Goal: Task Accomplishment & Management: Complete application form

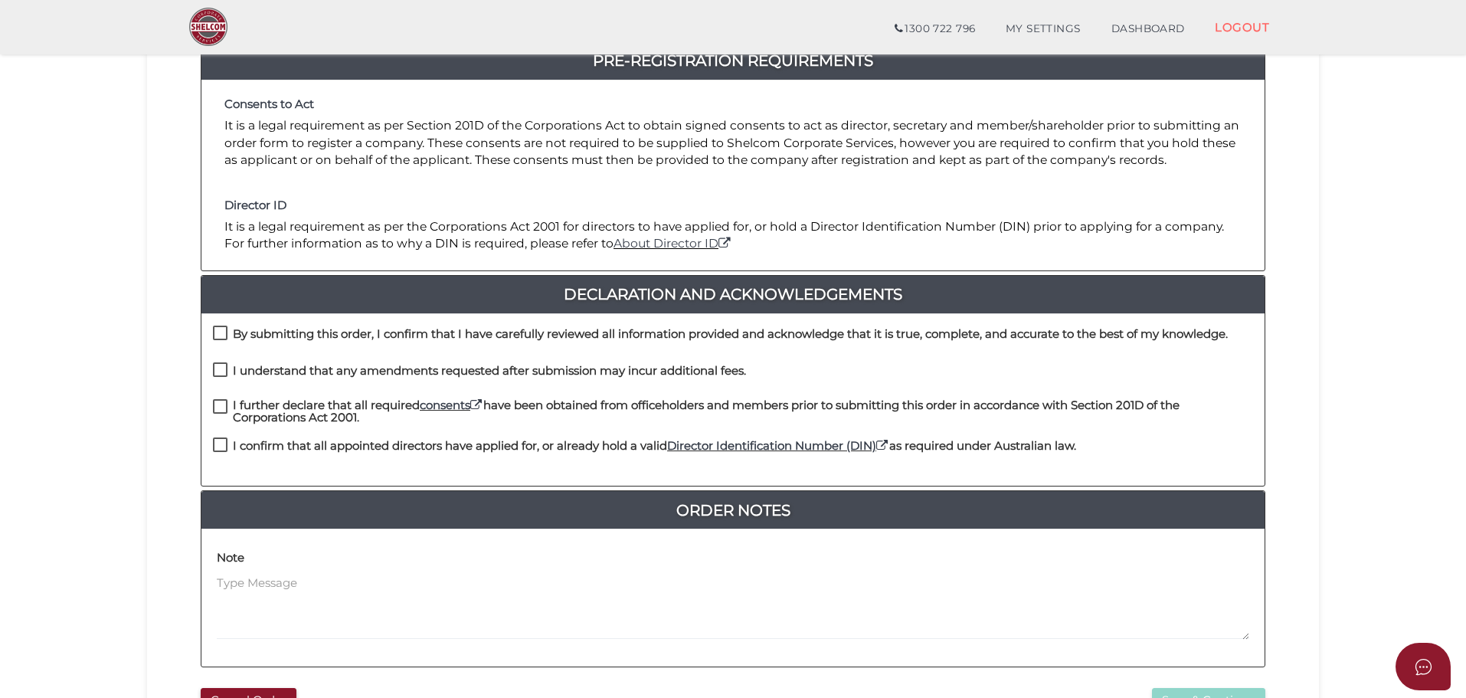
scroll to position [306, 0]
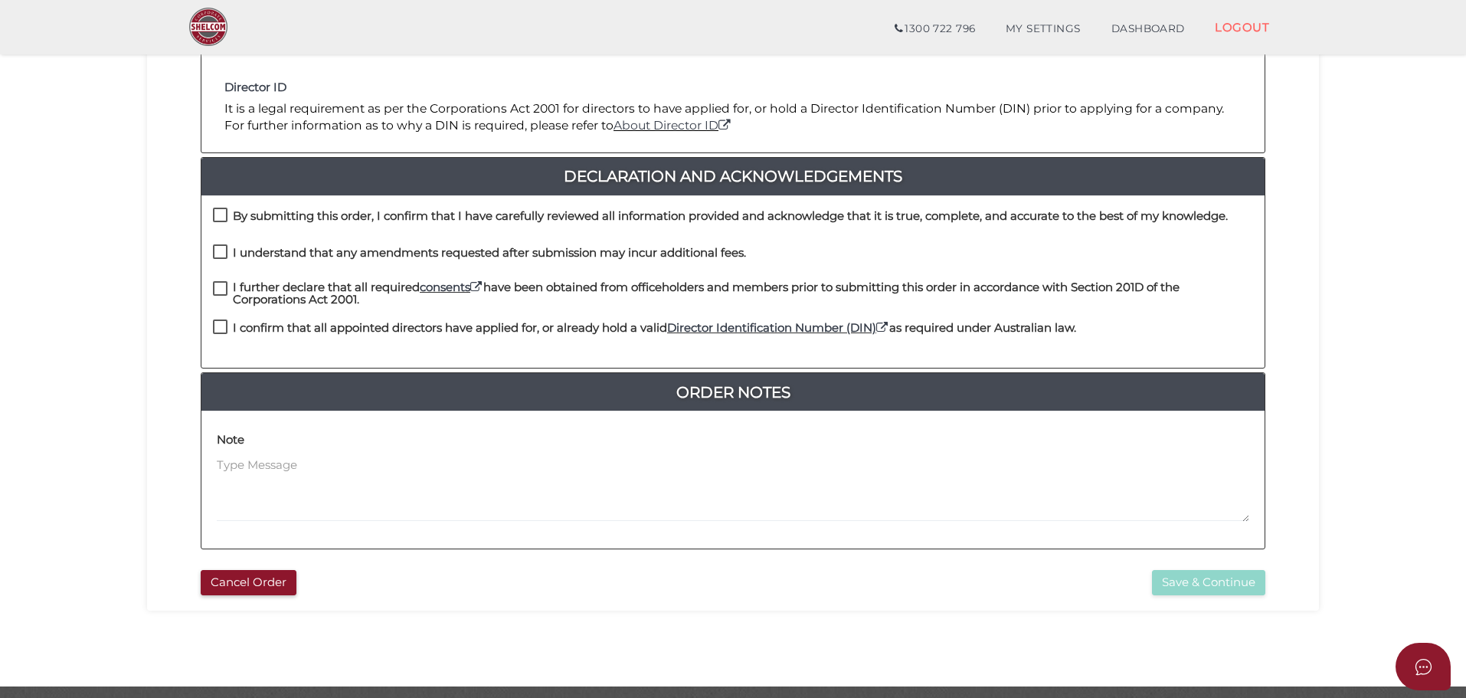
drag, startPoint x: 214, startPoint y: 218, endPoint x: 214, endPoint y: 234, distance: 16.1
click at [214, 218] on label "By submitting this order, I confirm that I have carefully reviewed all informat…" at bounding box center [720, 219] width 1015 height 19
checkbox input "true"
click at [214, 250] on label "I understand that any amendments requested after submission may incur additiona…" at bounding box center [479, 256] width 533 height 19
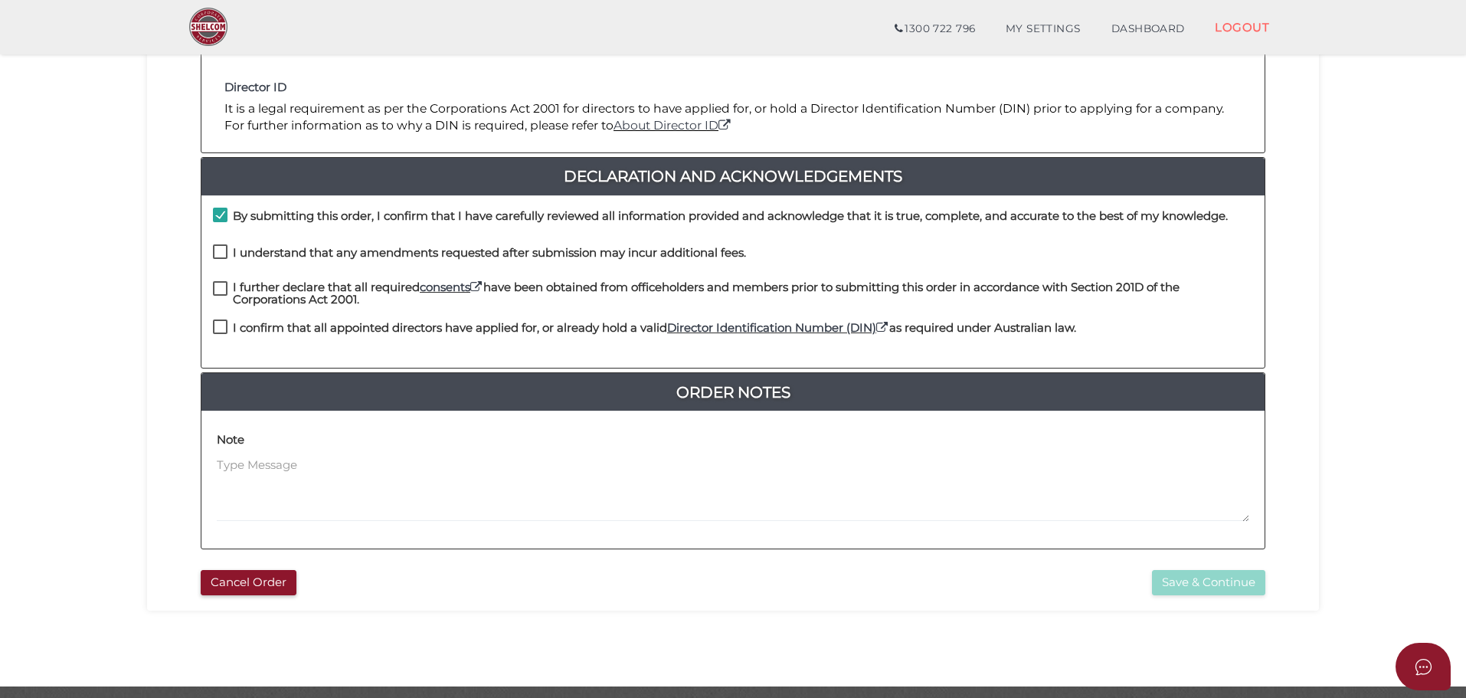
checkbox input "true"
click at [224, 283] on label "I further declare that all required consents have been obtained from officehold…" at bounding box center [733, 290] width 1040 height 19
checkbox input "true"
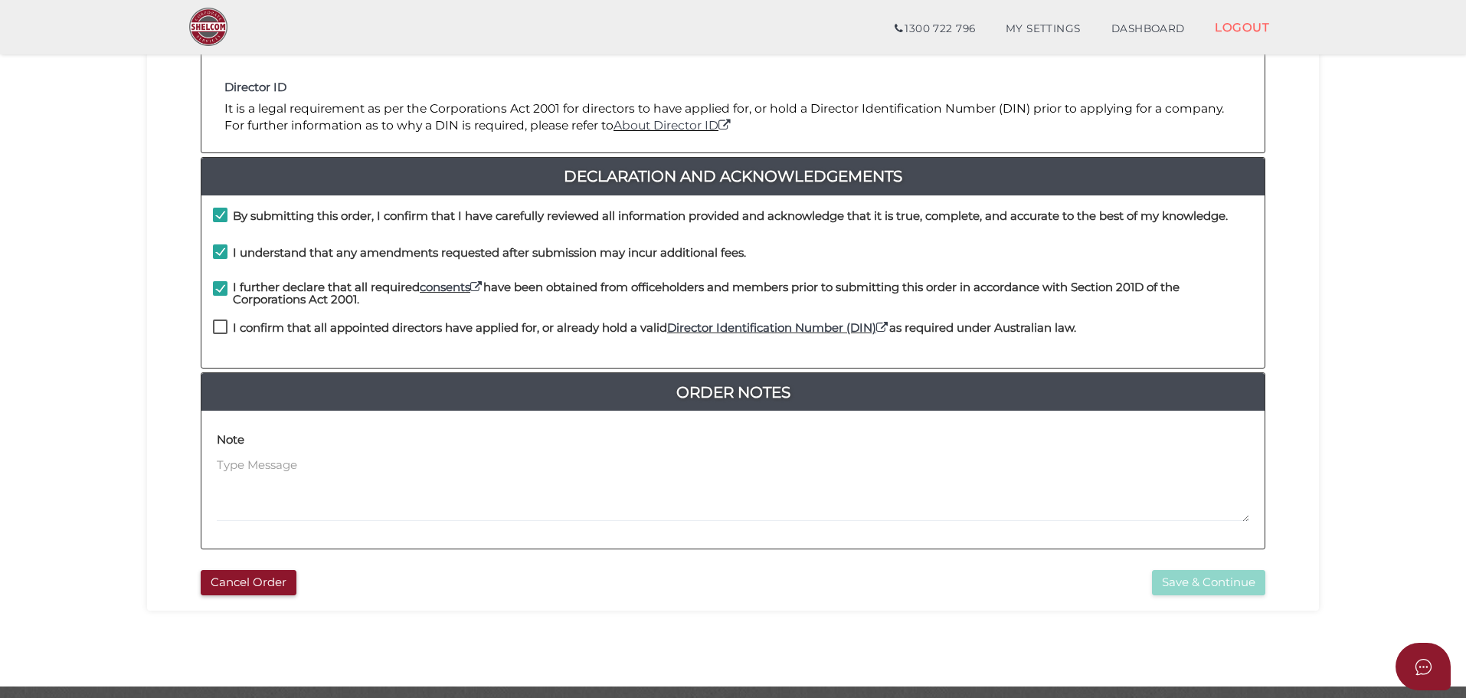
click at [218, 328] on label "I confirm that all appointed directors have applied for, or already hold a vali…" at bounding box center [644, 331] width 863 height 19
click at [216, 333] on label "I confirm that all appointed directors have applied for, or already hold a vali…" at bounding box center [644, 331] width 863 height 19
click at [218, 332] on label "I confirm that all appointed directors have applied for, or already hold a vali…" at bounding box center [644, 331] width 863 height 19
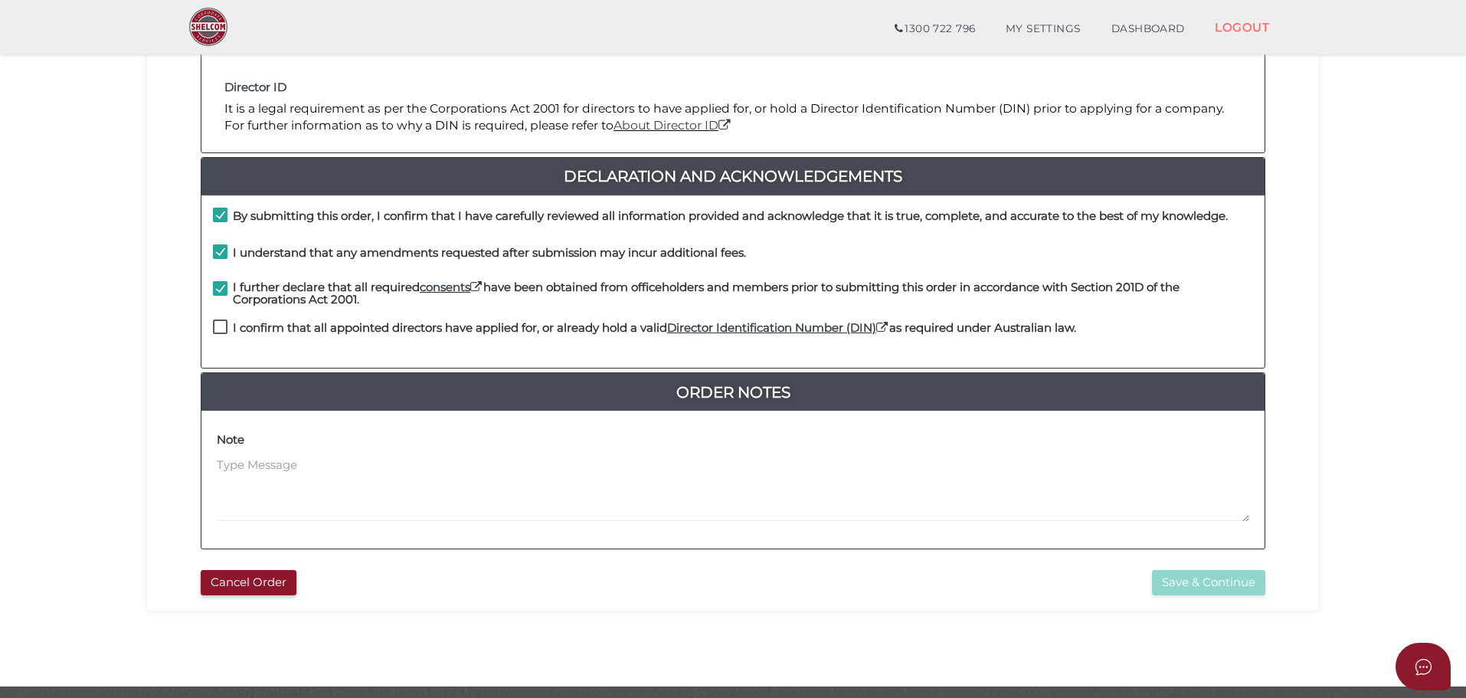
click at [218, 332] on label "I confirm that all appointed directors have applied for, or already hold a vali…" at bounding box center [644, 331] width 863 height 19
checkbox input "true"
click at [1197, 597] on div "da5210e0f84081244a48e11837024f52 1 REGISTRATION REQUIREMENTS 2 COMPANY DETAILS …" at bounding box center [733, 209] width 1172 height 803
click at [1199, 592] on button "Save & Continue" at bounding box center [1208, 582] width 113 height 25
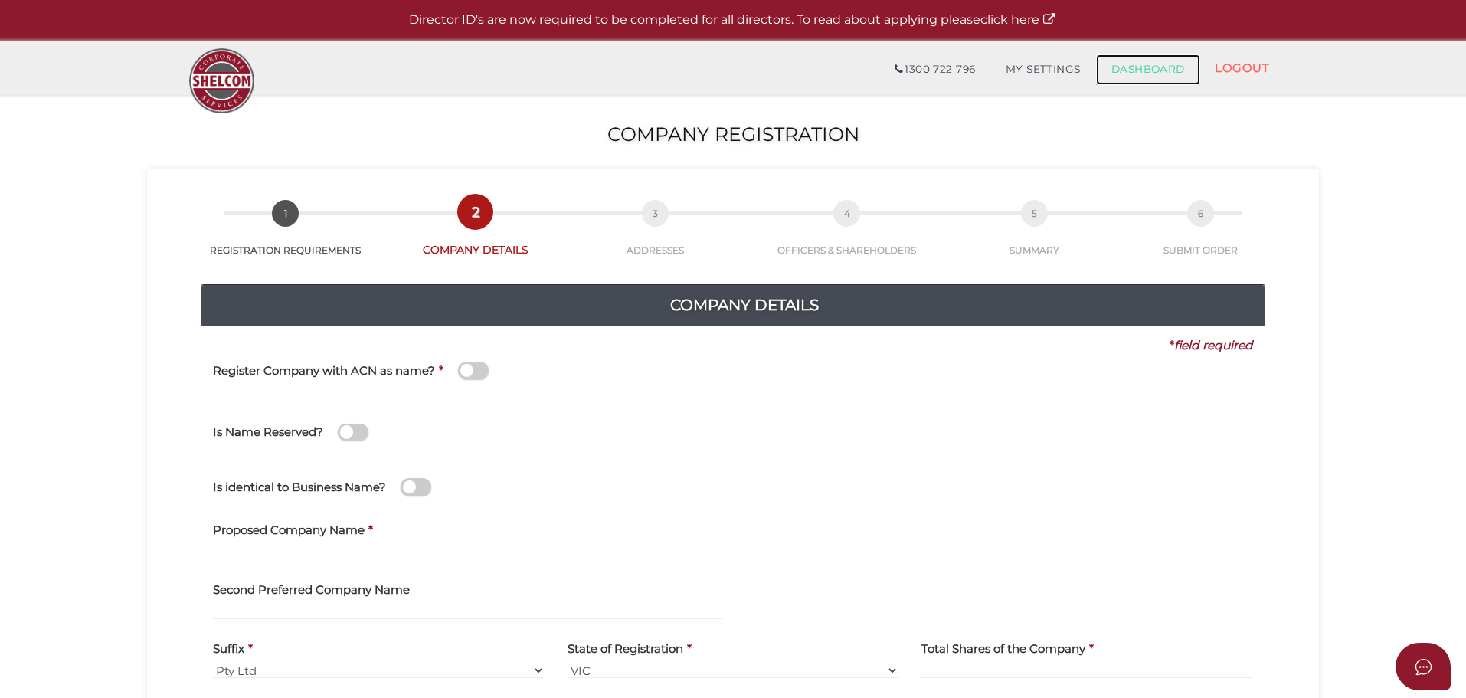
click at [1144, 74] on link "DASHBOARD" at bounding box center [1148, 69] width 104 height 31
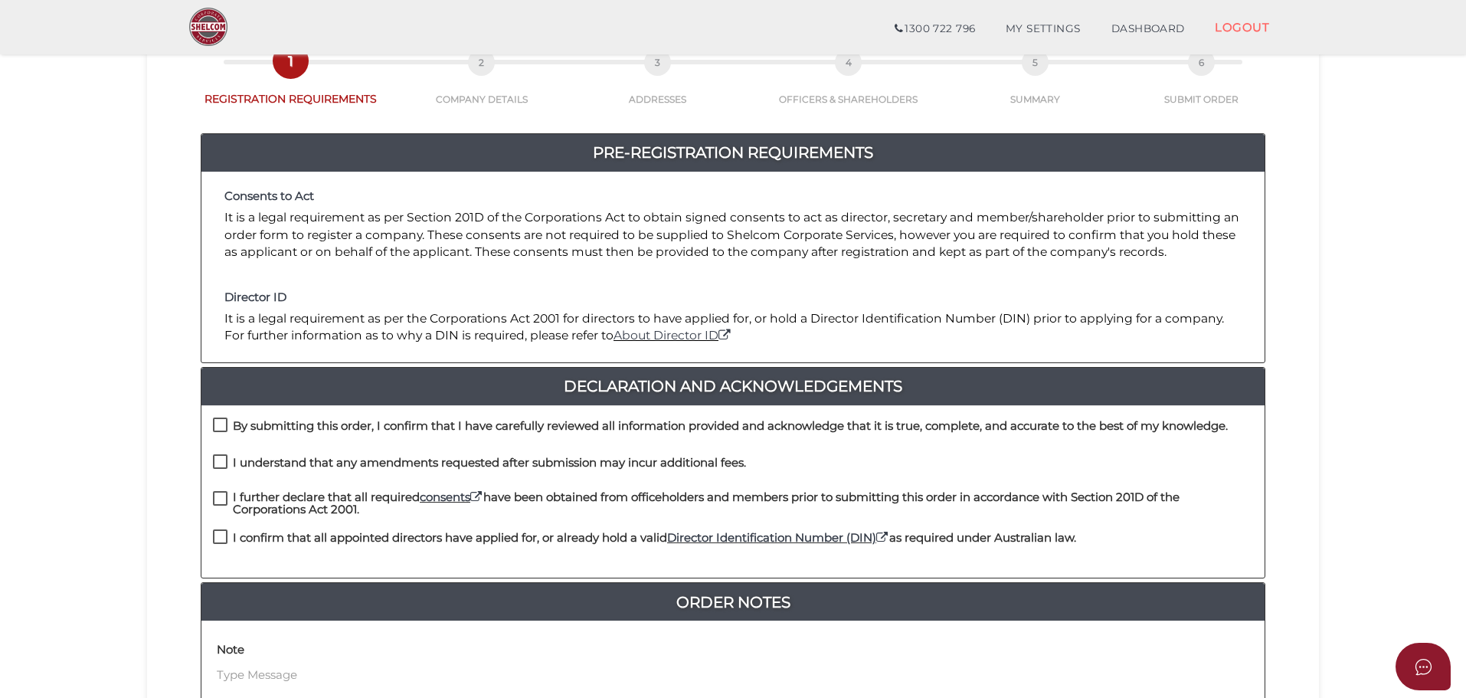
scroll to position [230, 0]
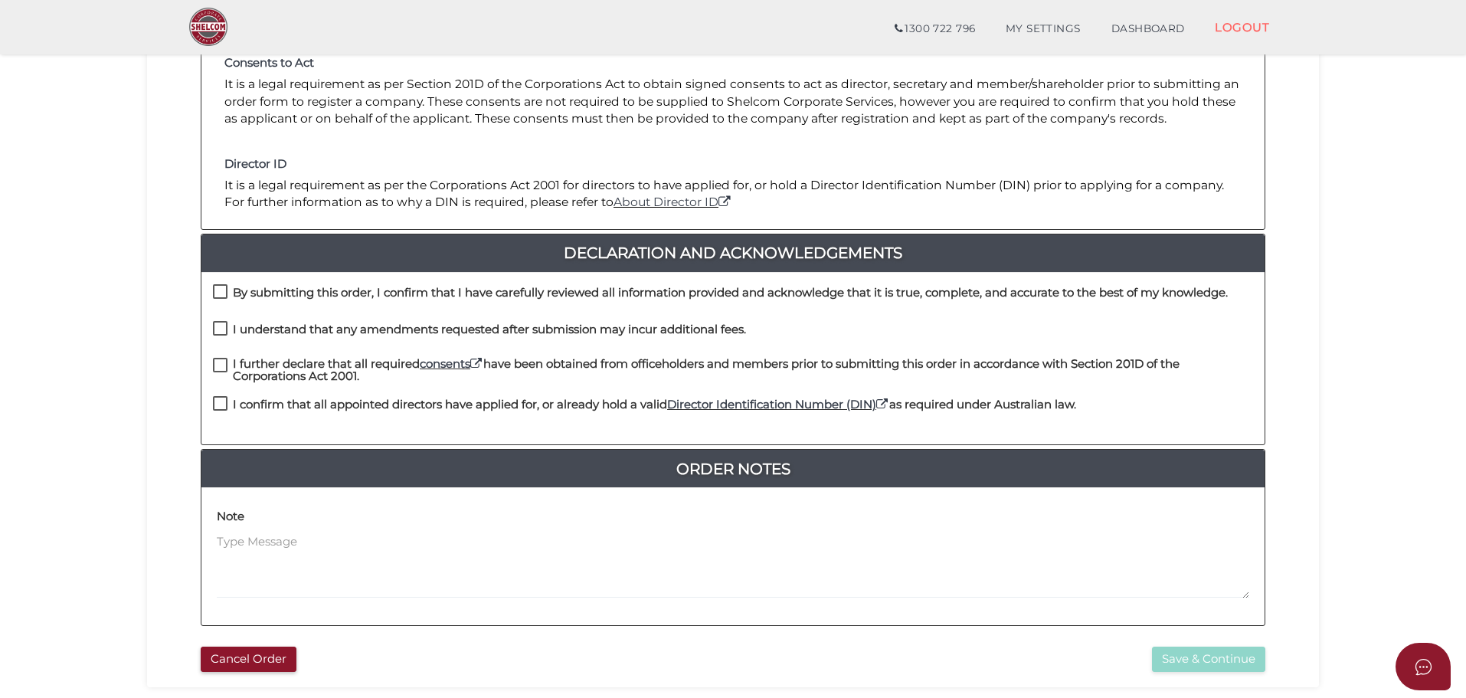
click at [223, 287] on label "By submitting this order, I confirm that I have carefully reviewed all informat…" at bounding box center [720, 295] width 1015 height 19
checkbox input "true"
click at [221, 319] on div "By submitting this order, I confirm that I have carefully reviewed all informat…" at bounding box center [732, 302] width 1063 height 37
click at [218, 329] on label "I understand that any amendments requested after submission may incur additiona…" at bounding box center [479, 332] width 533 height 19
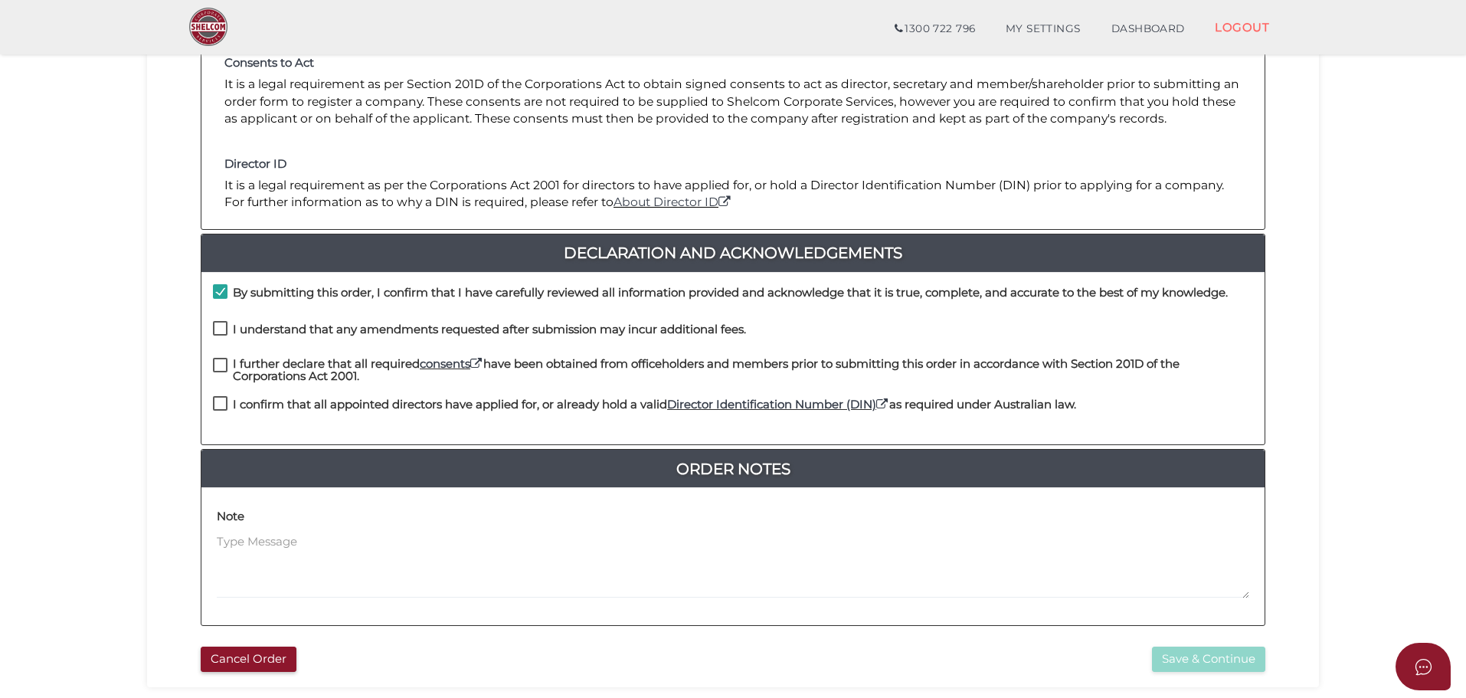
checkbox input "true"
click at [221, 363] on label "I further declare that all required consents have been obtained from officehold…" at bounding box center [733, 367] width 1040 height 19
checkbox input "true"
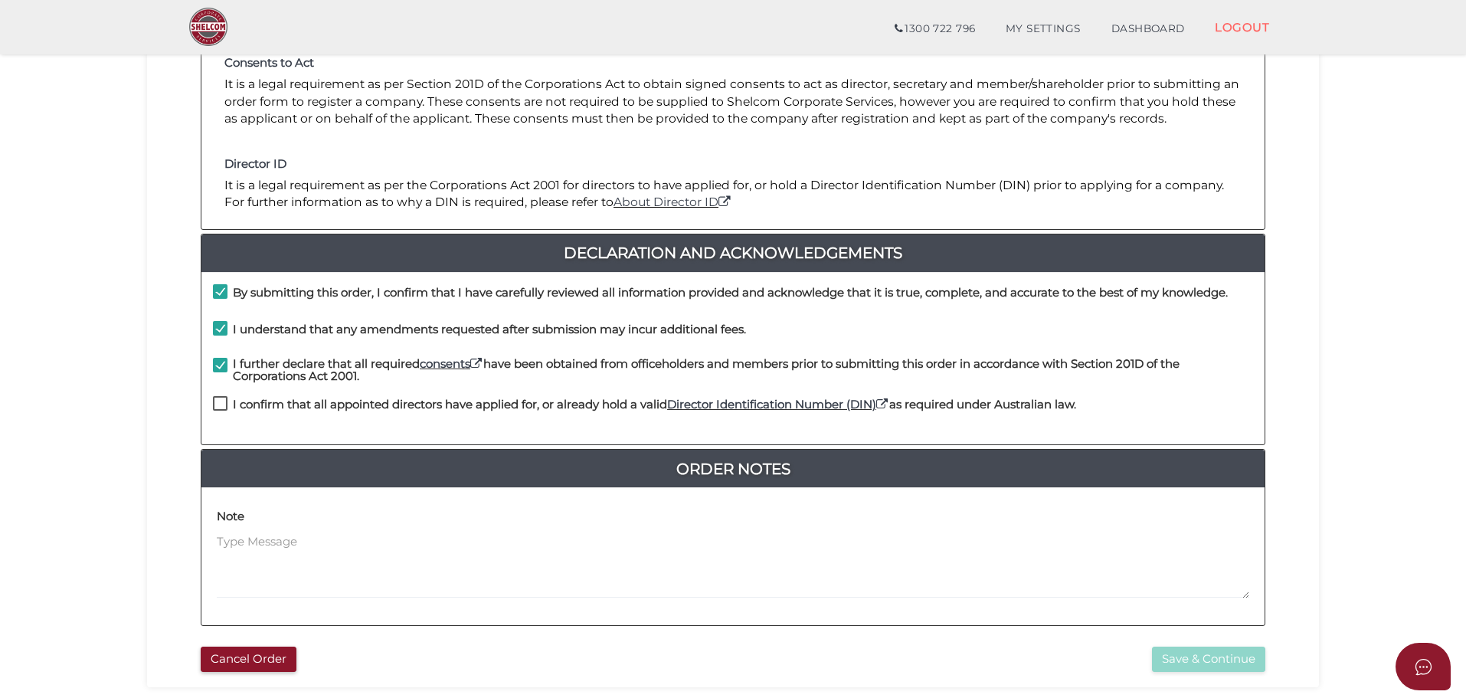
click at [221, 404] on label "I confirm that all appointed directors have applied for, or already hold a vali…" at bounding box center [644, 407] width 863 height 19
checkbox input "true"
click at [1190, 660] on button "Save & Continue" at bounding box center [1208, 658] width 113 height 25
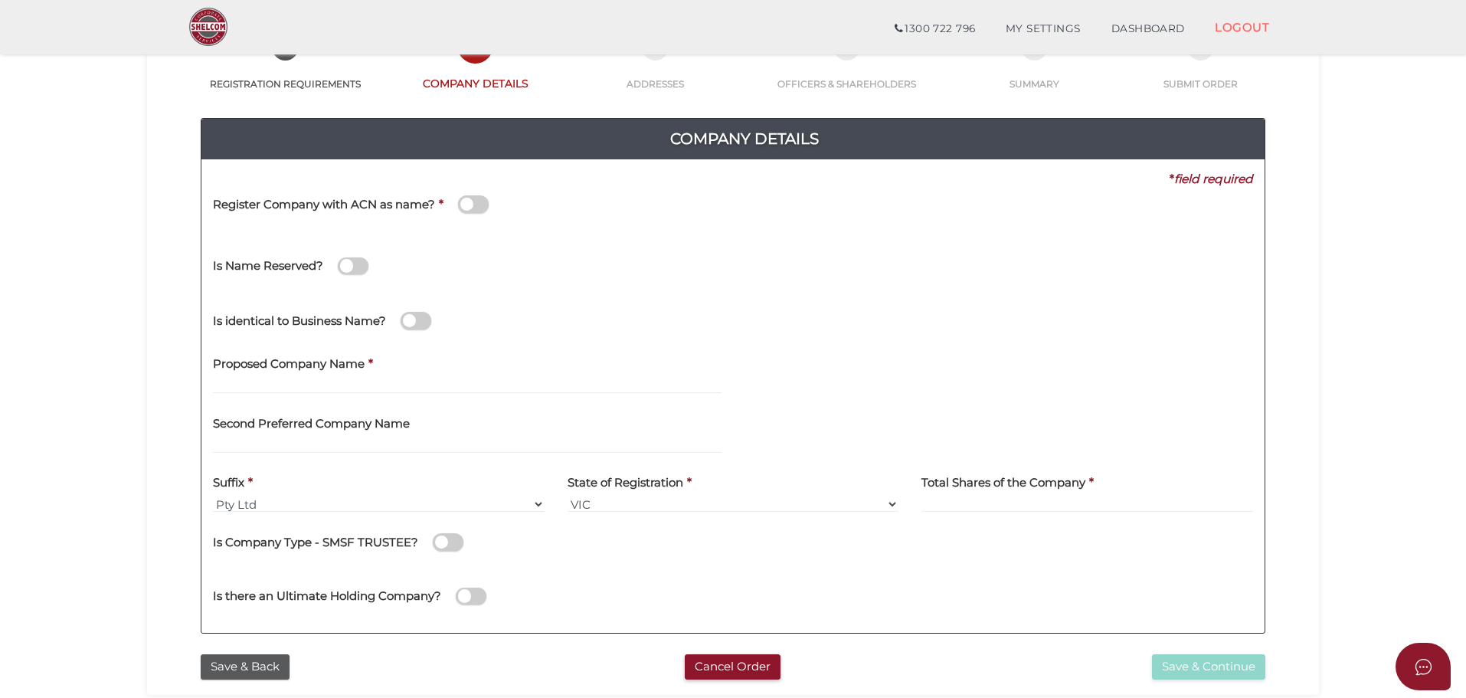
scroll to position [230, 0]
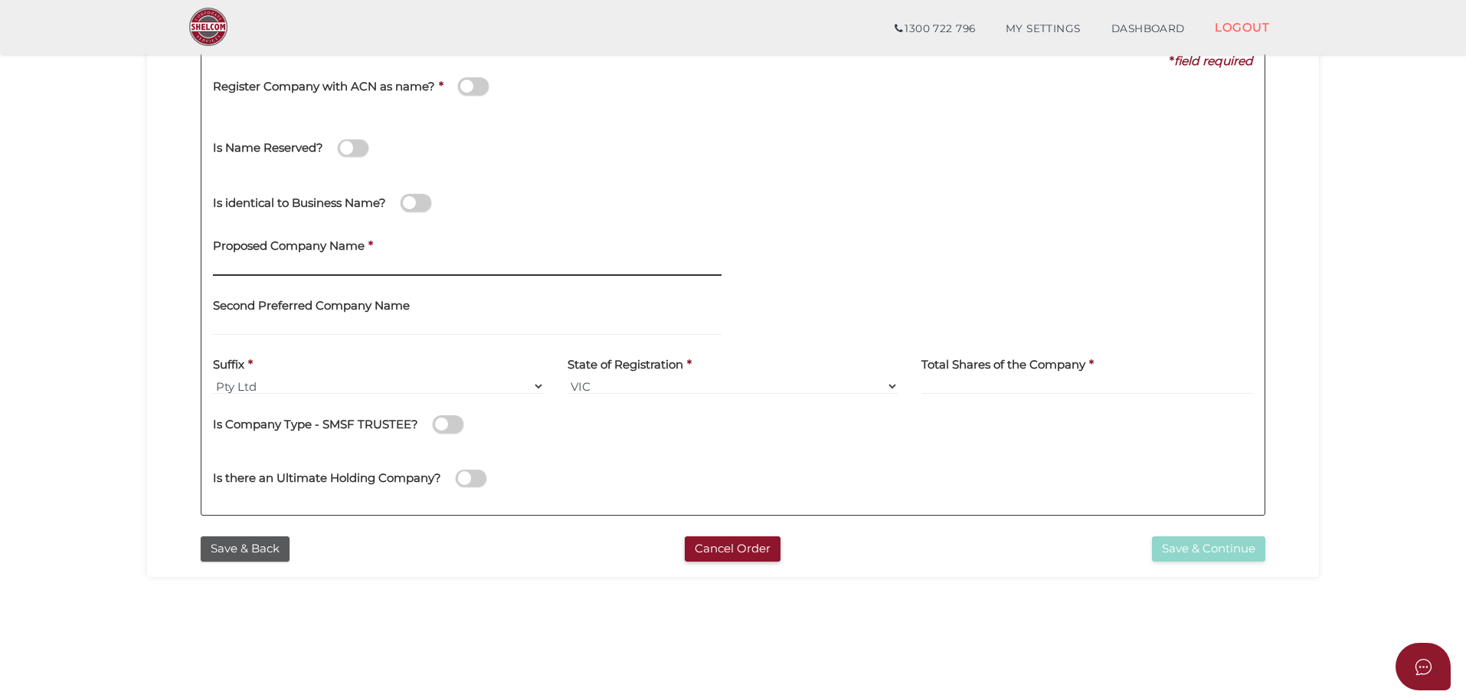
click at [282, 263] on input "text" at bounding box center [467, 267] width 509 height 17
type input "Highway Freight carrier"
click at [718, 208] on div "Is identical to Business Name?" at bounding box center [732, 200] width 1063 height 54
drag, startPoint x: 394, startPoint y: 264, endPoint x: 209, endPoint y: 265, distance: 184.6
click at [209, 265] on div "Proposed Company Name * Highway Freight carrier" at bounding box center [467, 258] width 532 height 60
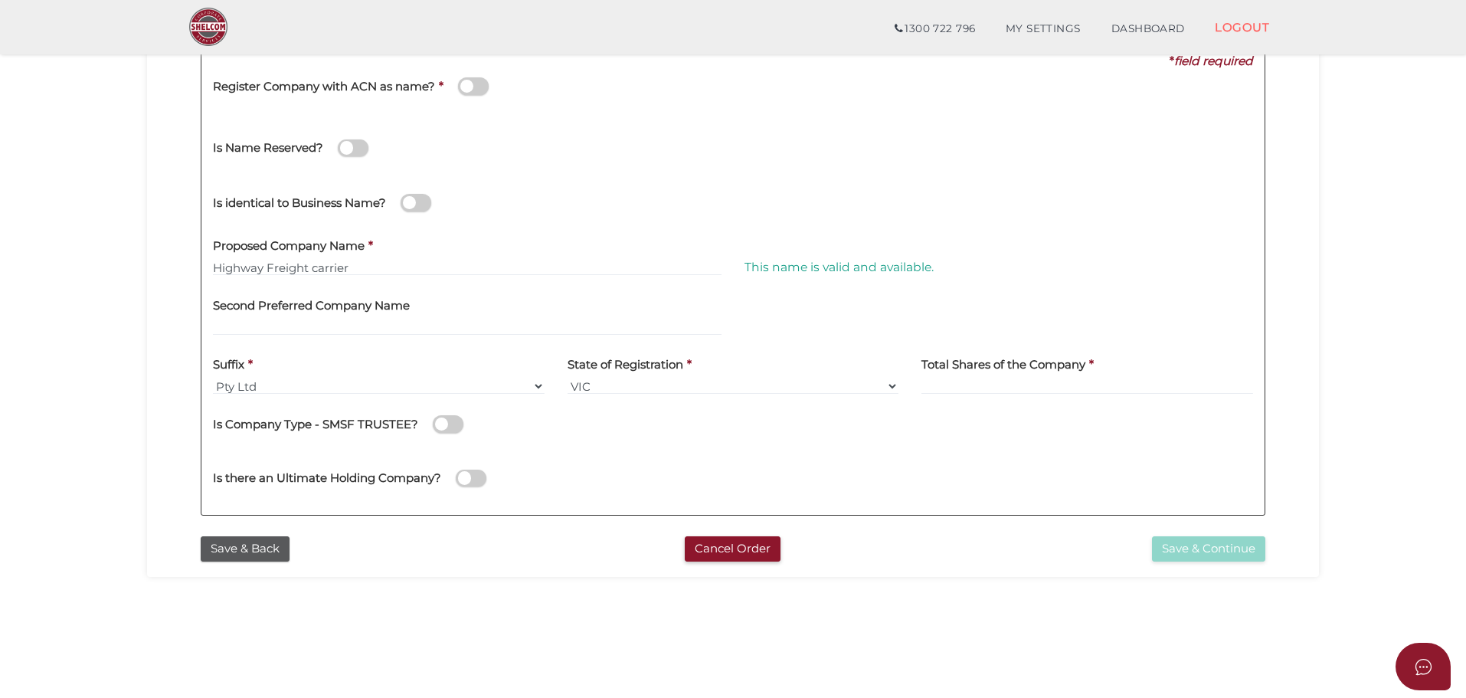
click at [442, 244] on div "Proposed Company Name * Highway Freight carrier" at bounding box center [467, 252] width 509 height 48
click at [657, 388] on select "VIC ACT NSW NT QLD TAS WA SA" at bounding box center [734, 386] width 332 height 17
click at [1015, 375] on label "Total Shares of the Company" at bounding box center [1003, 362] width 164 height 31
click at [1006, 380] on input at bounding box center [1087, 386] width 332 height 17
type input "100"
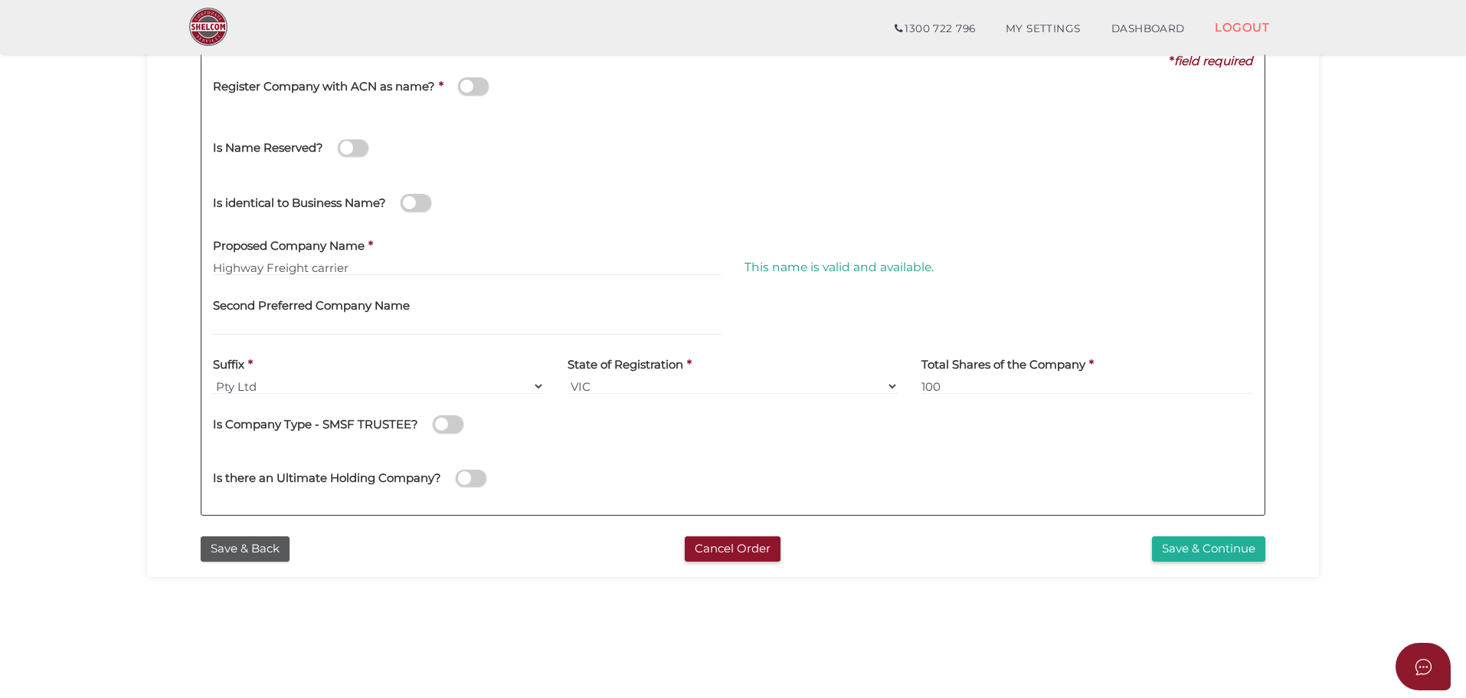
click at [692, 422] on div "Is Company Type - SMSF TRUSTEE?" at bounding box center [733, 421] width 1040 height 31
click at [1234, 549] on button "Save & Continue" at bounding box center [1208, 548] width 113 height 25
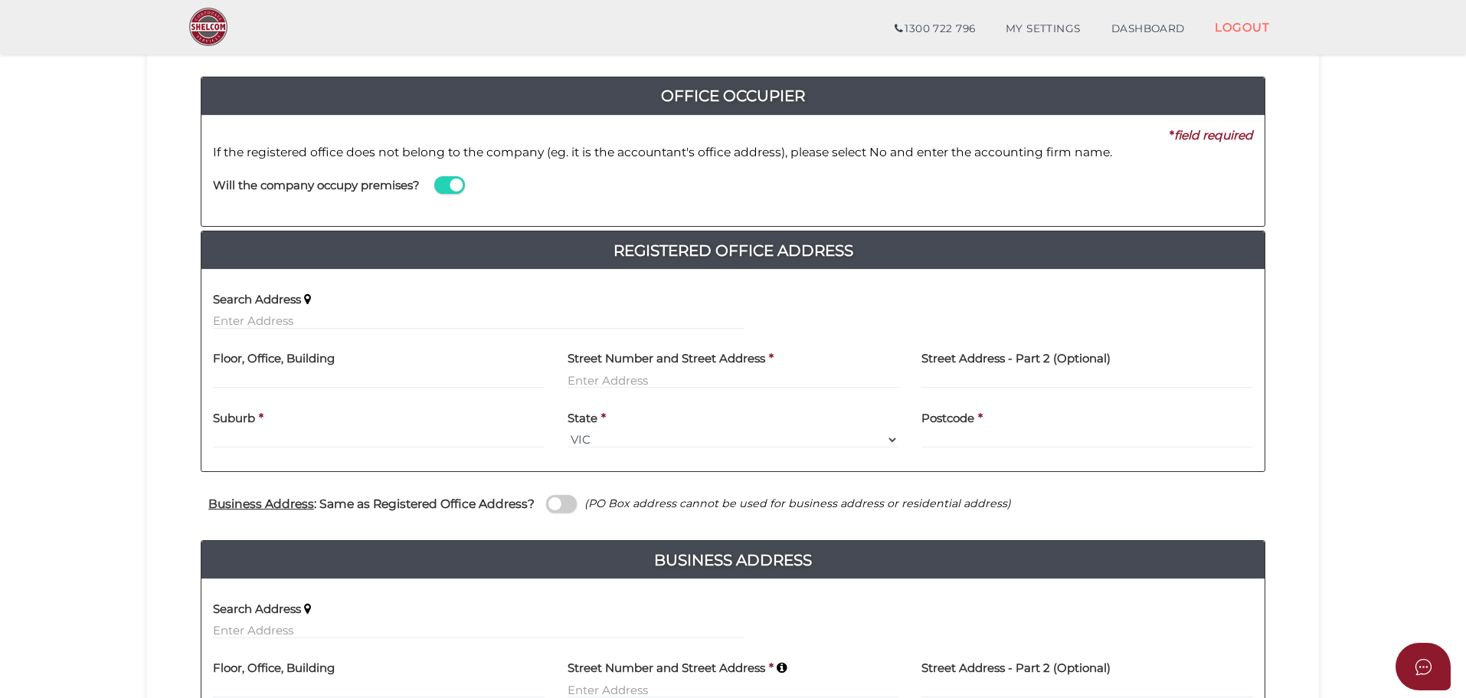
scroll to position [230, 0]
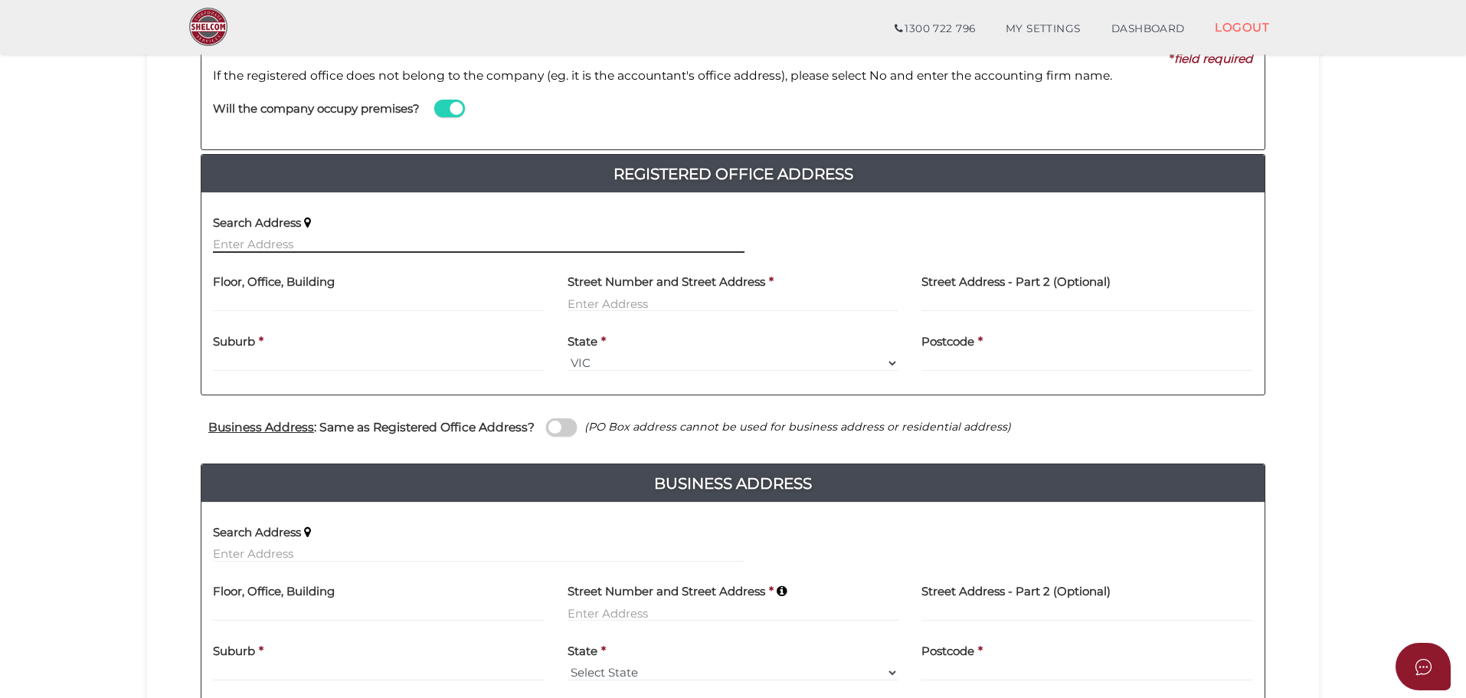
click at [246, 252] on input "text" at bounding box center [479, 244] width 532 height 17
paste input "19 [PERSON_NAME]"
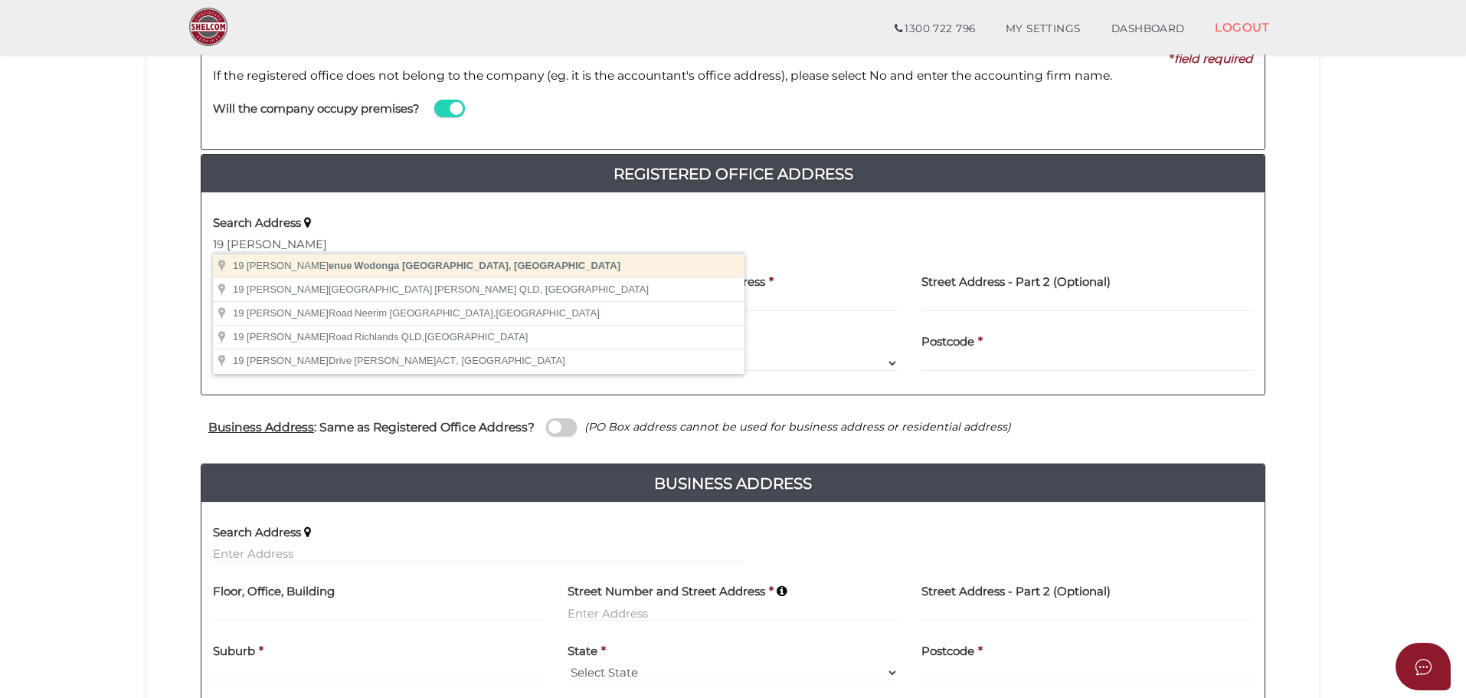
type input "[STREET_ADDRESS][PERSON_NAME]"
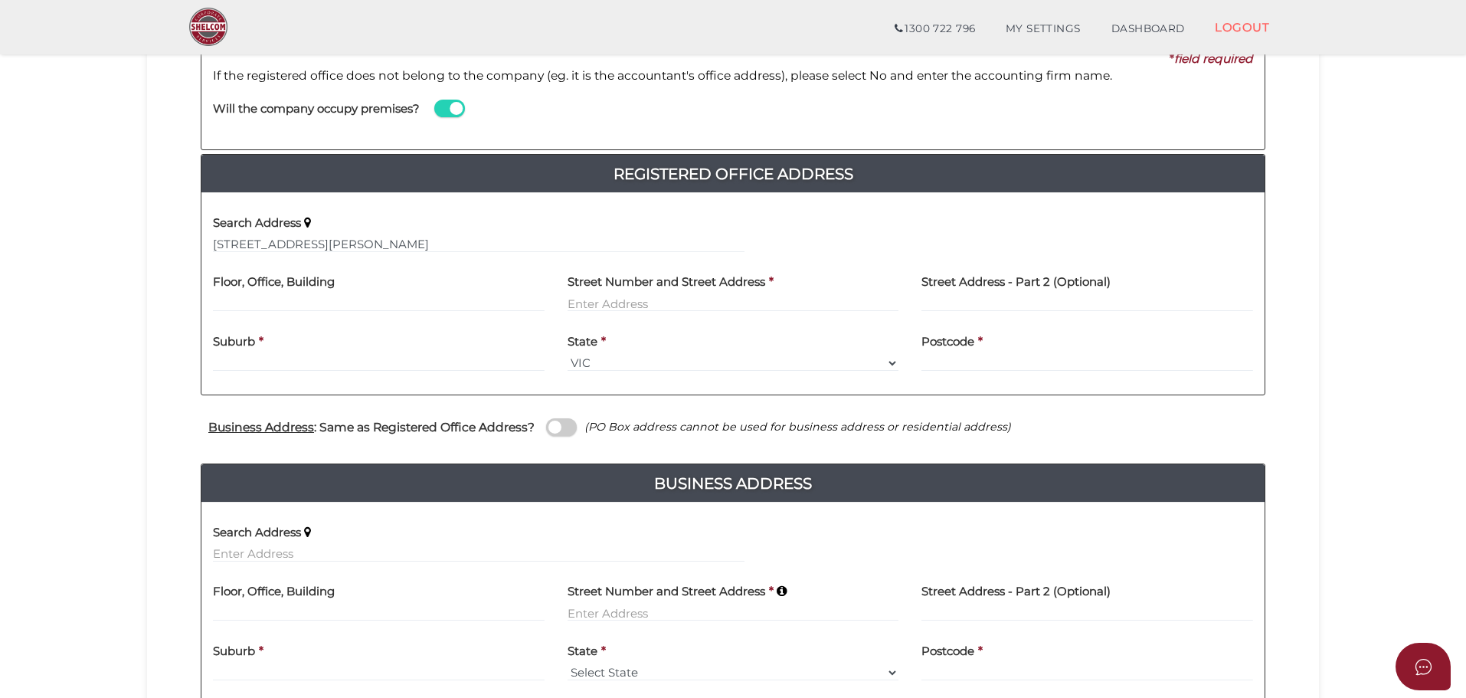
type input "[STREET_ADDRESS][PERSON_NAME]"
type input "Wodonga"
select select "VIC"
type input "3690"
click at [573, 423] on span at bounding box center [561, 427] width 31 height 18
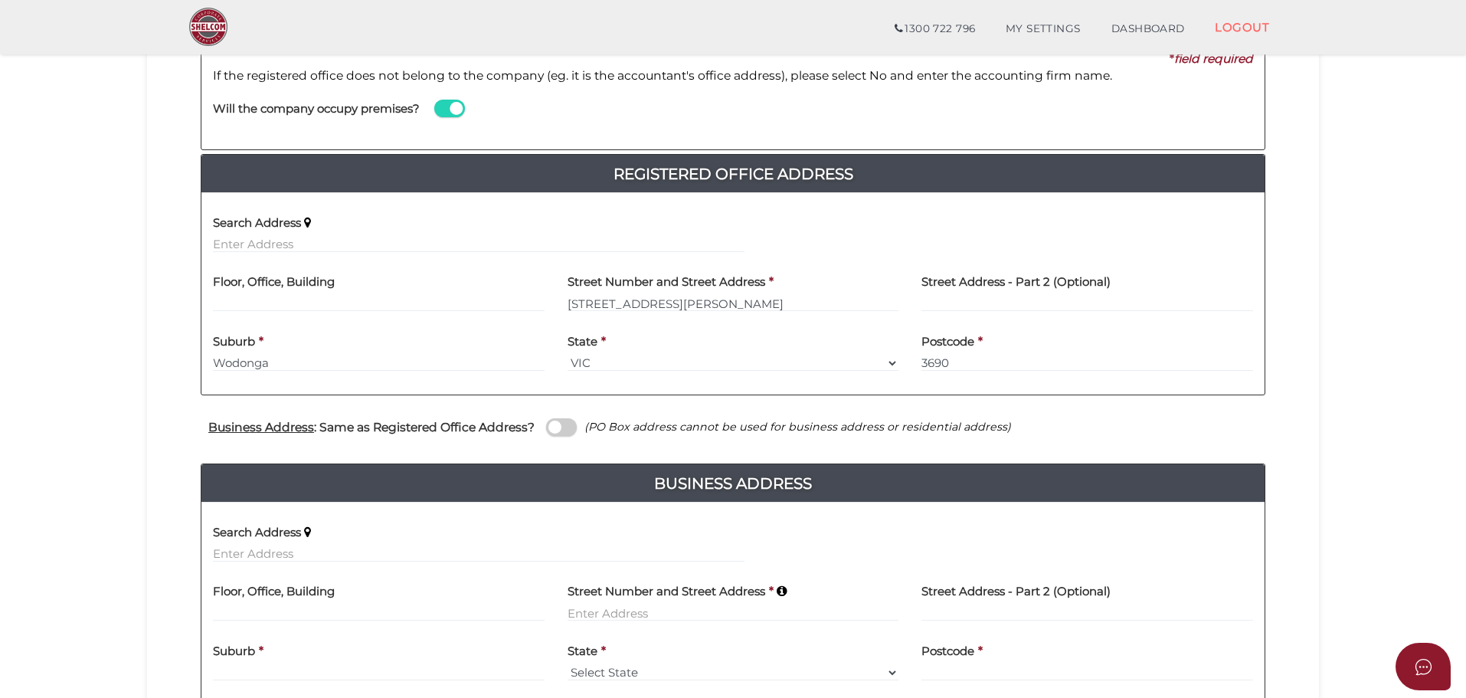
click at [0, 0] on input "checkbox" at bounding box center [0, 0] width 0 height 0
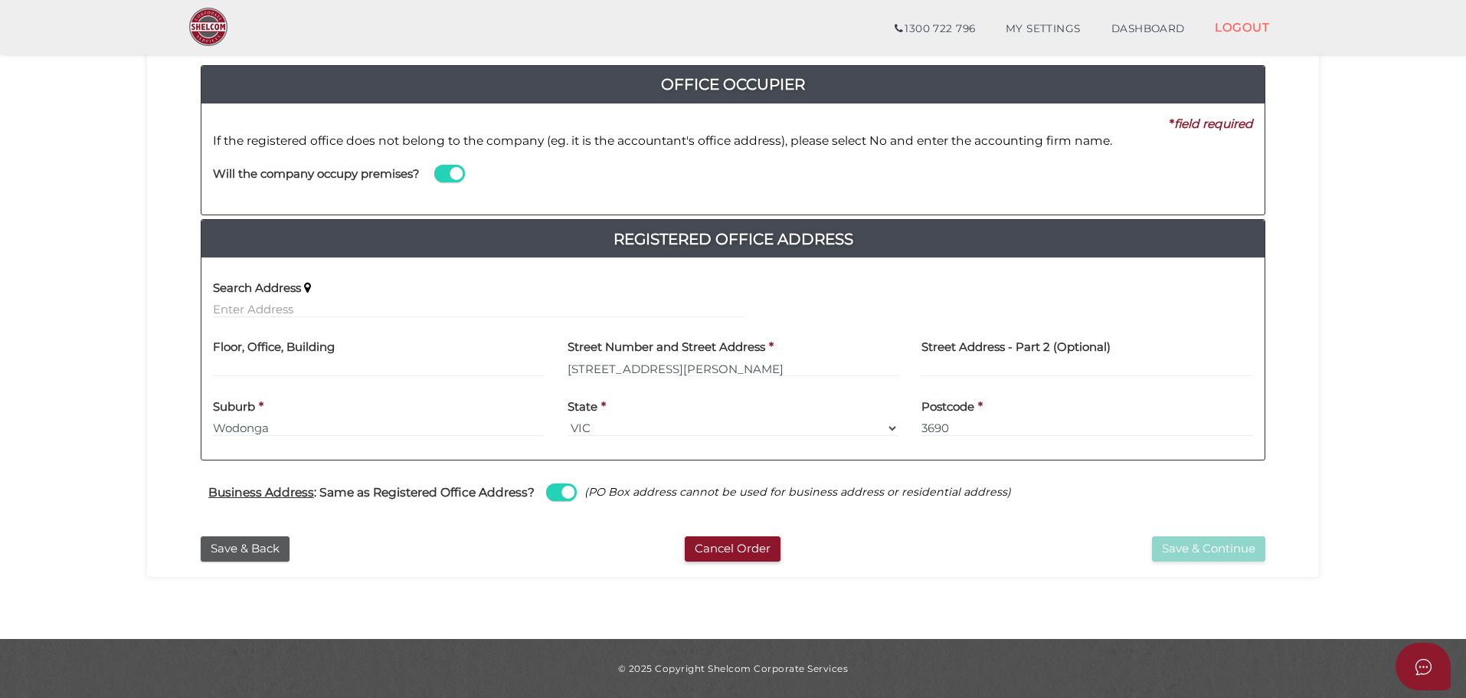
scroll to position [165, 0]
click at [1170, 551] on button "Save & Continue" at bounding box center [1208, 548] width 113 height 25
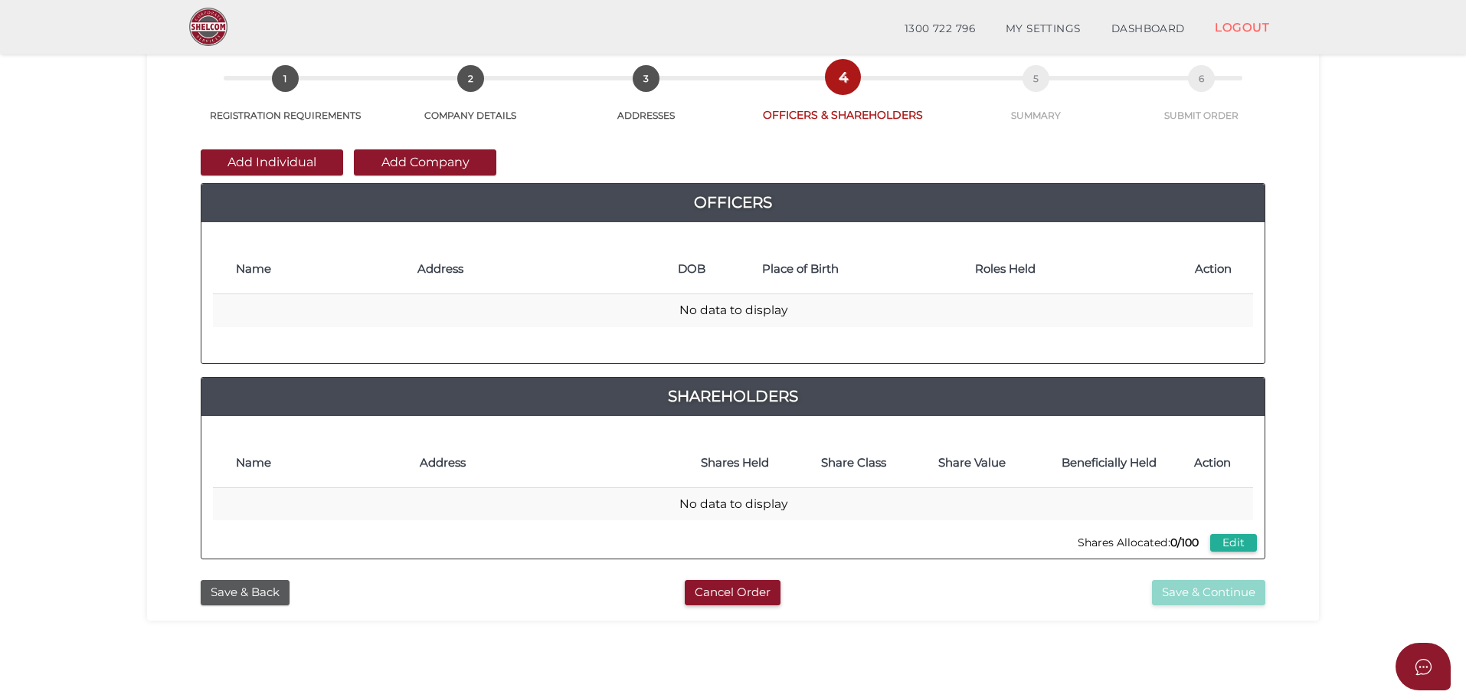
scroll to position [153, 0]
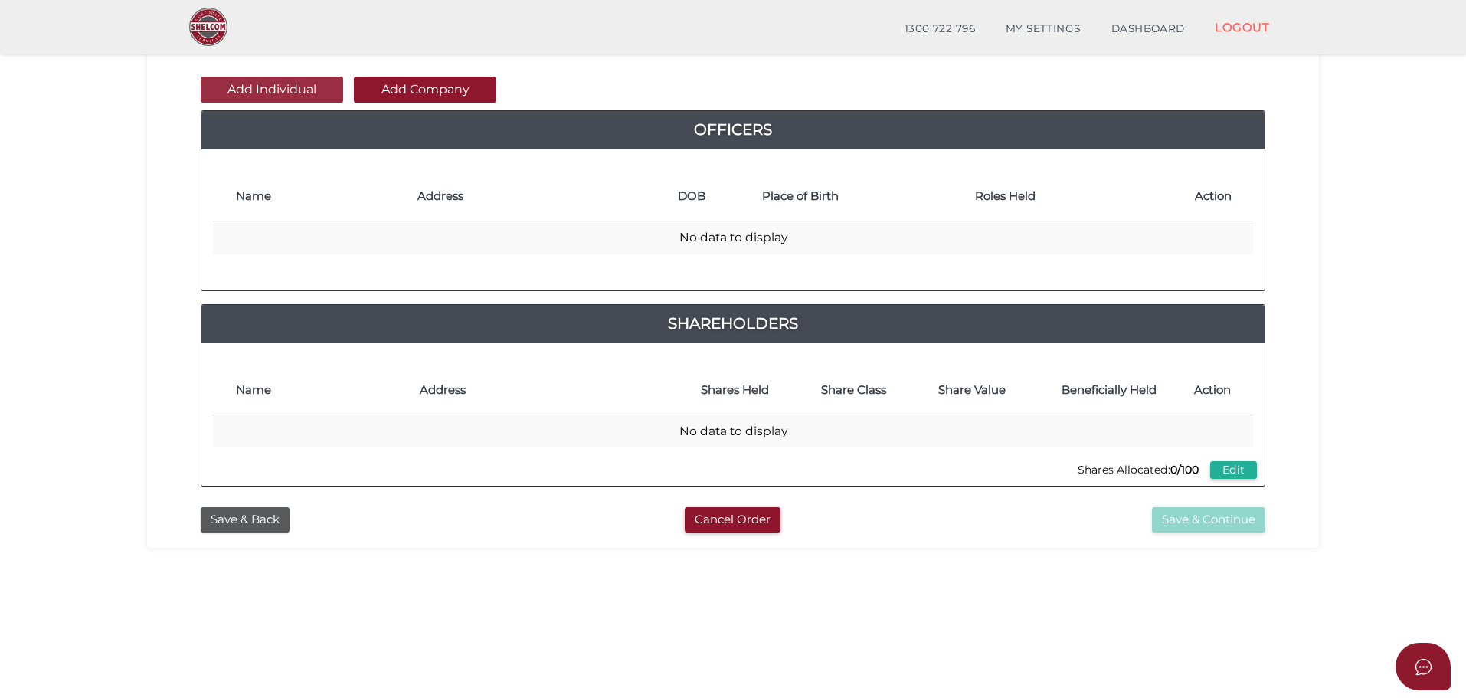
click at [273, 94] on button "Add Individual" at bounding box center [272, 90] width 142 height 26
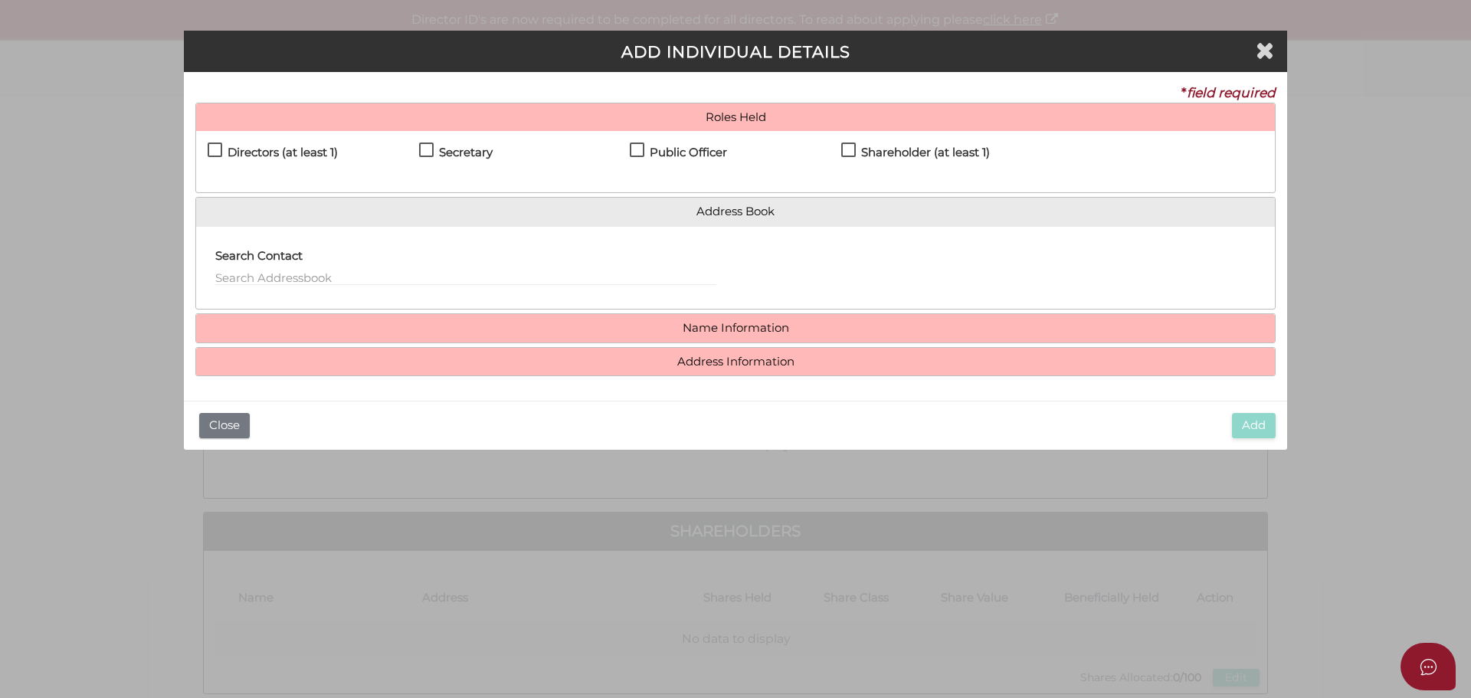
click at [223, 143] on div "Directors (at least 1)" at bounding box center [313, 155] width 211 height 27
click at [207, 149] on div "Directors (at least 1) Secretary Public Officer Member Shareholder (at least 1)" at bounding box center [735, 161] width 1078 height 61
click at [211, 149] on label "Directors (at least 1)" at bounding box center [273, 155] width 130 height 19
checkbox input "true"
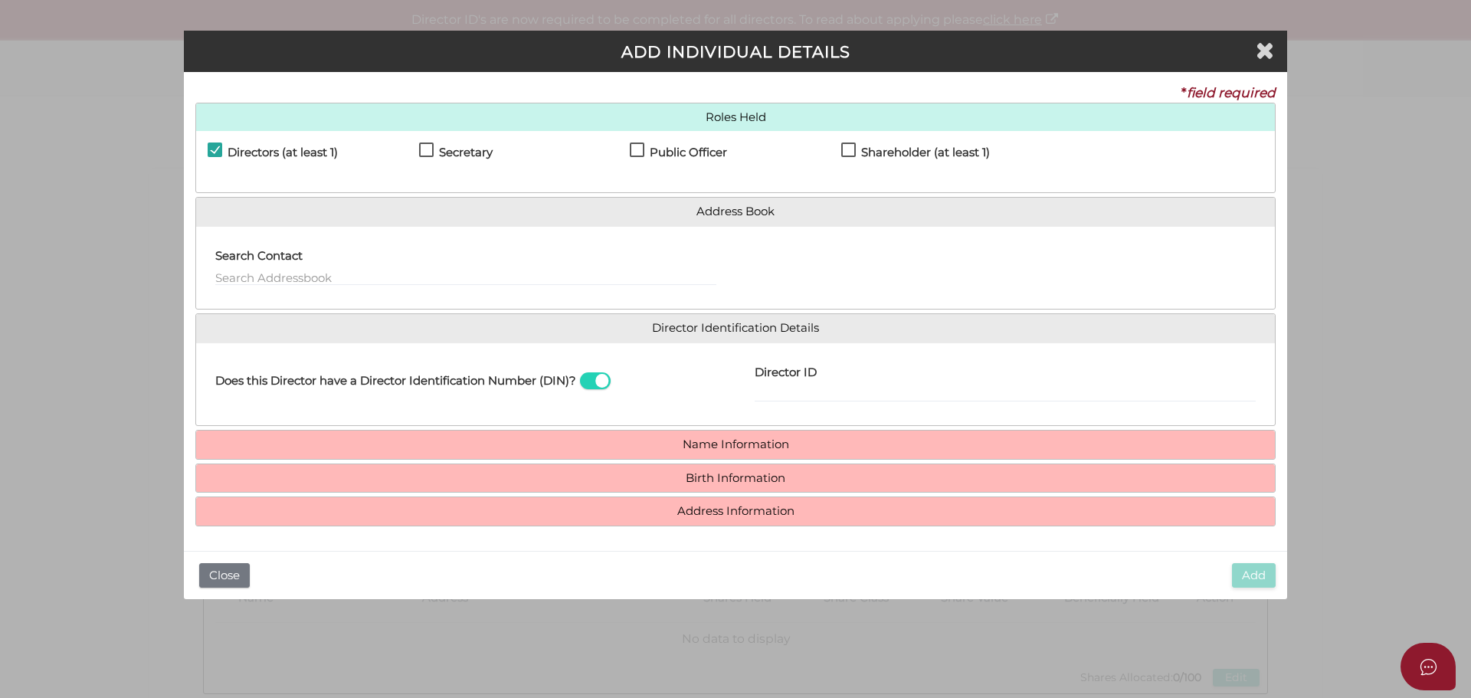
click at [429, 147] on label "Secretary" at bounding box center [456, 155] width 74 height 19
checkbox input "true"
click at [628, 153] on div "Secretary" at bounding box center [524, 155] width 211 height 27
click at [633, 150] on label "Public Officer" at bounding box center [678, 155] width 97 height 19
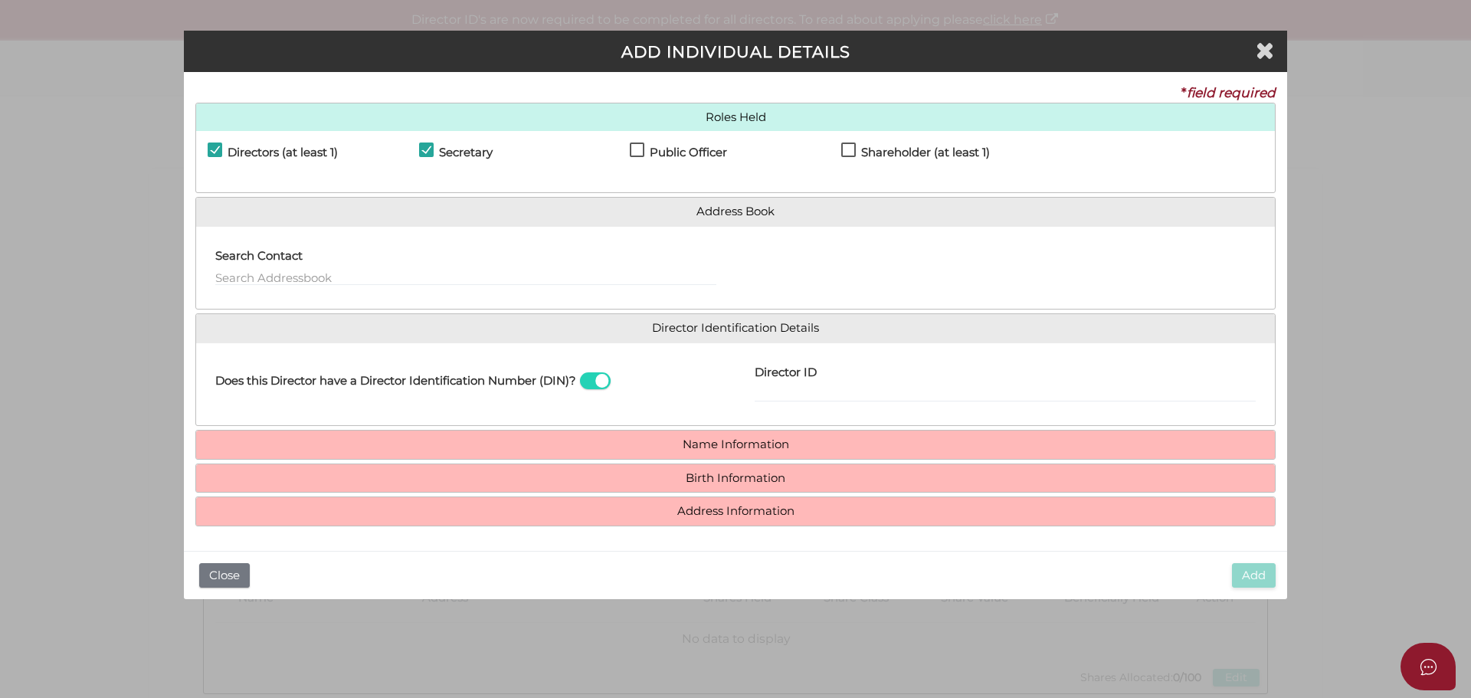
checkbox input "true"
click at [851, 152] on label "Shareholder (at least 1)" at bounding box center [915, 155] width 149 height 19
checkbox input "true"
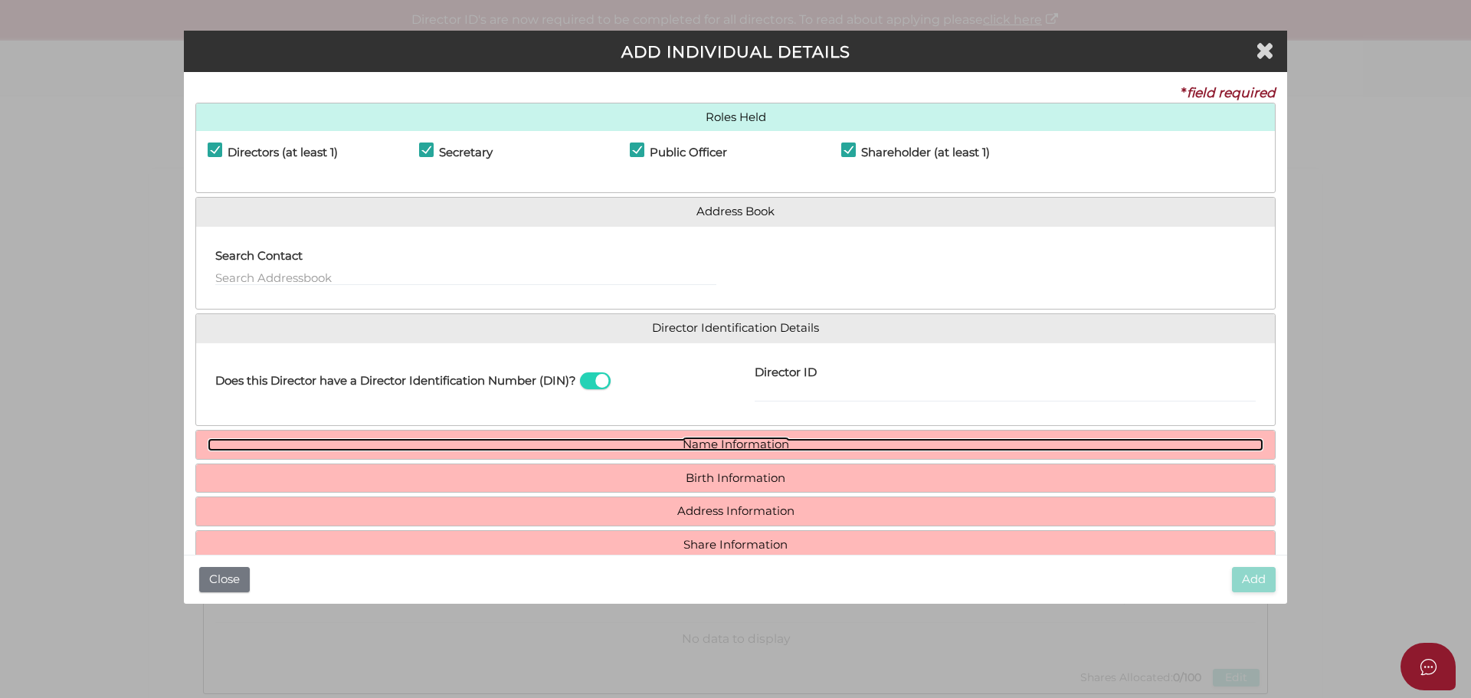
click at [761, 444] on link "Name Information" at bounding box center [735, 444] width 1055 height 13
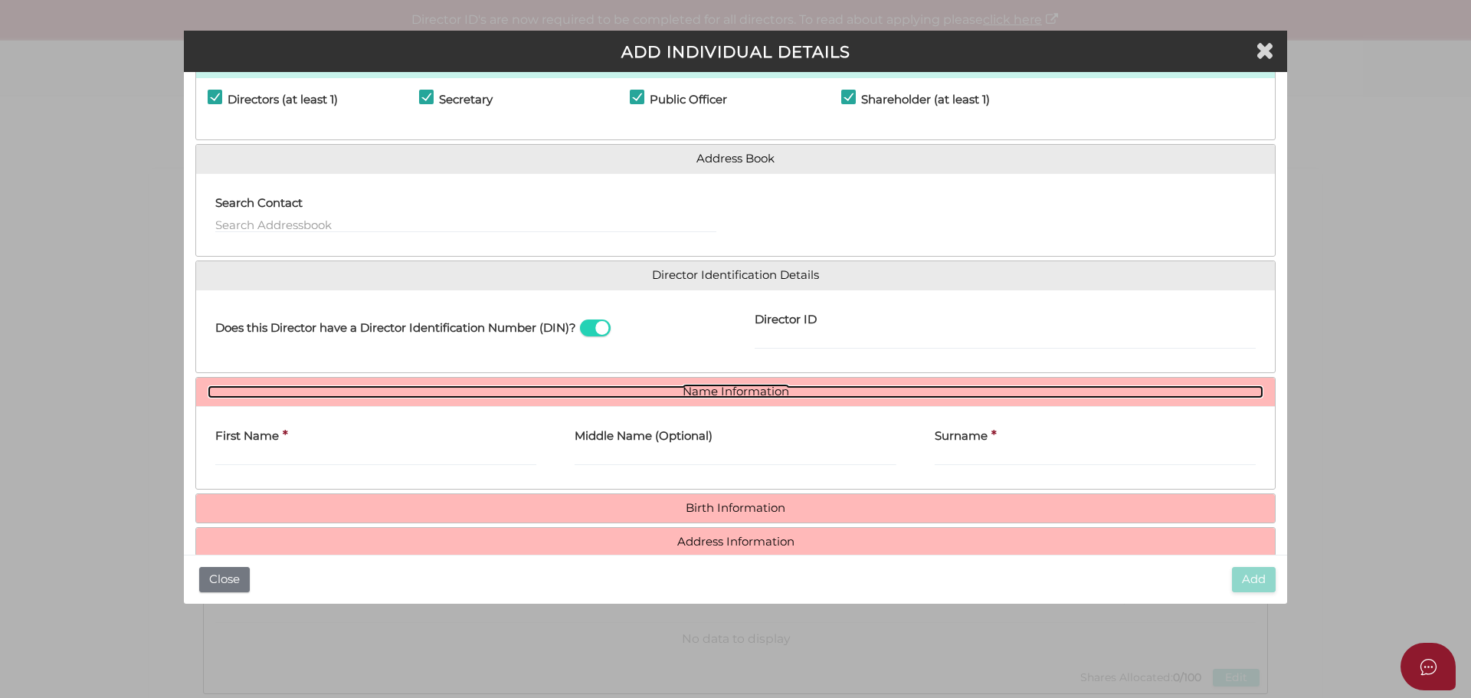
scroll to position [113, 0]
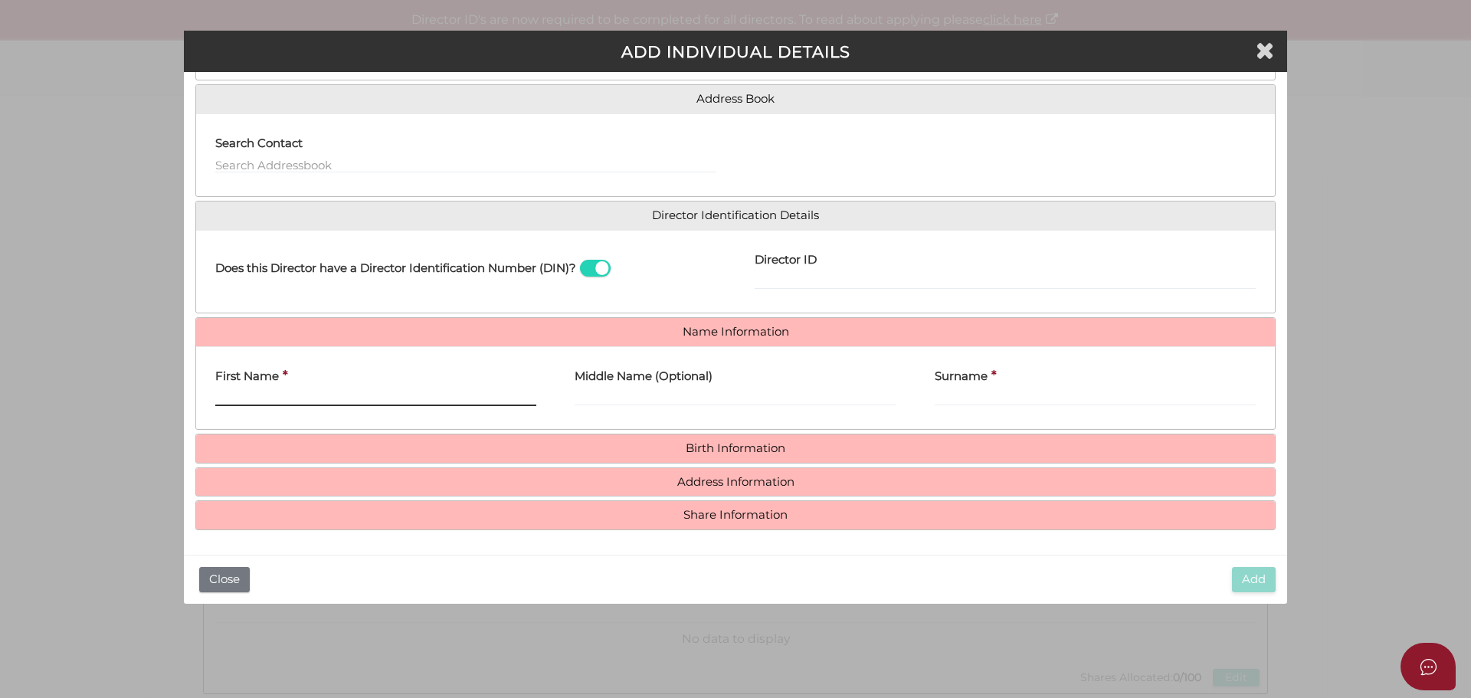
click at [266, 391] on input "First Name" at bounding box center [375, 397] width 321 height 17
paste input "JANPREET"
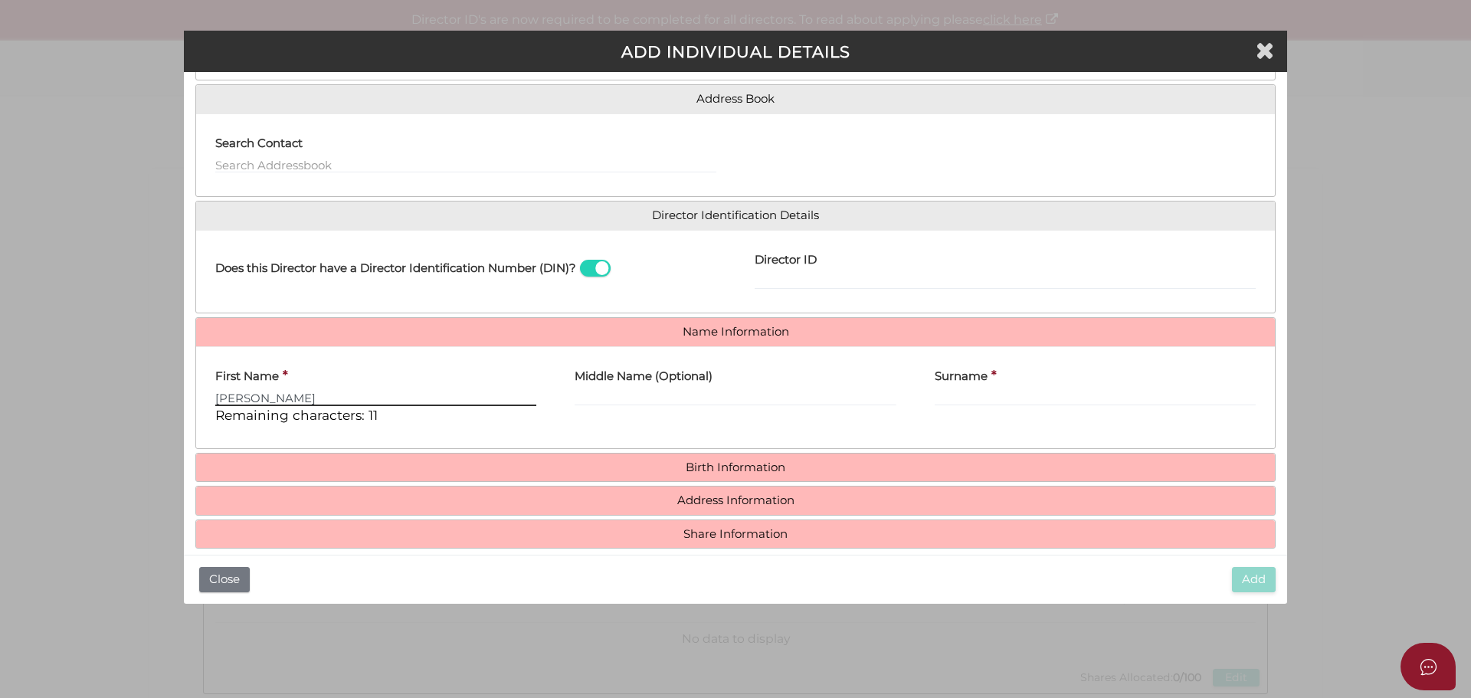
type input "JANPREET"
click at [928, 391] on div "Surname *" at bounding box center [1094, 397] width 359 height 78
click at [945, 394] on input "Surname" at bounding box center [1094, 397] width 321 height 17
click at [927, 391] on div "Surname *" at bounding box center [1094, 397] width 359 height 78
click at [939, 400] on input "Surname" at bounding box center [1094, 397] width 321 height 17
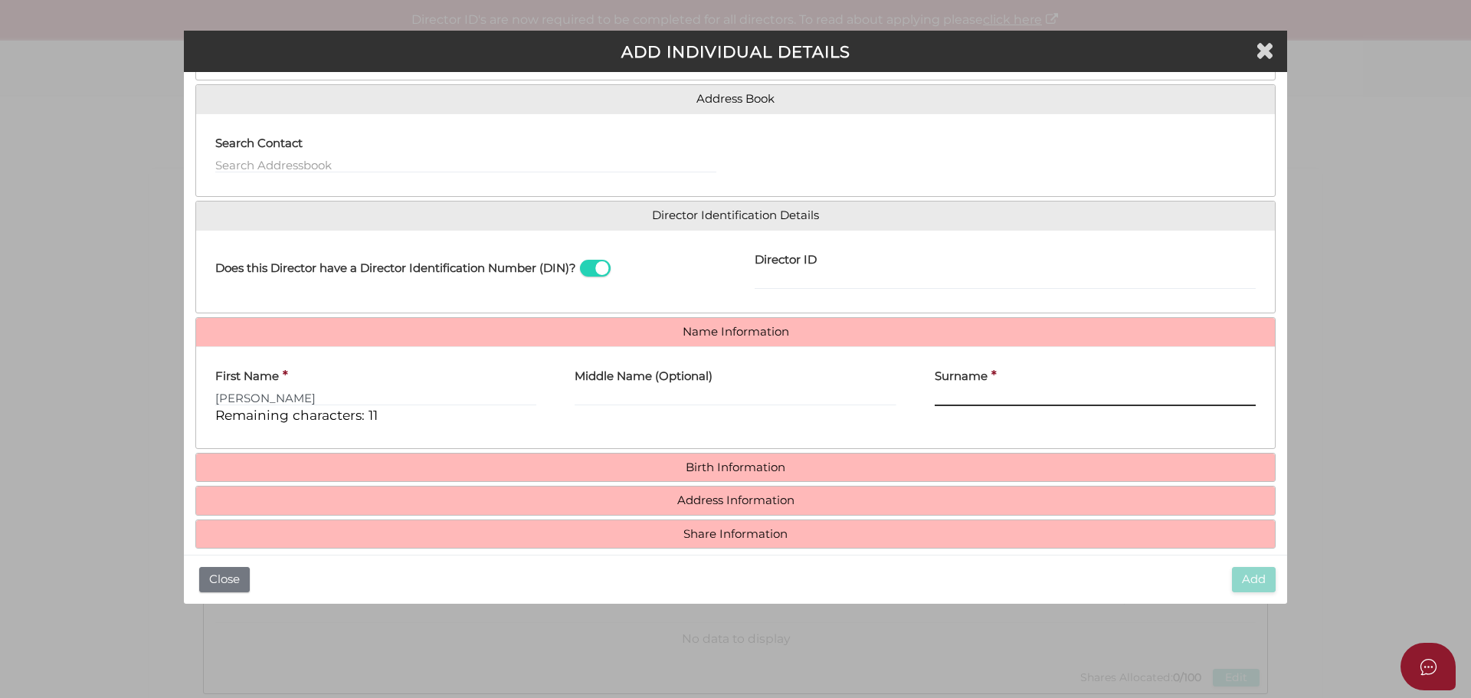
paste input "SINGH"
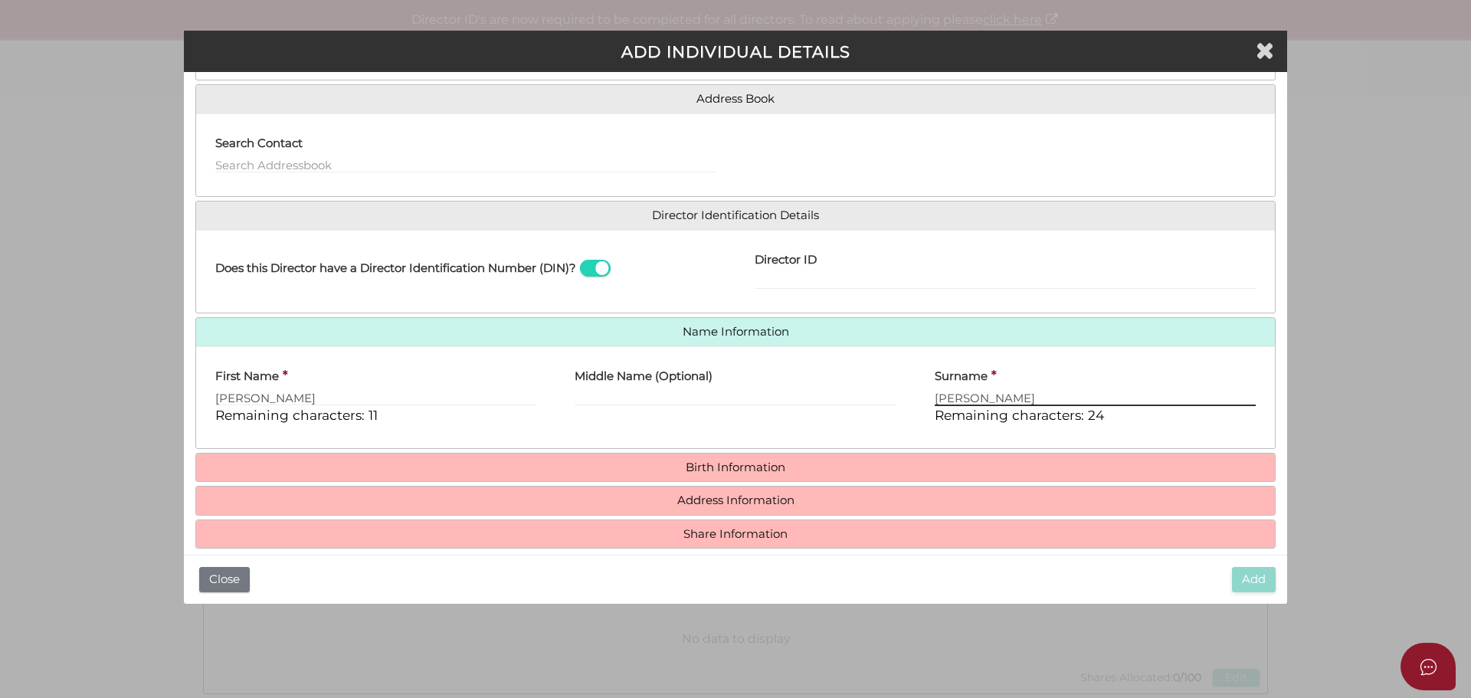
type input "SINGH"
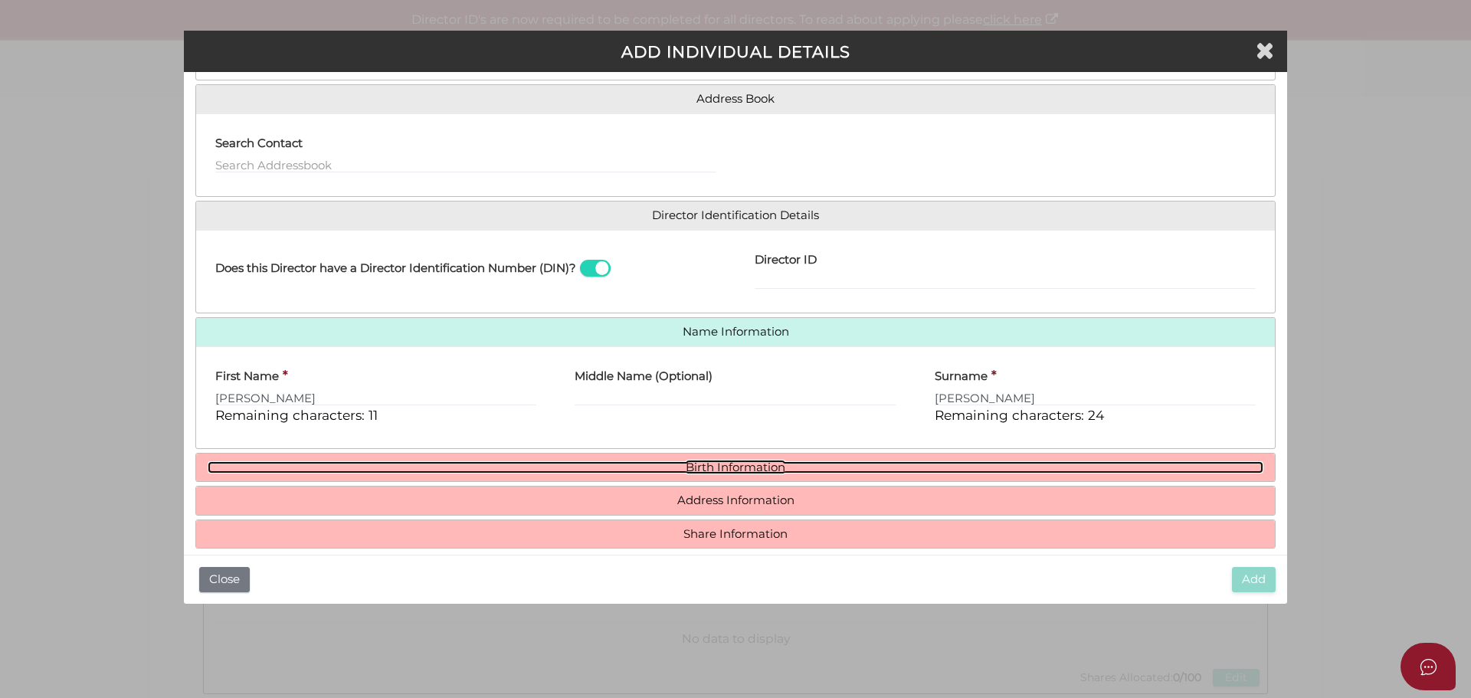
click at [729, 467] on link "Birth Information" at bounding box center [735, 467] width 1055 height 13
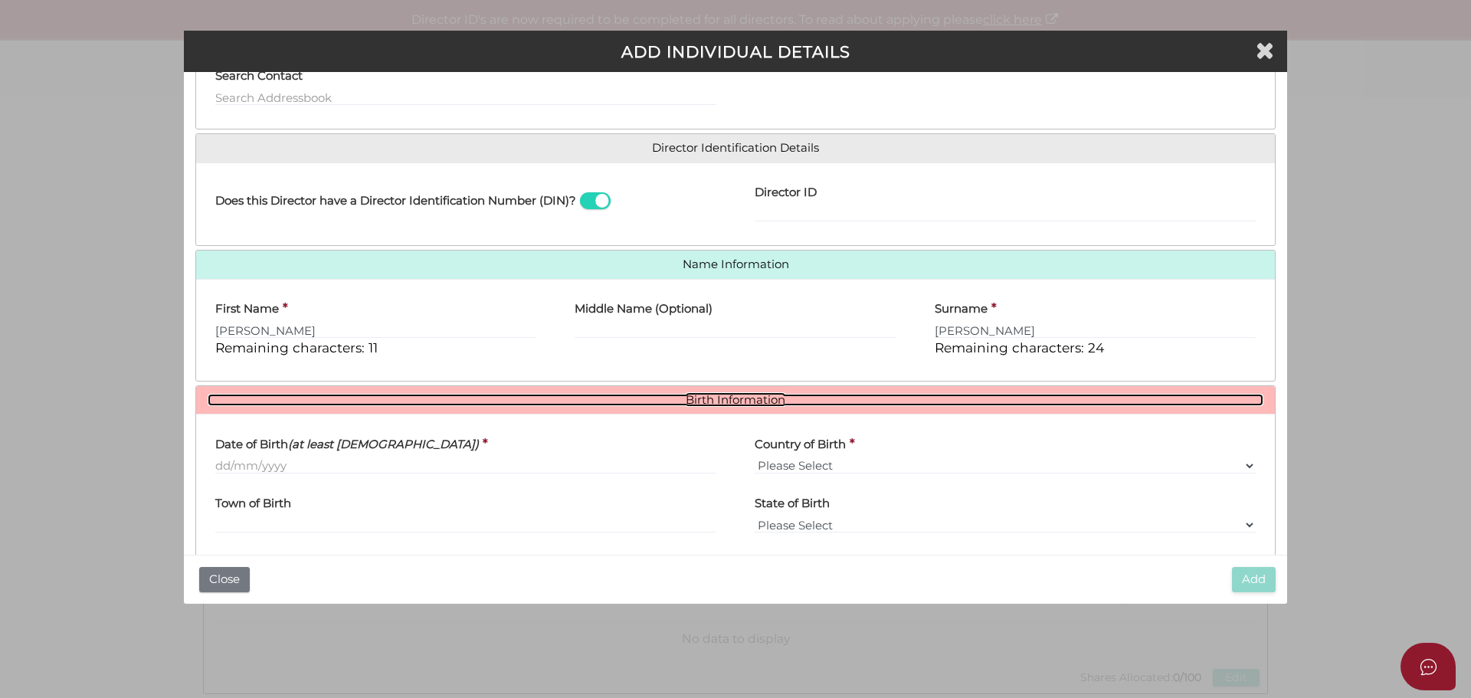
scroll to position [273, 0]
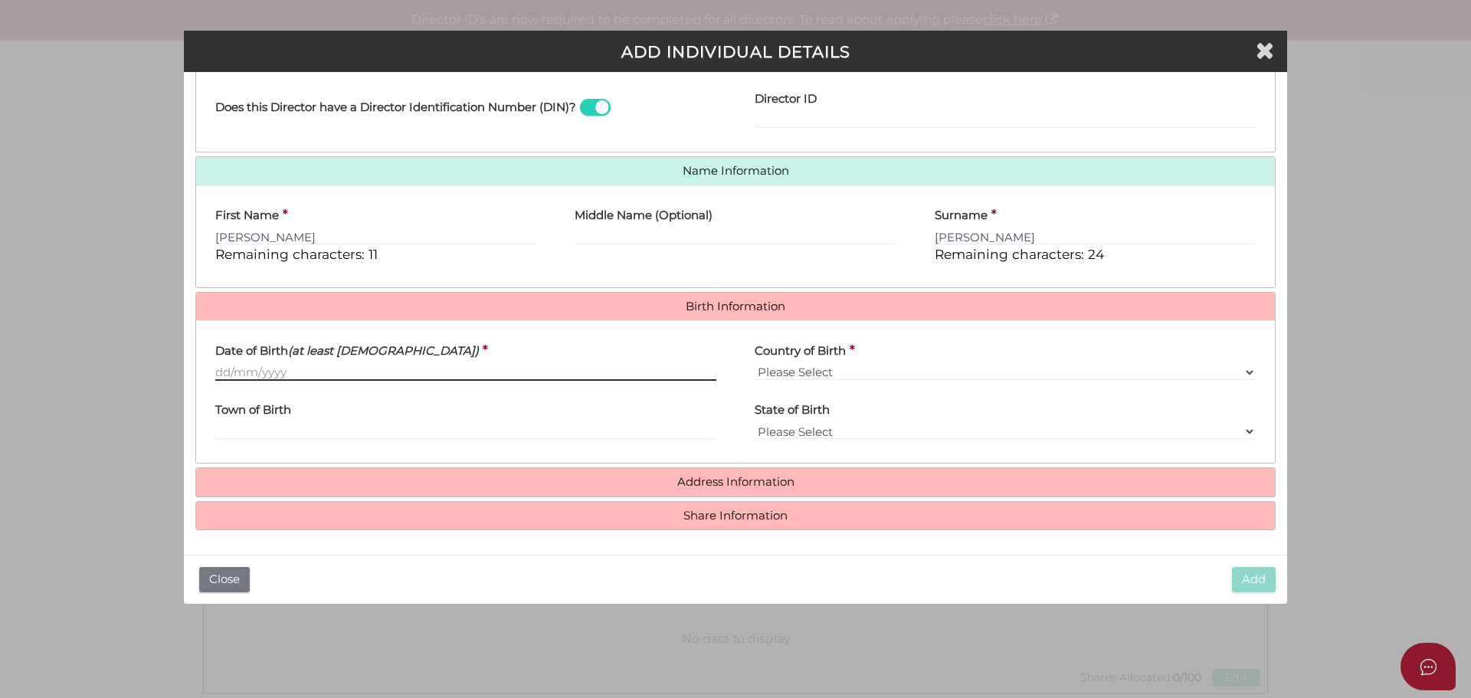
click at [319, 375] on input "Date of Birth (at least 18 years old)" at bounding box center [465, 372] width 501 height 17
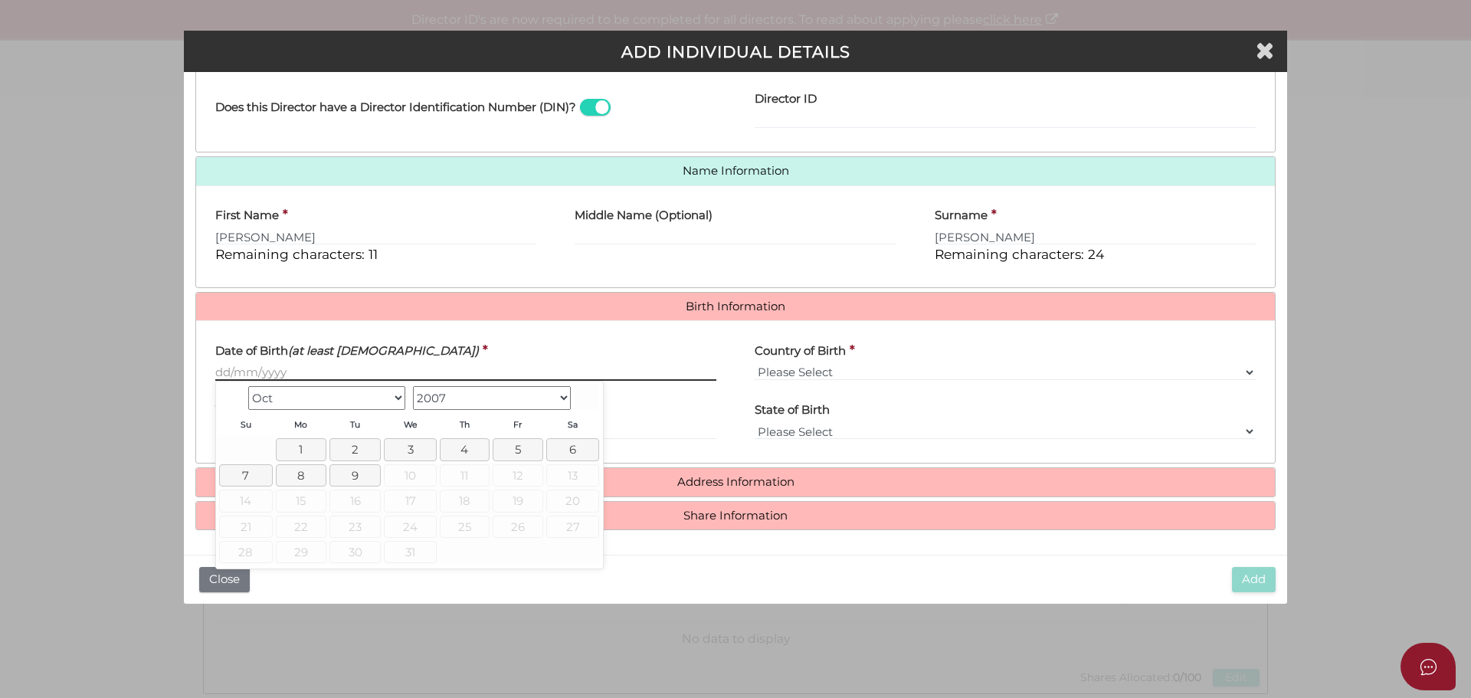
paste input "13/11/1991"
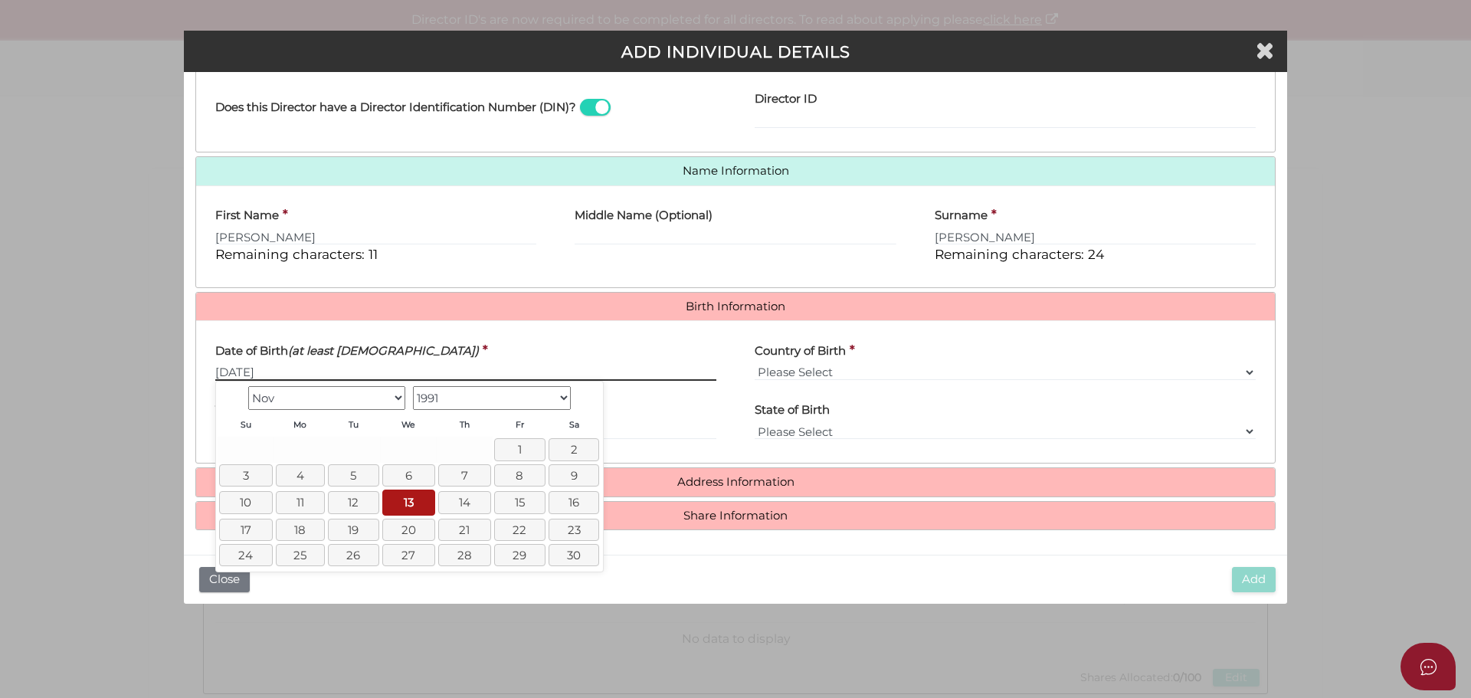
type input "13/11/1991"
click at [891, 364] on select "Please Select v Australia Afghanistan Albania Algeria American Samoa Andorra An…" at bounding box center [1004, 372] width 501 height 17
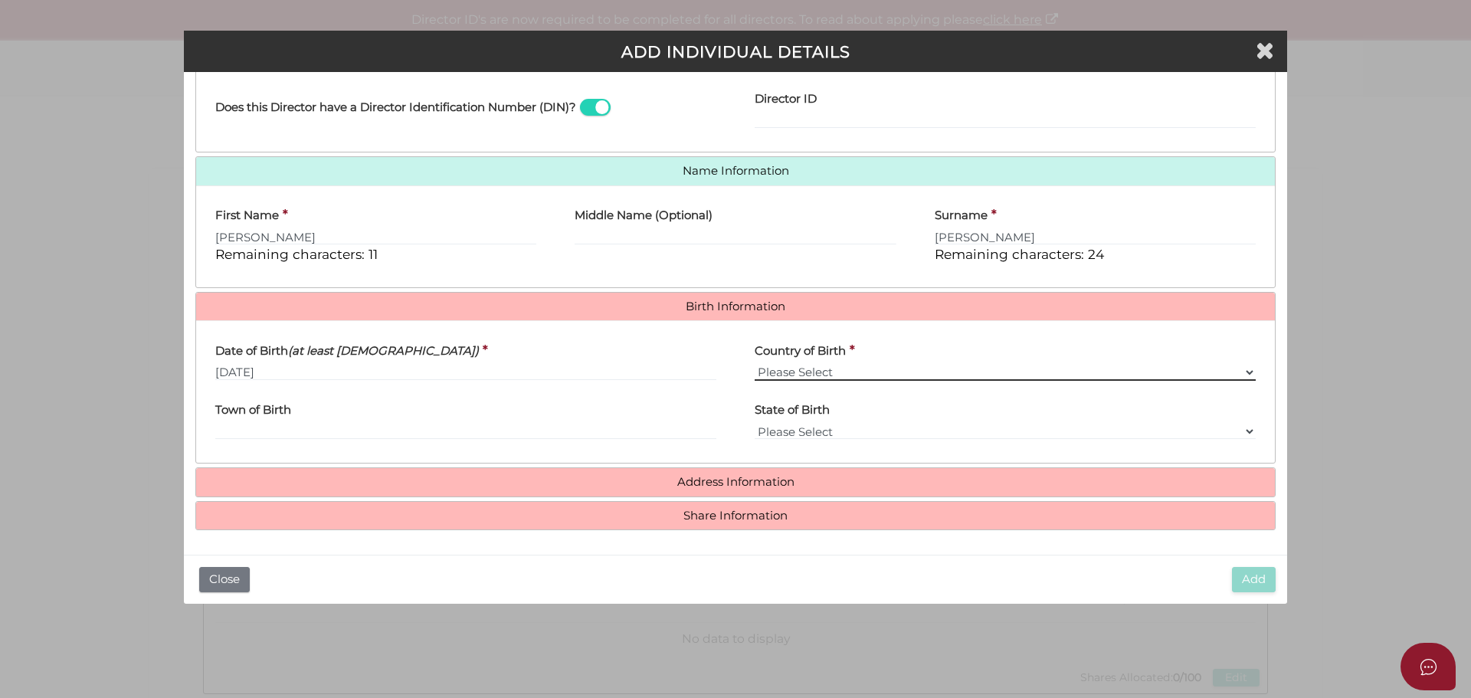
select select "India"
click at [754, 364] on select "Please Select v Australia Afghanistan Albania Algeria American Samoa Andorra An…" at bounding box center [1004, 372] width 501 height 17
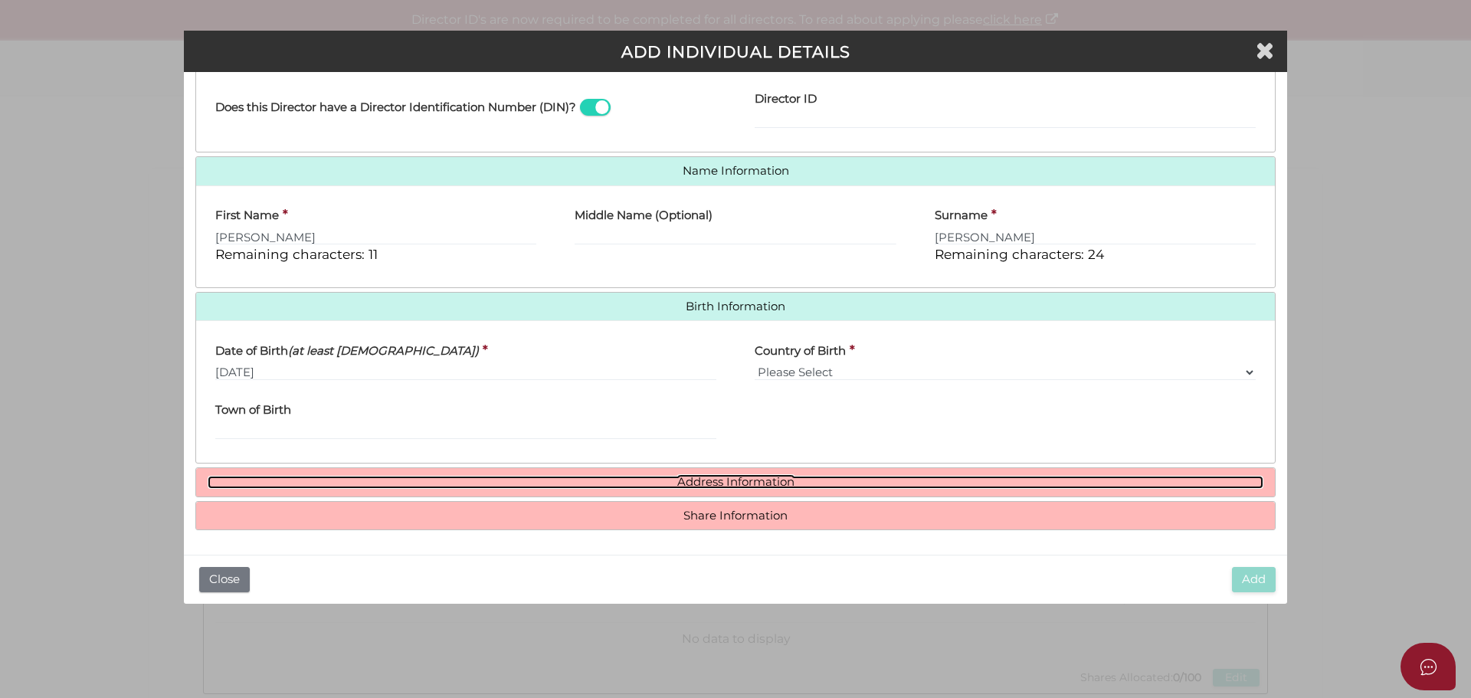
click at [817, 488] on link "Address Information" at bounding box center [735, 482] width 1055 height 13
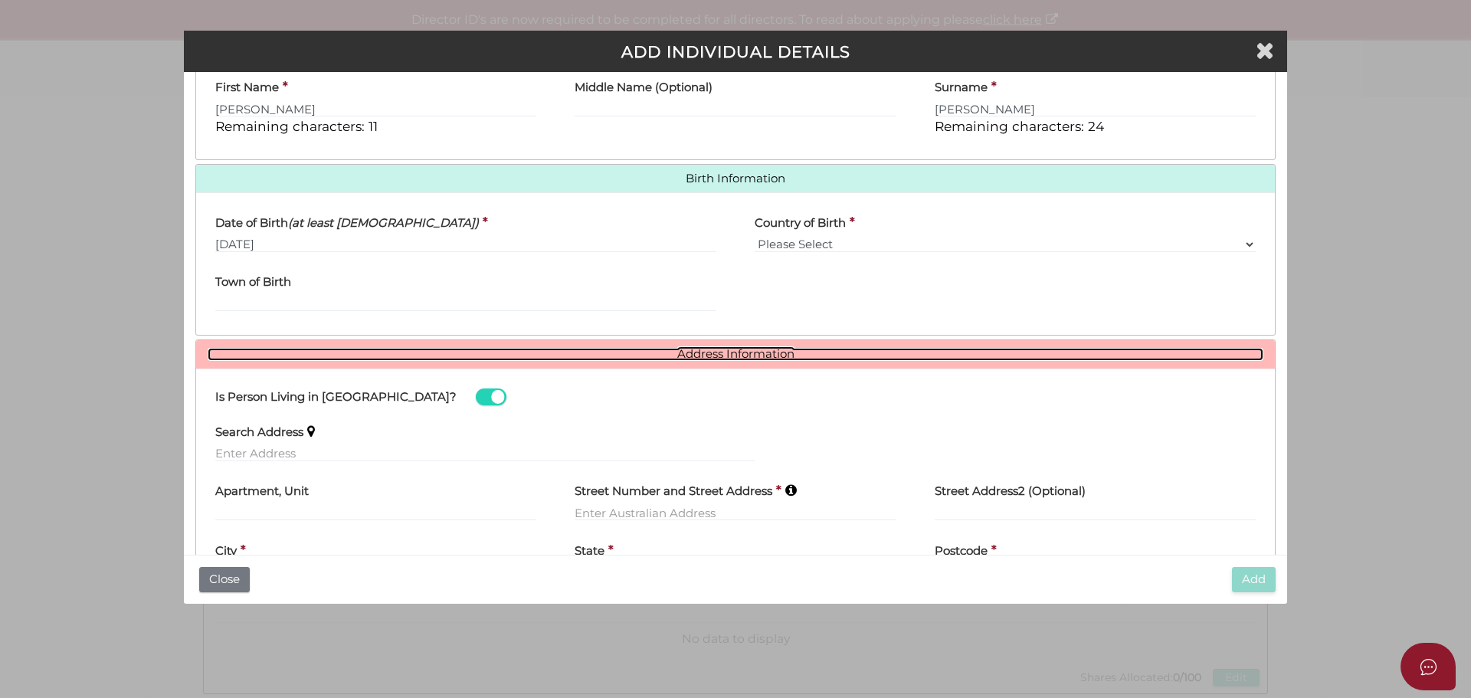
scroll to position [503, 0]
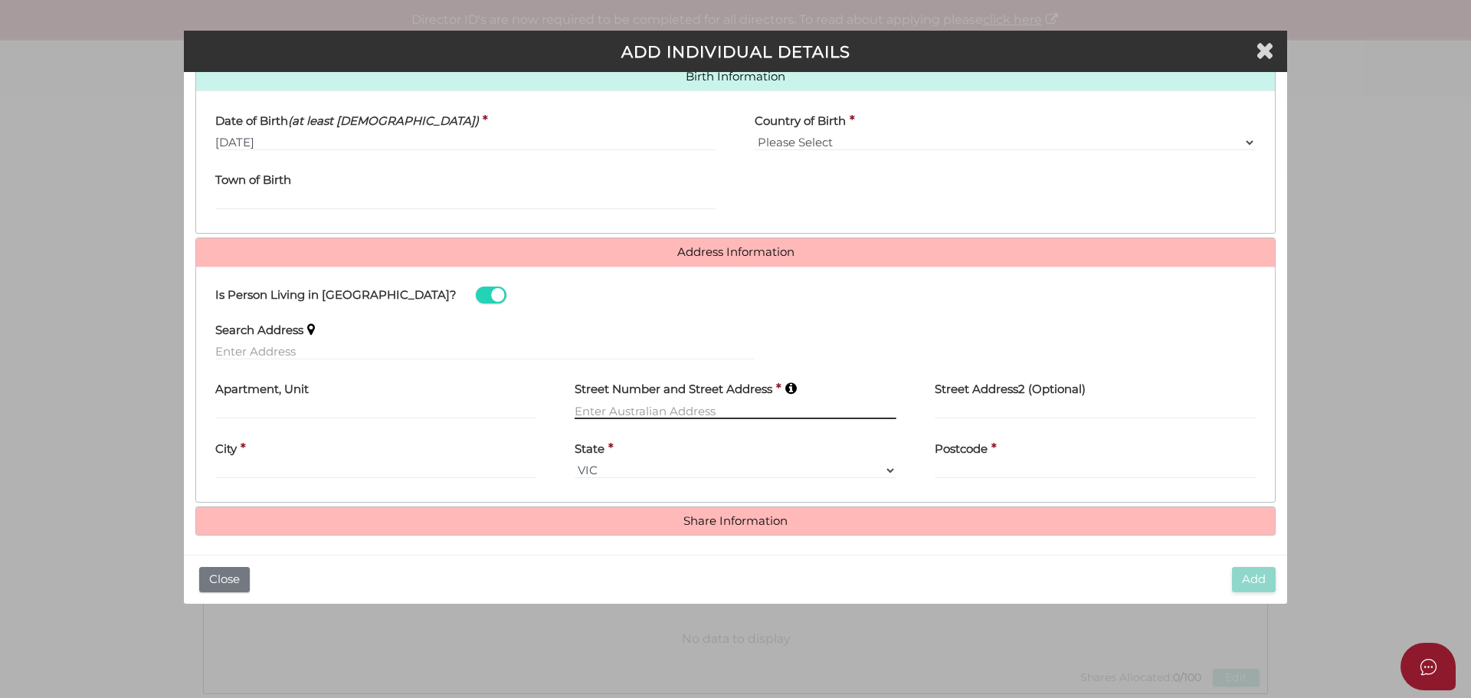
click at [627, 407] on input "text" at bounding box center [734, 410] width 321 height 17
paste input "19 KELLIHER AV"
type input "19 KELLIHER AV"
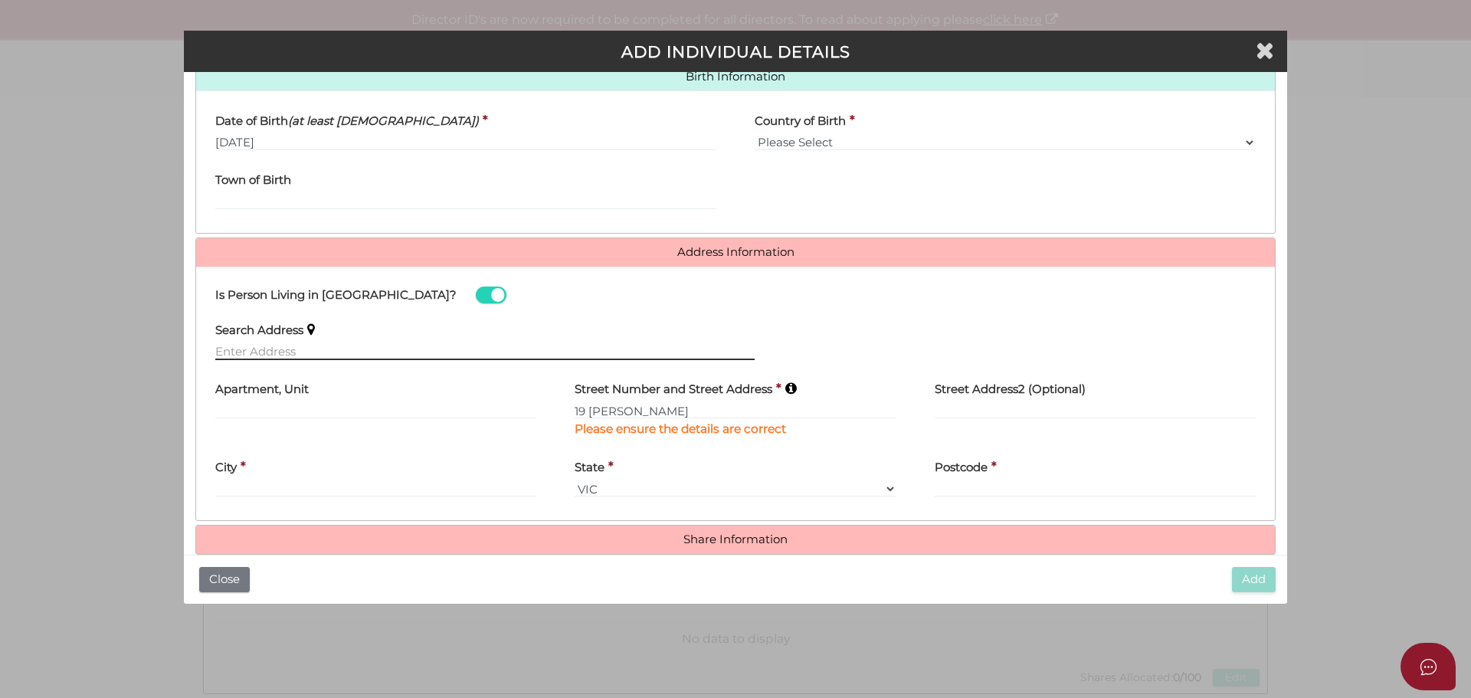
click at [326, 343] on input "text" at bounding box center [484, 351] width 539 height 17
paste input "19 KELLIHER AV"
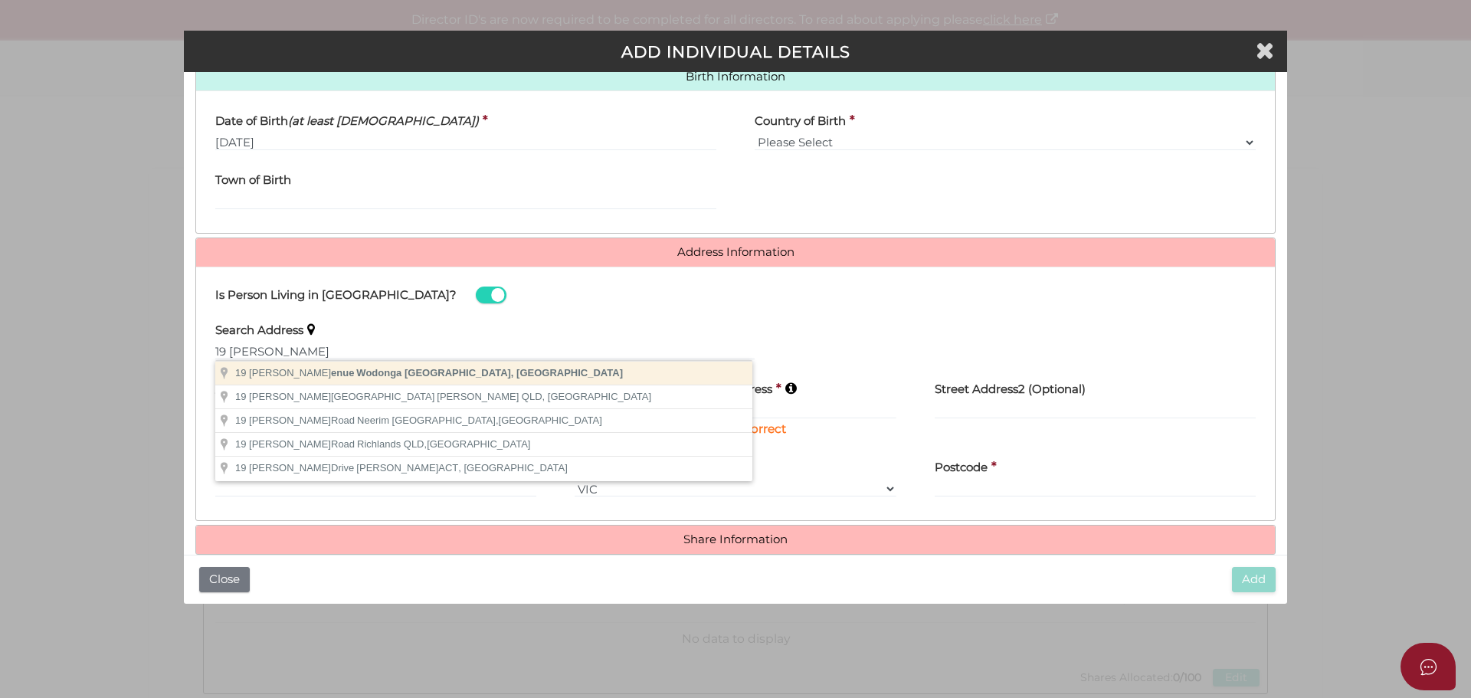
type input "19 Kelliher Avenue, Wodonga VIC, Australia"
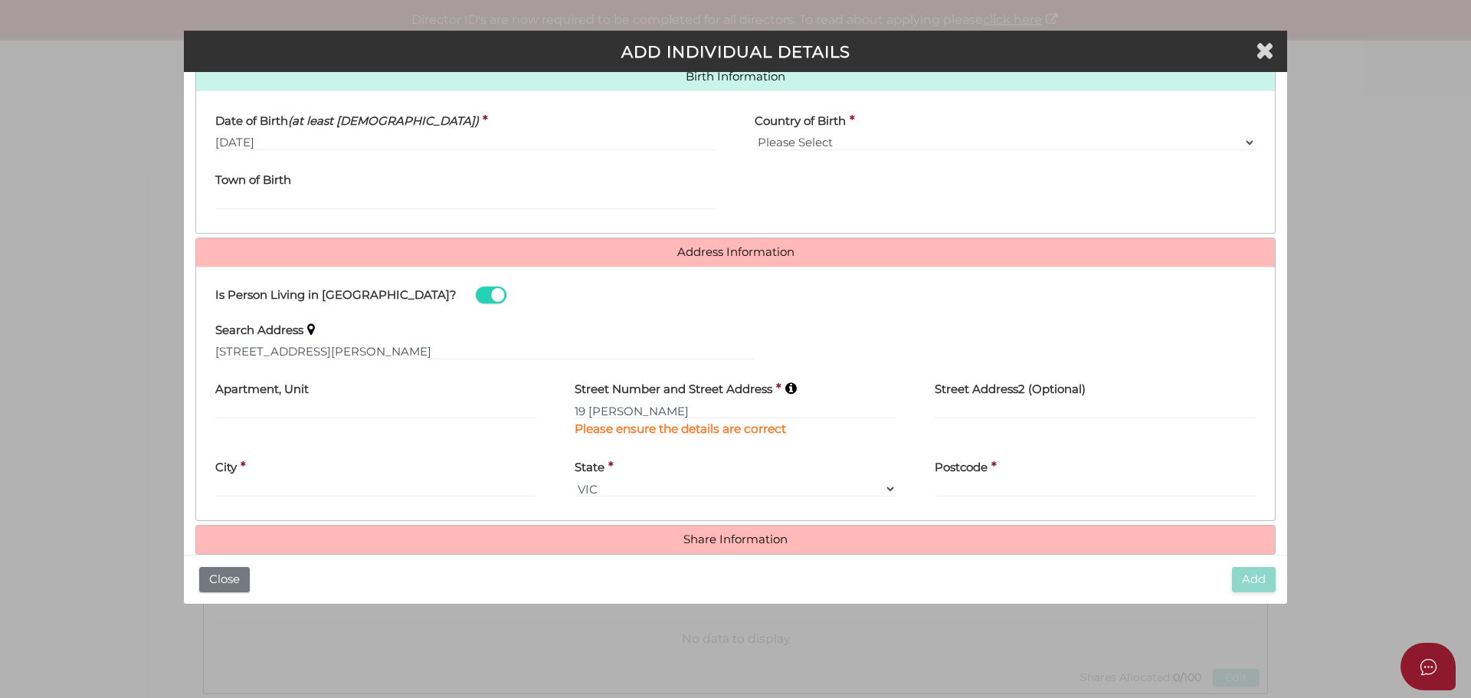
type input "19 Kelliher Avenue"
type input "Wodonga"
select select "VIC"
type input "3690"
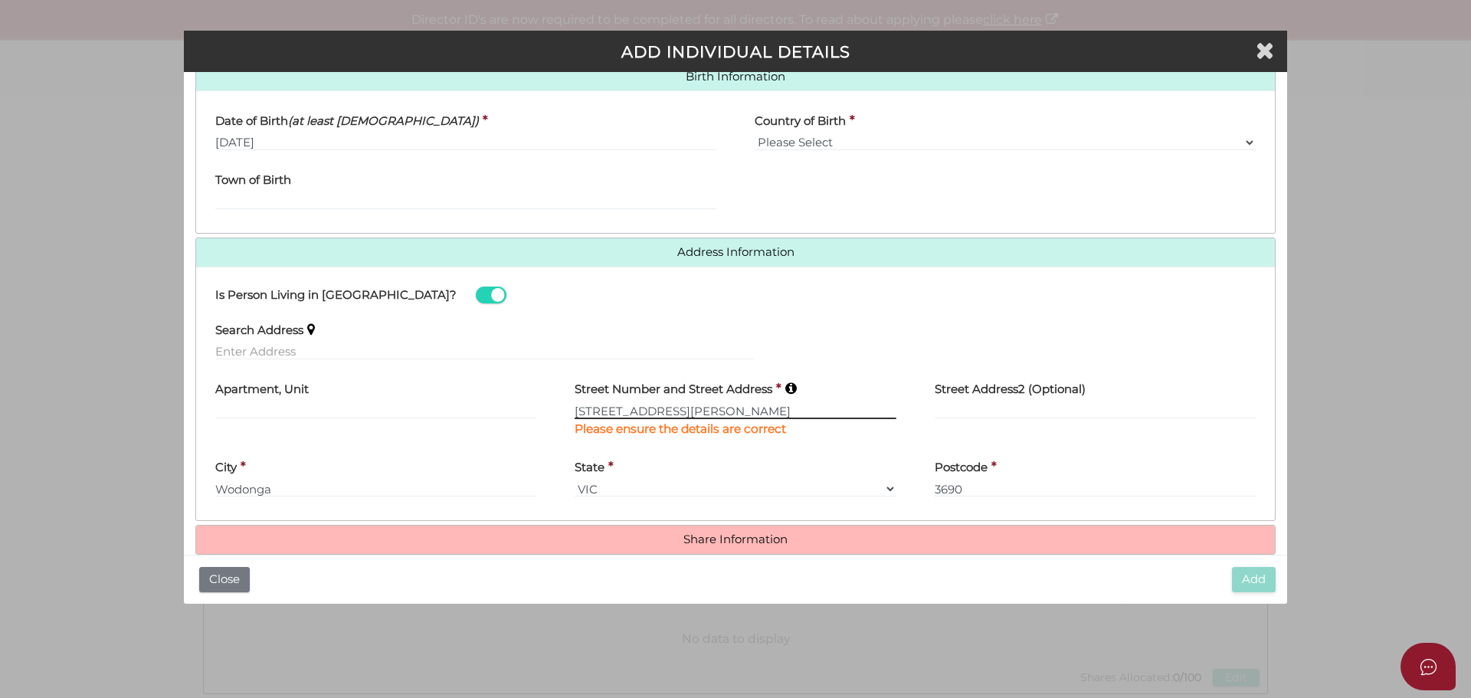
drag, startPoint x: 754, startPoint y: 417, endPoint x: 262, endPoint y: 417, distance: 492.5
click at [262, 417] on div "Apartment, Unit Street Number and Street Address * 19 Kelliher Avenue Please en…" at bounding box center [735, 410] width 1078 height 78
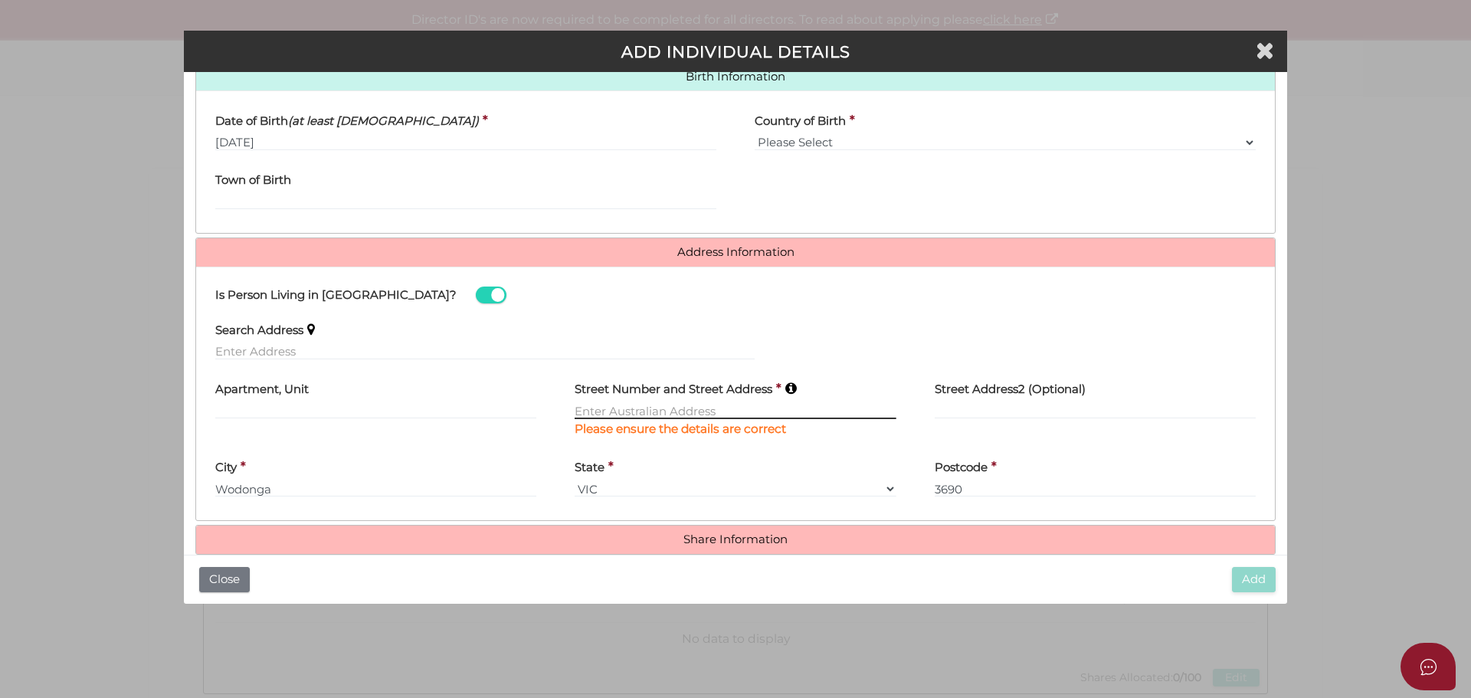
click at [674, 404] on input "text" at bounding box center [734, 410] width 321 height 17
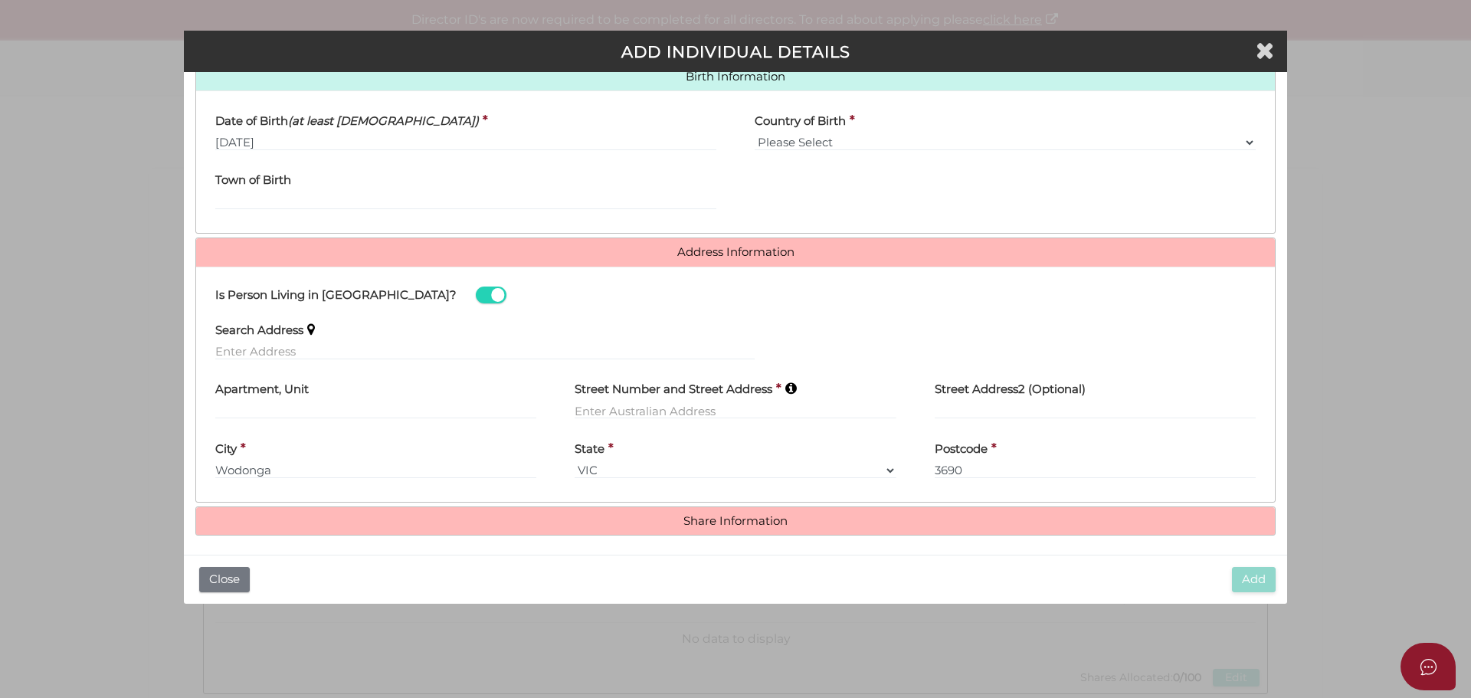
click at [605, 422] on div "Street Number and Street Address *" at bounding box center [734, 401] width 359 height 60
click at [607, 414] on input "text" at bounding box center [734, 410] width 321 height 17
paste input "19 KELLIHER AV"
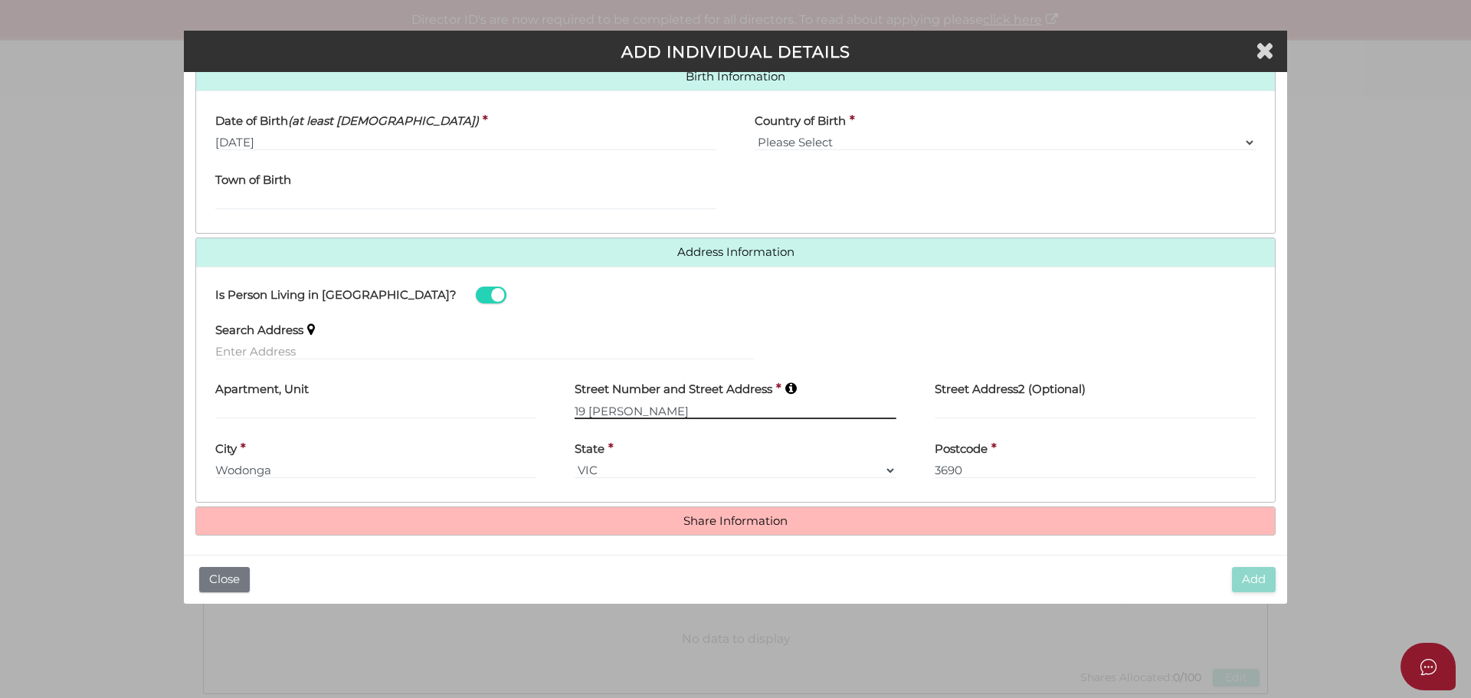
type input "19 KELLIHER AV"
click at [705, 430] on div "Search Address Apartment, Unit Street Number and Street Address * 19 KELLIHER A…" at bounding box center [735, 401] width 1055 height 178
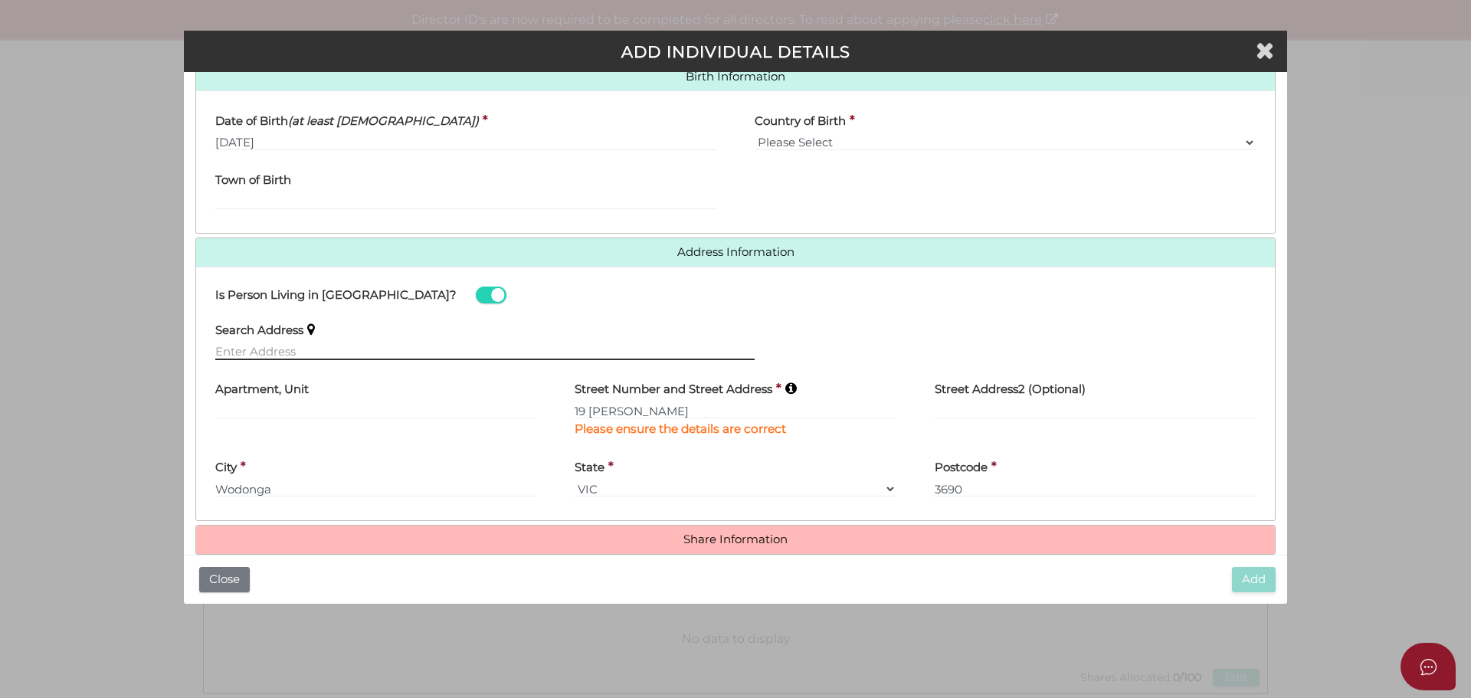
click at [362, 349] on input "text" at bounding box center [484, 351] width 539 height 17
drag, startPoint x: 290, startPoint y: 487, endPoint x: -129, endPoint y: 489, distance: 418.9
click at [0, 489] on html "Shelcom is loading Processing Payment...Please Wait... Director ID's are now re…" at bounding box center [735, 349] width 1471 height 698
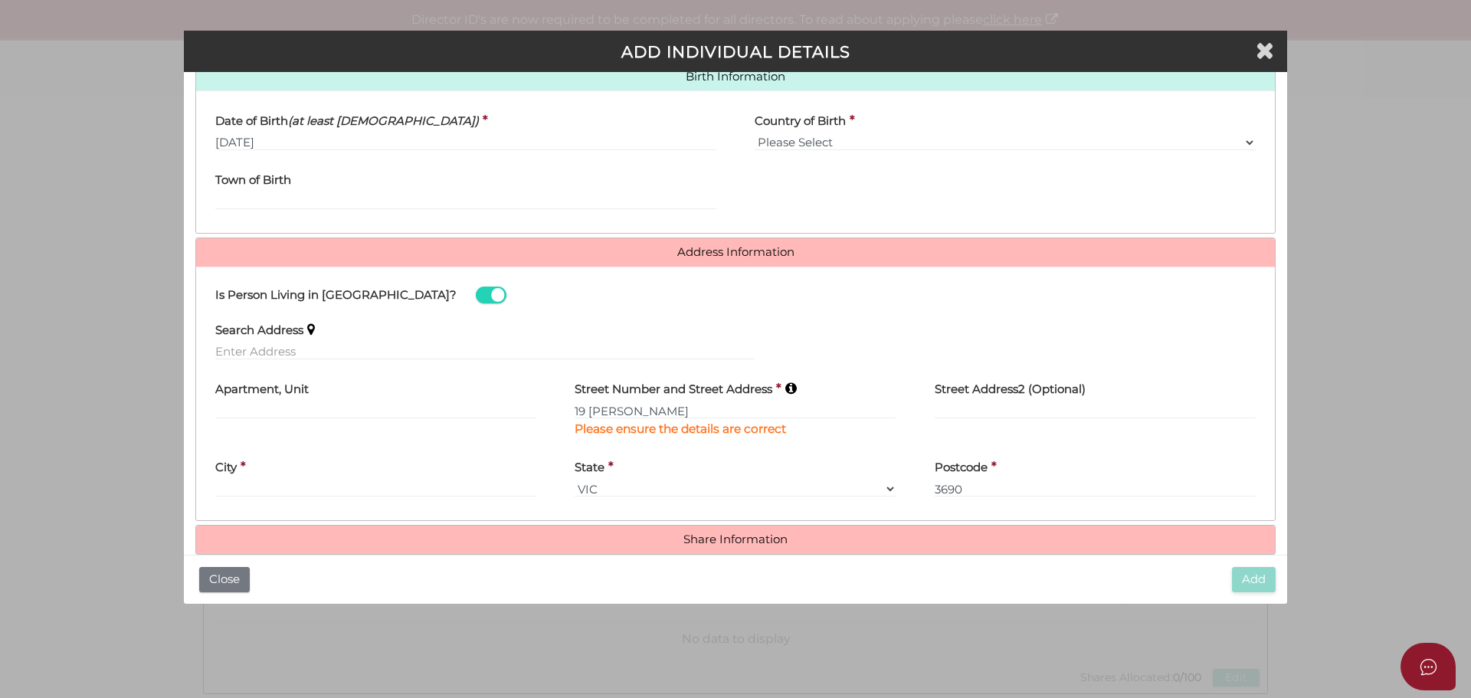
click at [623, 479] on div "State * VIC ACT NSW NT QLD TAS WA SA" at bounding box center [734, 474] width 321 height 48
click at [622, 488] on select "VIC ACT NSW NT QLD TAS WA SA" at bounding box center [734, 488] width 321 height 17
drag, startPoint x: 1028, startPoint y: 493, endPoint x: 767, endPoint y: 485, distance: 260.5
click at [811, 477] on div "City * State * VIC ACT NSW NT QLD TAS WA SA Postcode * 3690" at bounding box center [735, 480] width 1078 height 60
drag, startPoint x: 1125, startPoint y: 438, endPoint x: 1047, endPoint y: 442, distance: 78.2
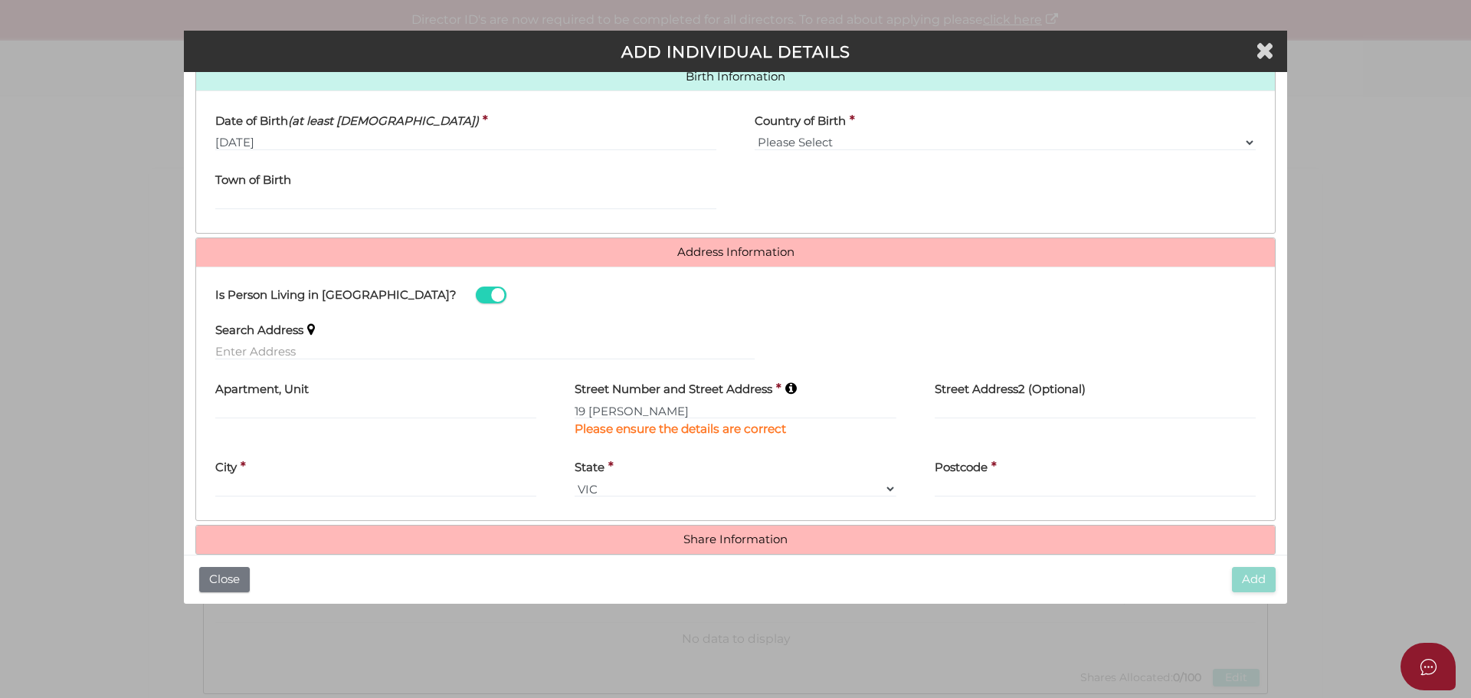
click at [1126, 438] on div "Street Address2 (Optional)" at bounding box center [1094, 410] width 359 height 78
click at [244, 345] on input "text" at bounding box center [484, 351] width 539 height 17
paste input "19 KELLIHER AV"
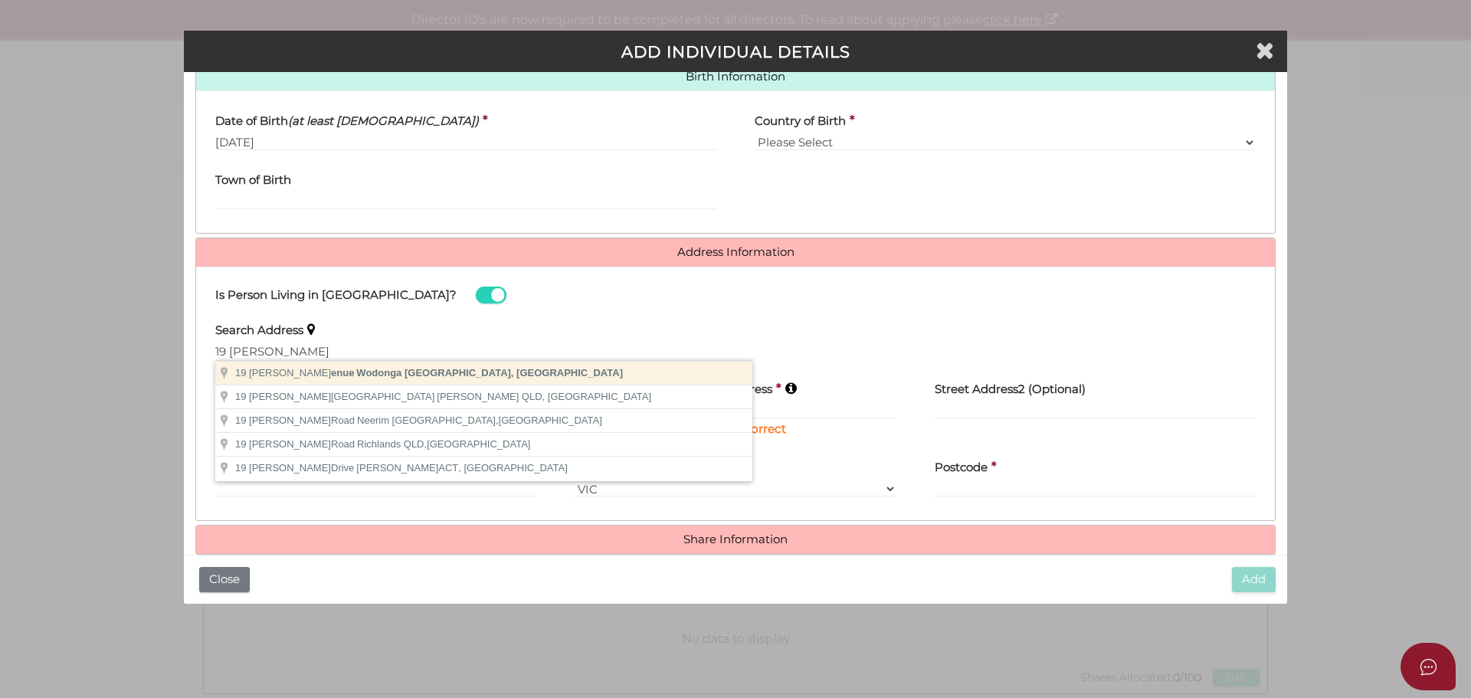
type input "19 Kelliher Avenue, Wodonga VIC, Australia"
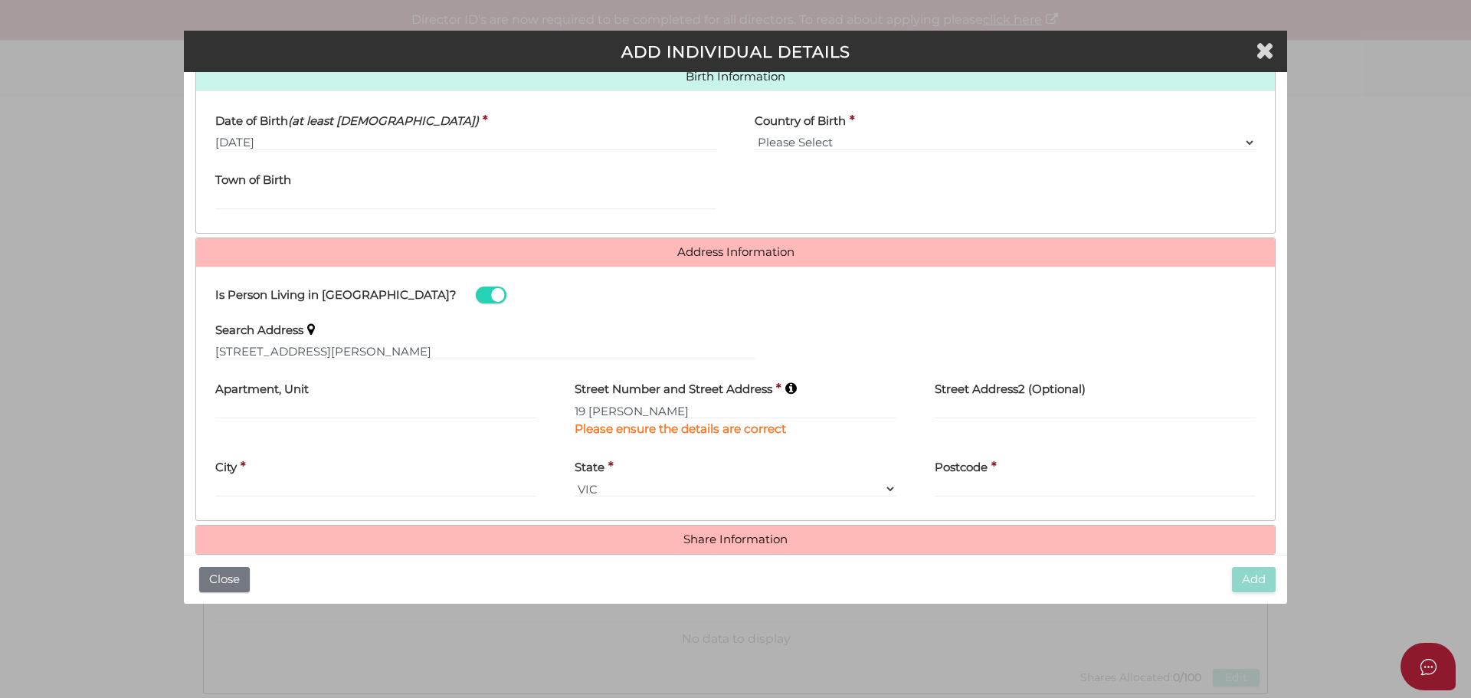
type input "19 Kelliher Avenue"
type input "Wodonga"
select select "VIC"
type input "3690"
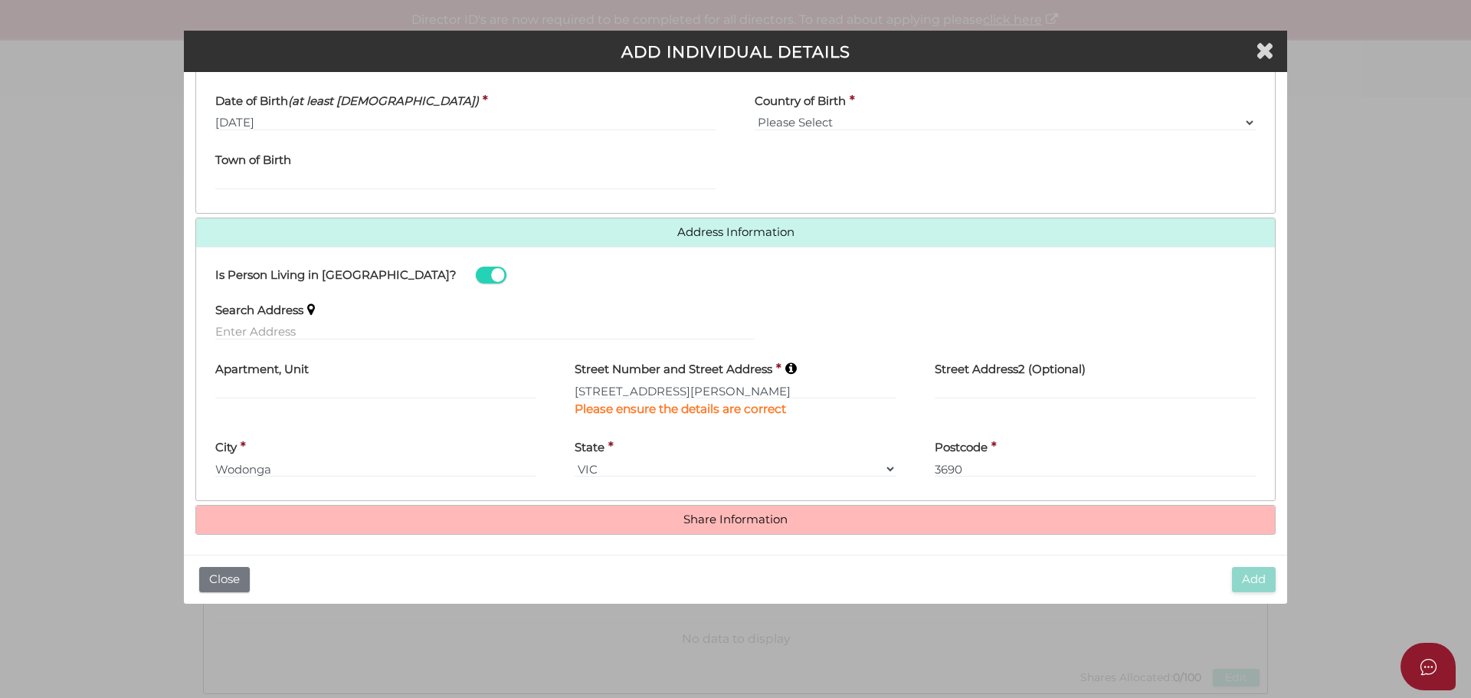
scroll to position [528, 0]
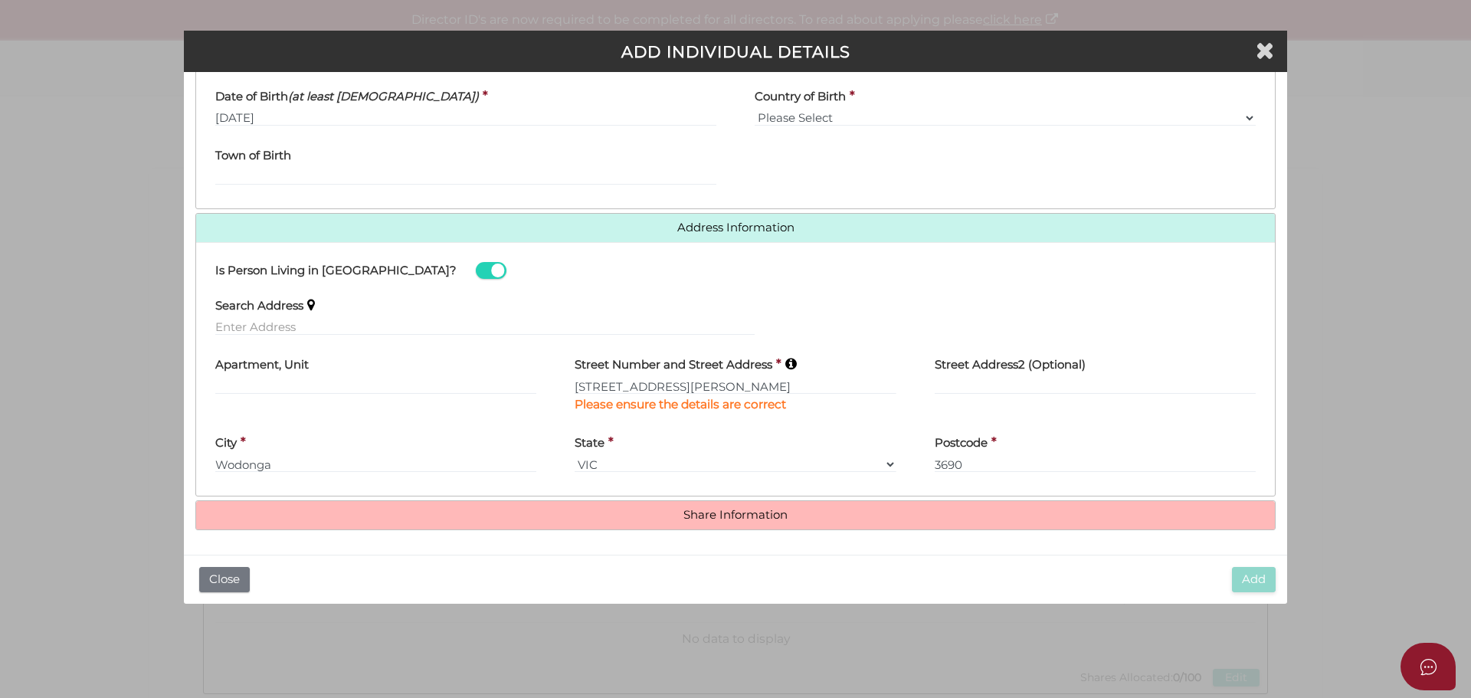
click at [721, 522] on h4 "Share Information" at bounding box center [735, 515] width 1078 height 28
click at [670, 391] on input "19 Kelliher Avenue" at bounding box center [734, 386] width 321 height 17
click at [699, 389] on input "19 Kelliher Avenue" at bounding box center [734, 386] width 321 height 17
click at [731, 381] on input "19 Kelliher Avenue" at bounding box center [734, 386] width 321 height 17
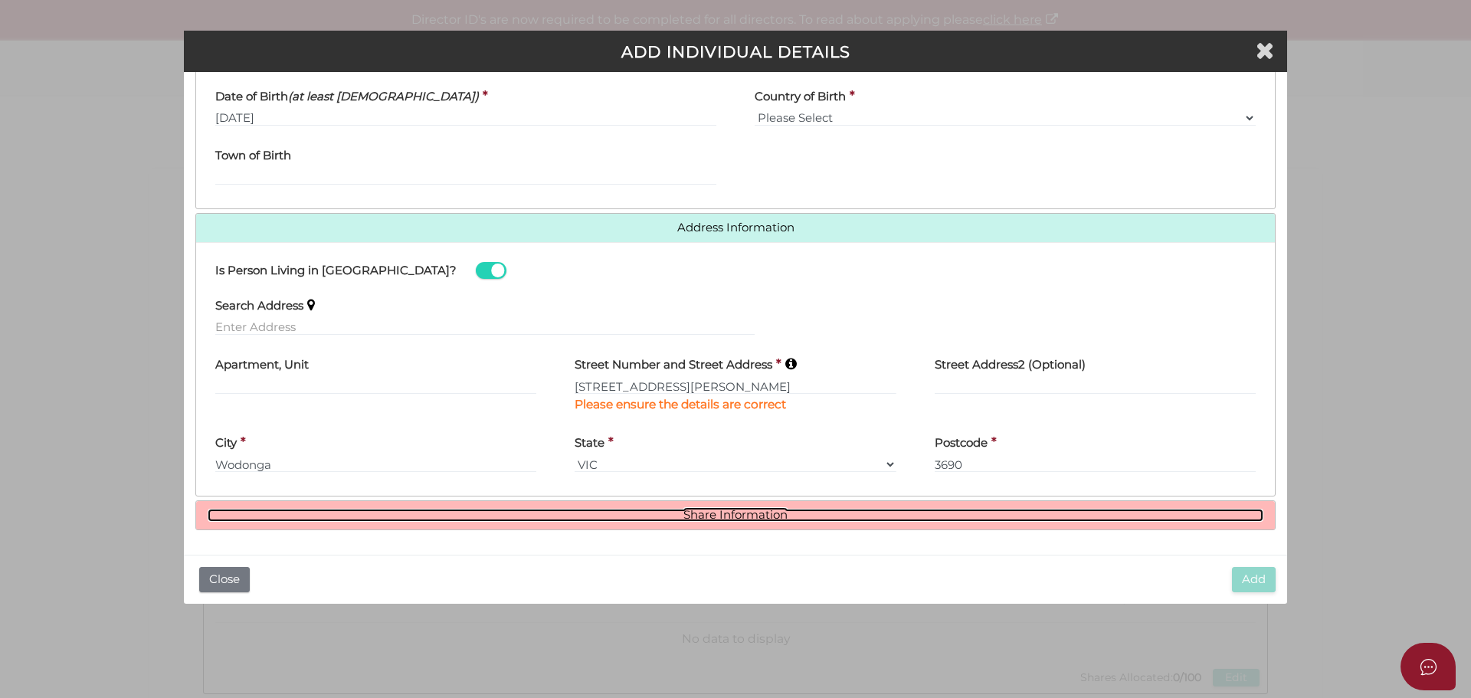
click at [706, 509] on link "Share Information" at bounding box center [735, 515] width 1055 height 13
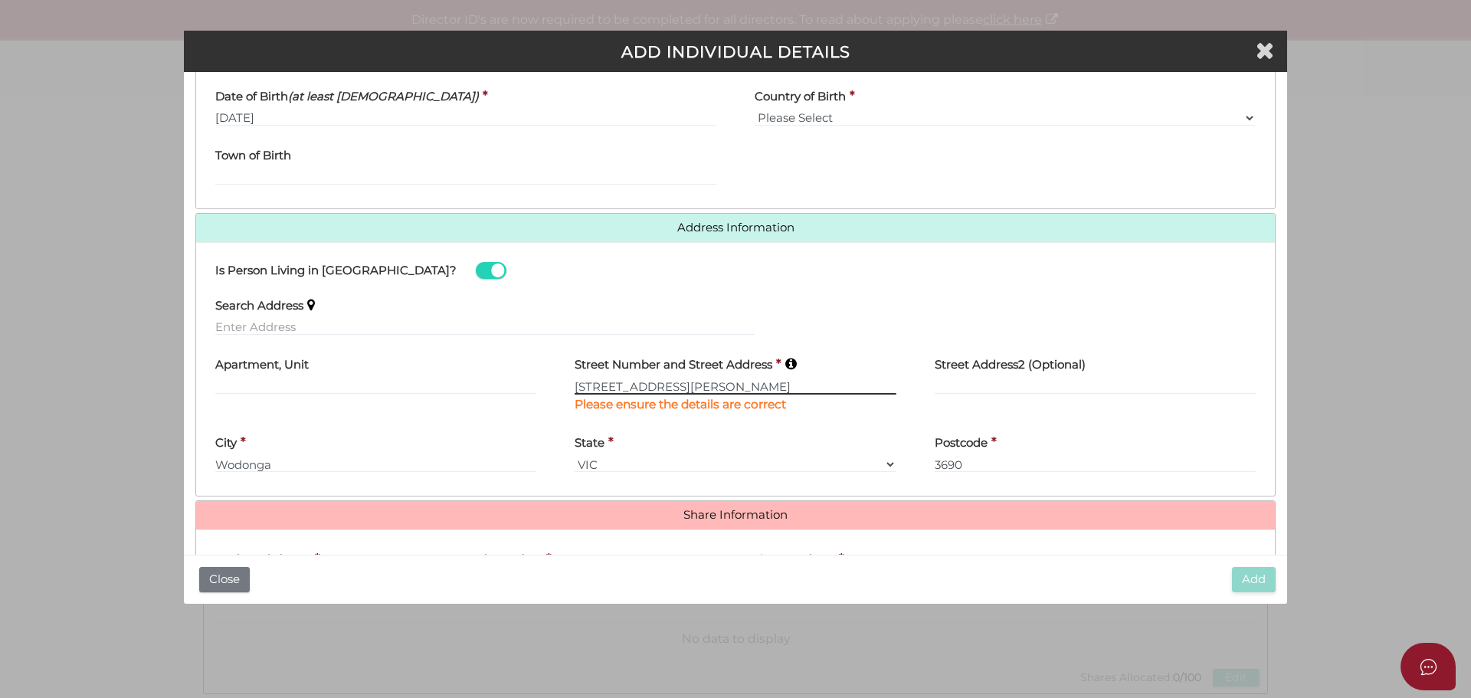
click at [715, 392] on input "19 Kelliher Avenue" at bounding box center [734, 386] width 321 height 17
type input "19 Kelliher Avenue"
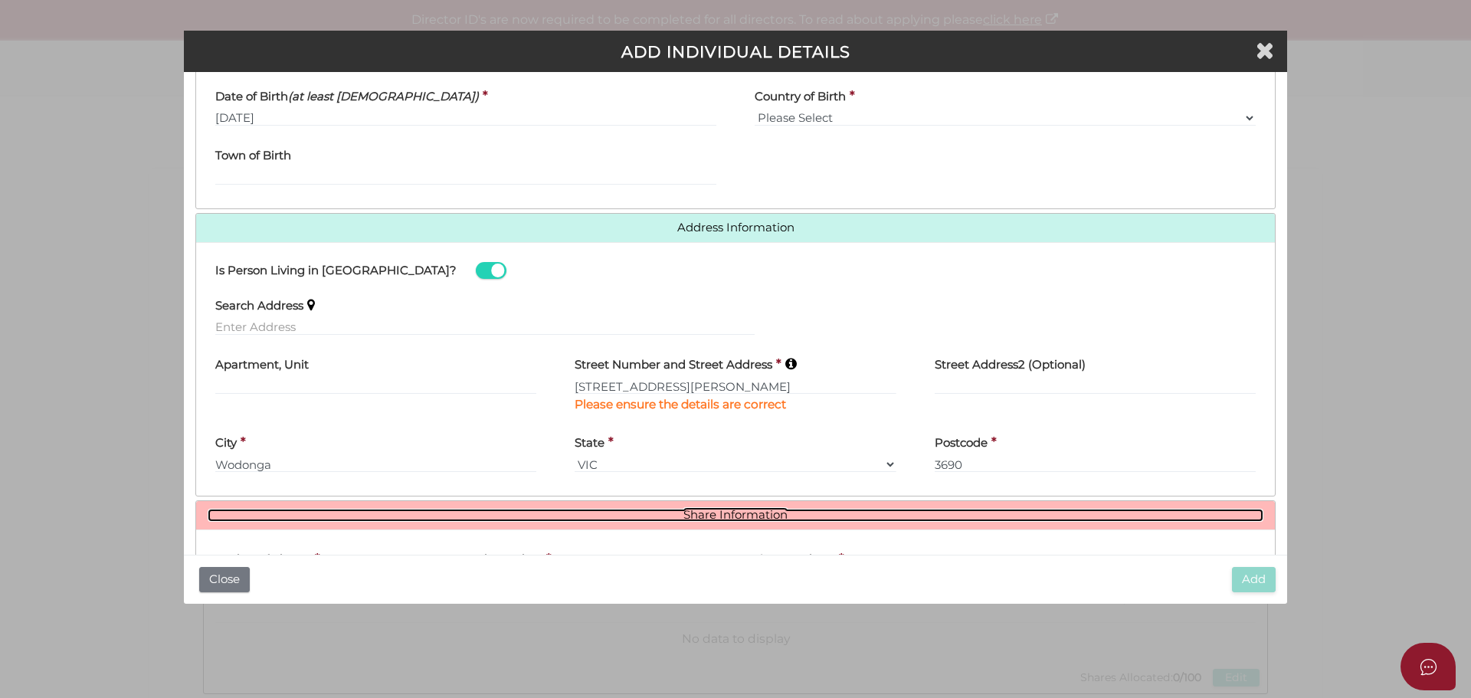
click at [718, 512] on link "Share Information" at bounding box center [735, 515] width 1055 height 13
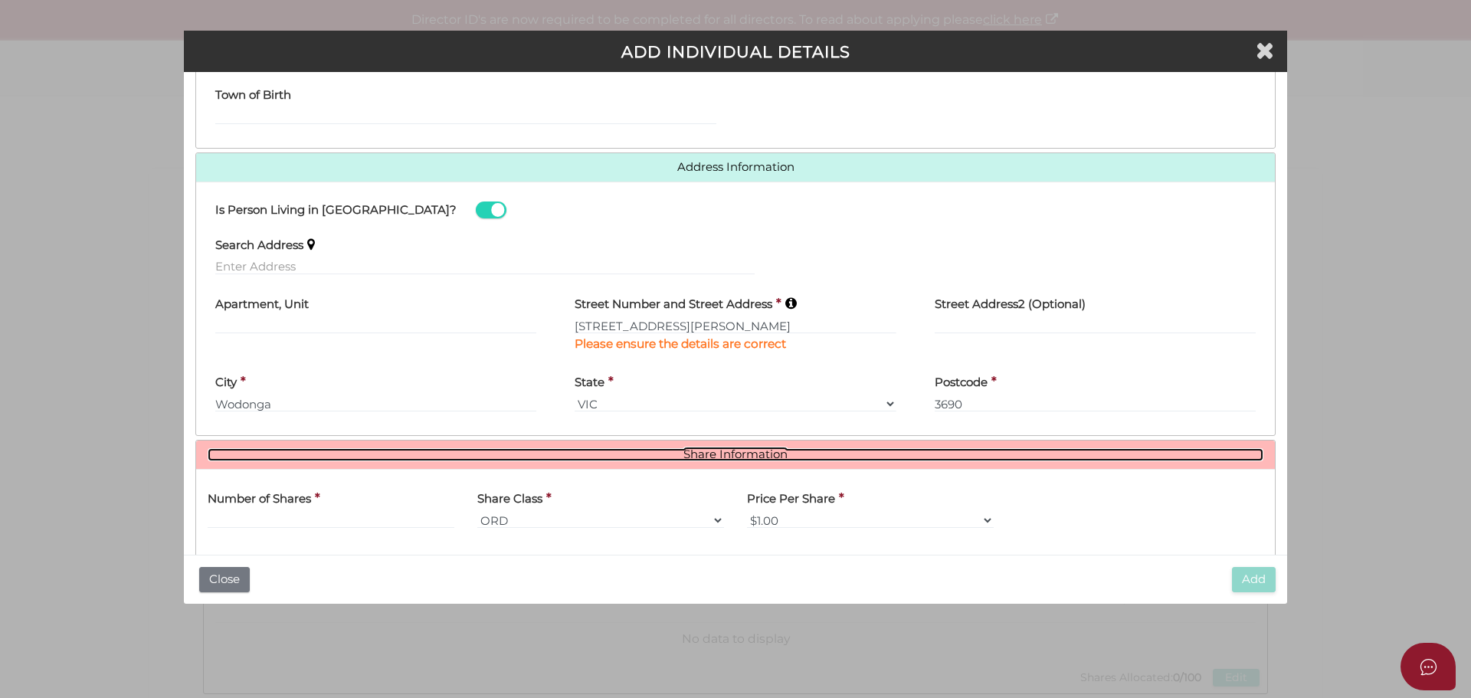
scroll to position [715, 0]
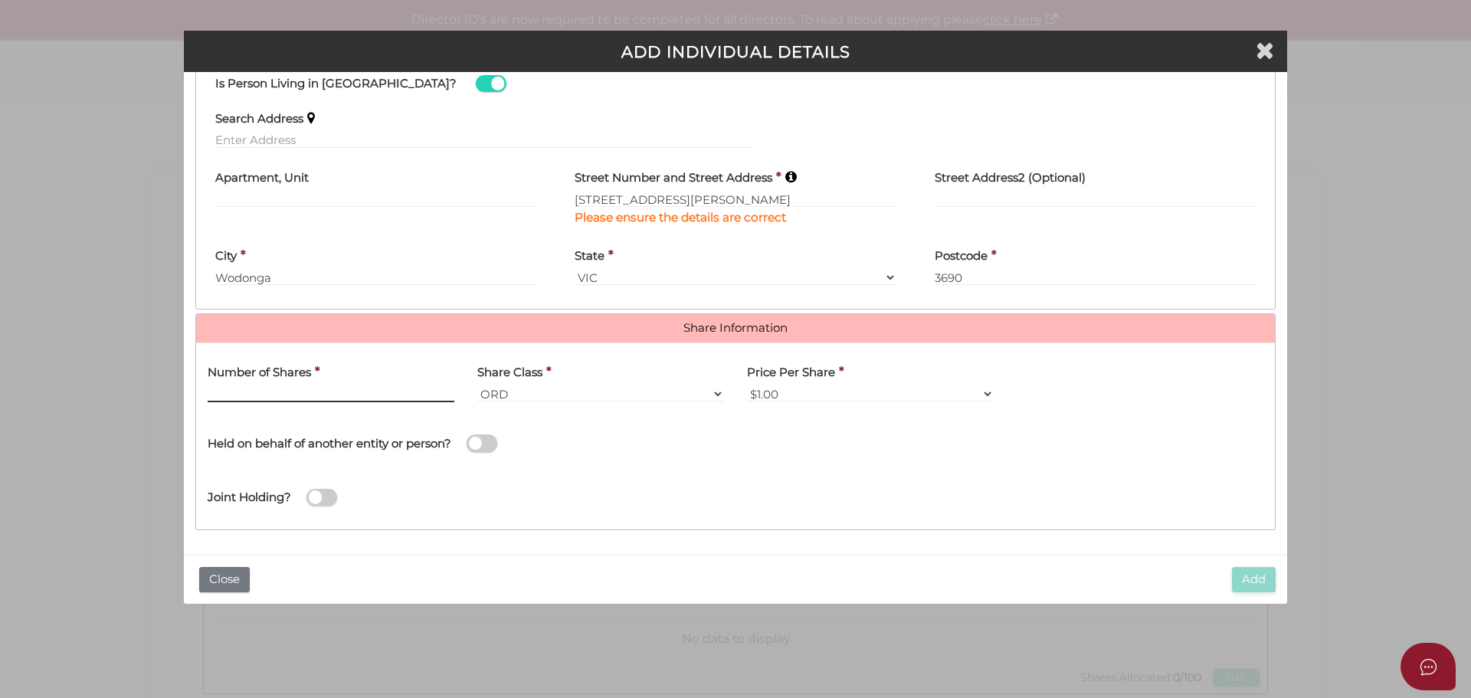
click at [308, 390] on input "text" at bounding box center [331, 393] width 247 height 17
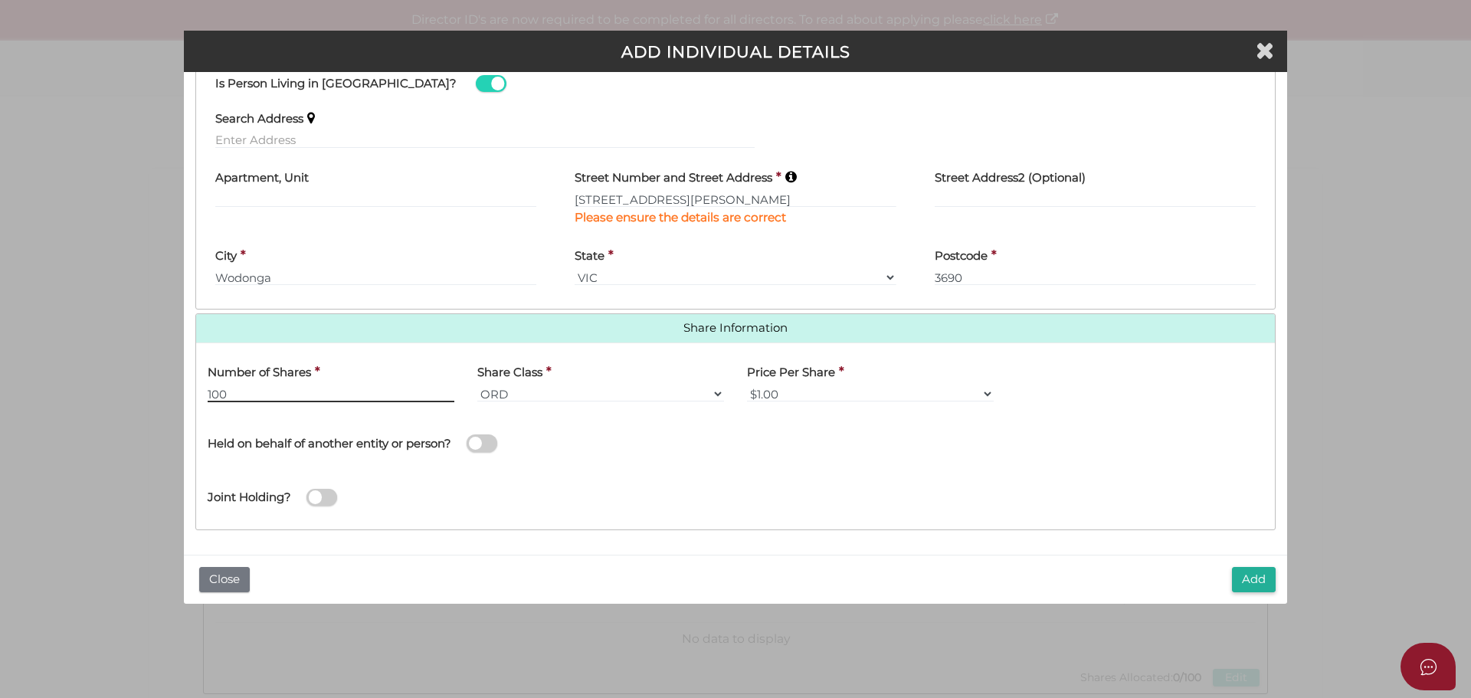
type input "100"
click at [558, 452] on div "Held on behalf of another entity or person?" at bounding box center [466, 435] width 516 height 43
click at [1252, 576] on button "Add" at bounding box center [1254, 579] width 44 height 25
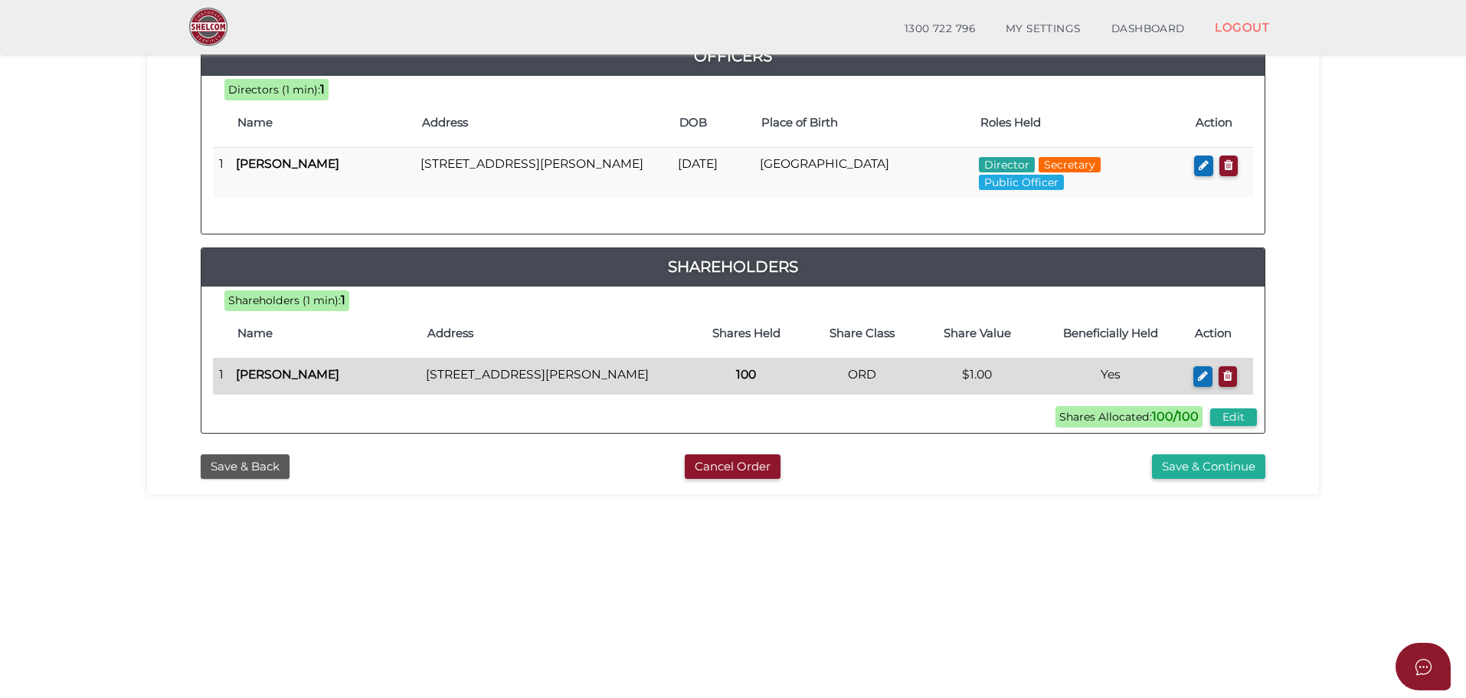
scroll to position [230, 0]
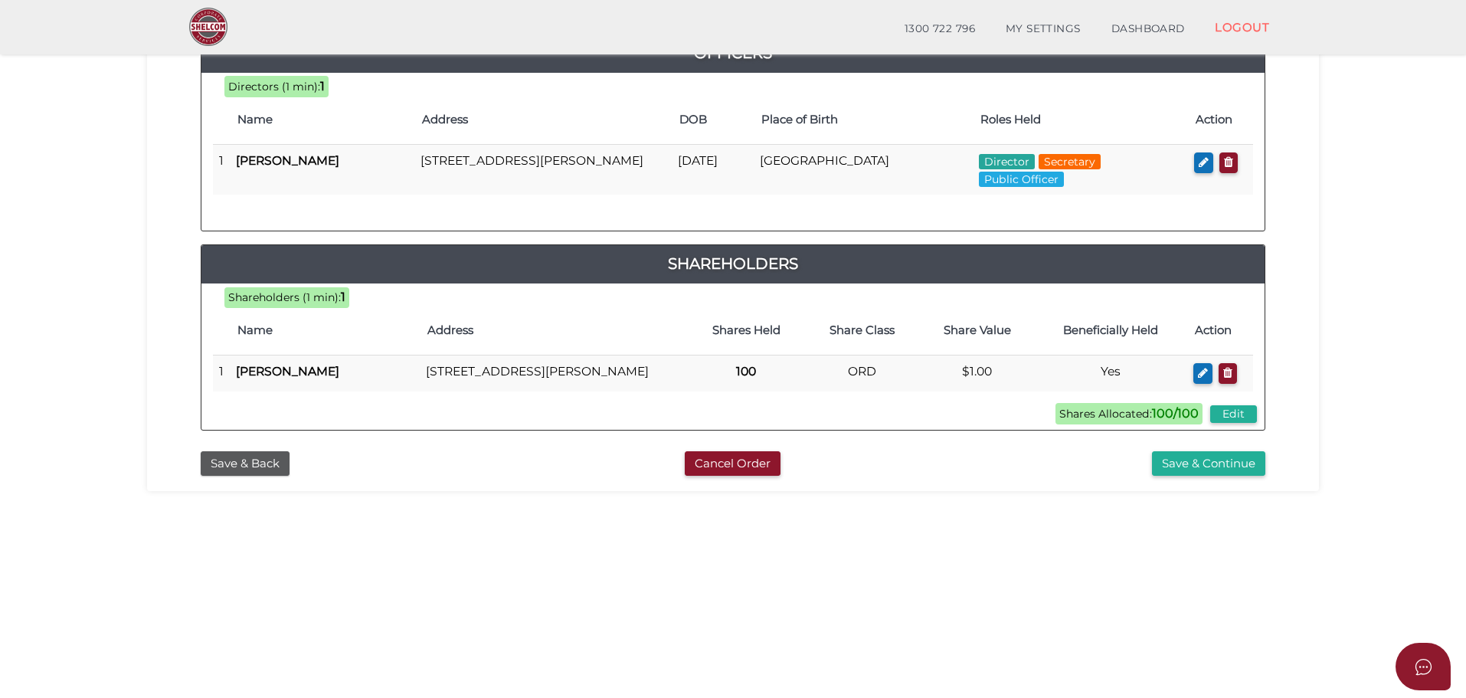
click at [1099, 512] on section "Company Registration da5210e0f84081244a48e11837024f52 1 REGISTRATION REQUIREMEN…" at bounding box center [733, 287] width 1466 height 952
click at [1207, 476] on button "Save & Continue" at bounding box center [1208, 463] width 113 height 25
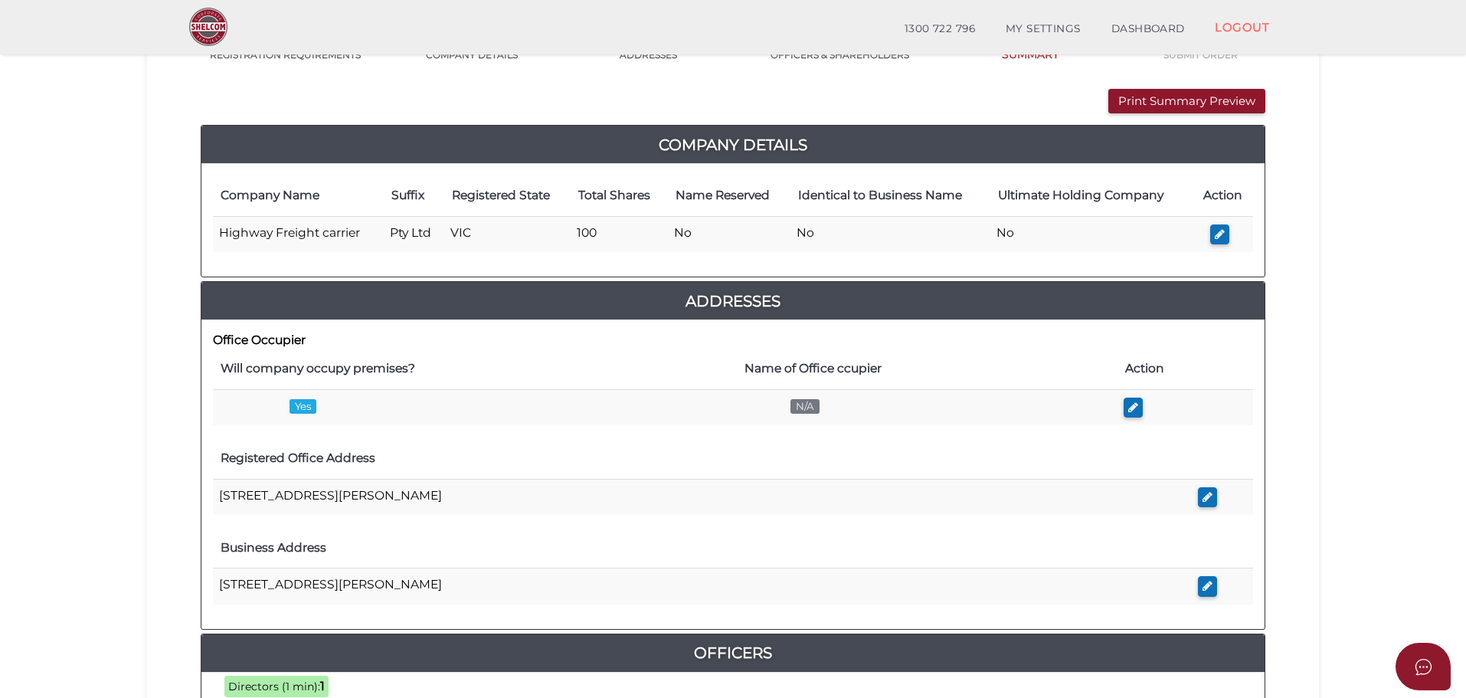
scroll to position [153, 0]
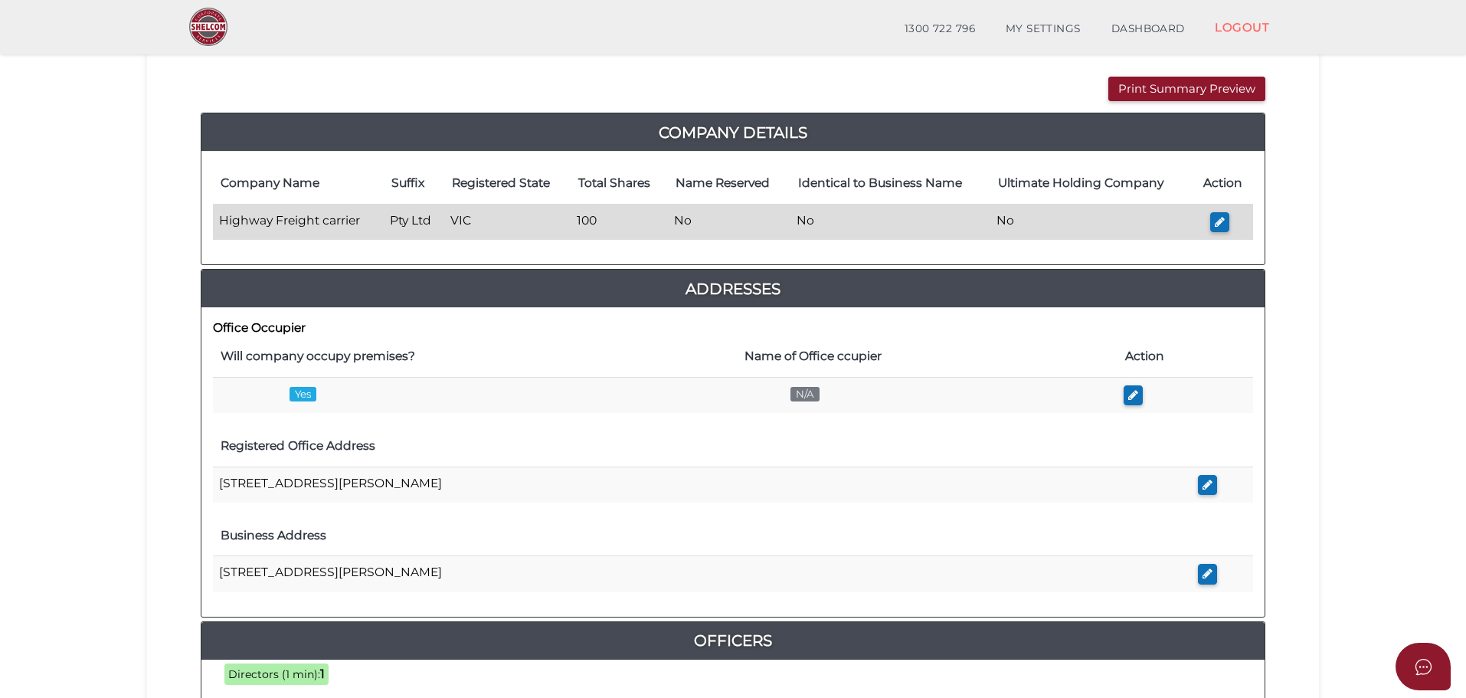
click at [281, 218] on td "Highway Freight carrier" at bounding box center [298, 222] width 171 height 36
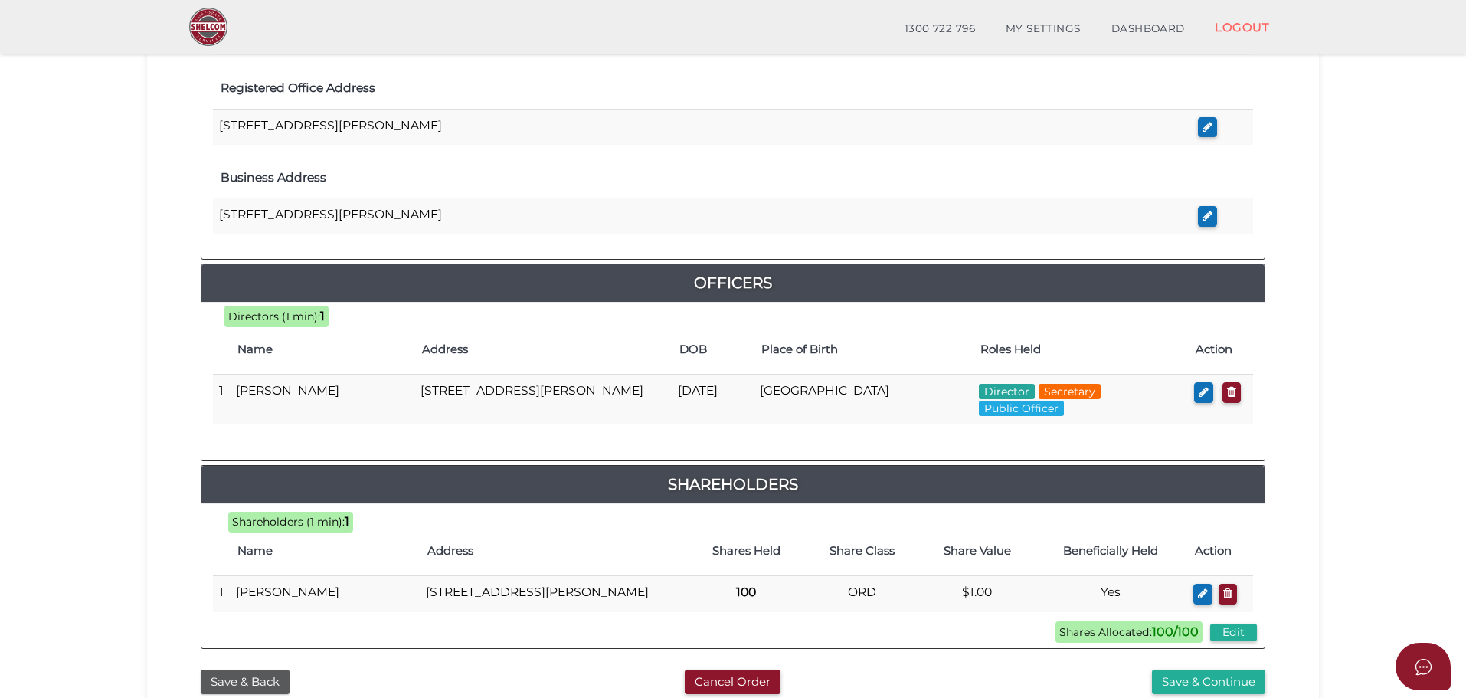
scroll to position [658, 0]
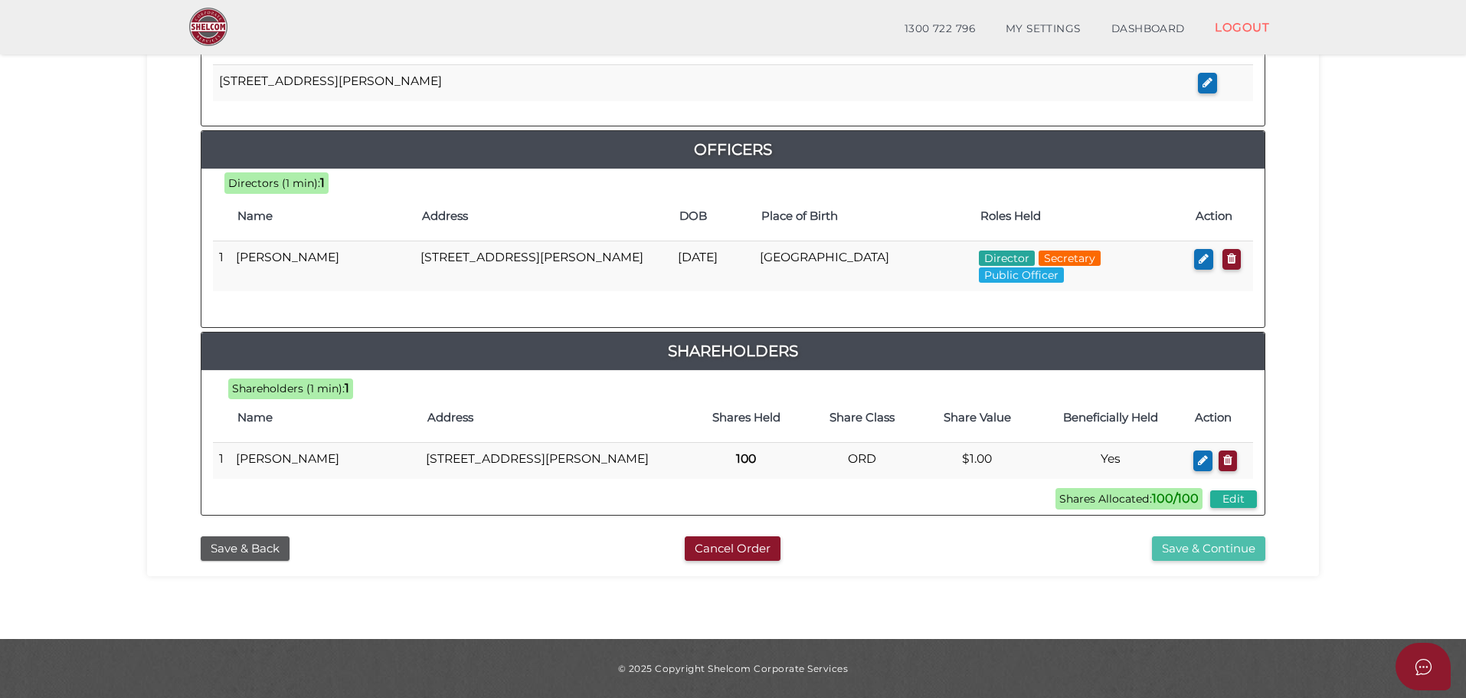
click at [1207, 544] on button "Save & Continue" at bounding box center [1208, 548] width 113 height 25
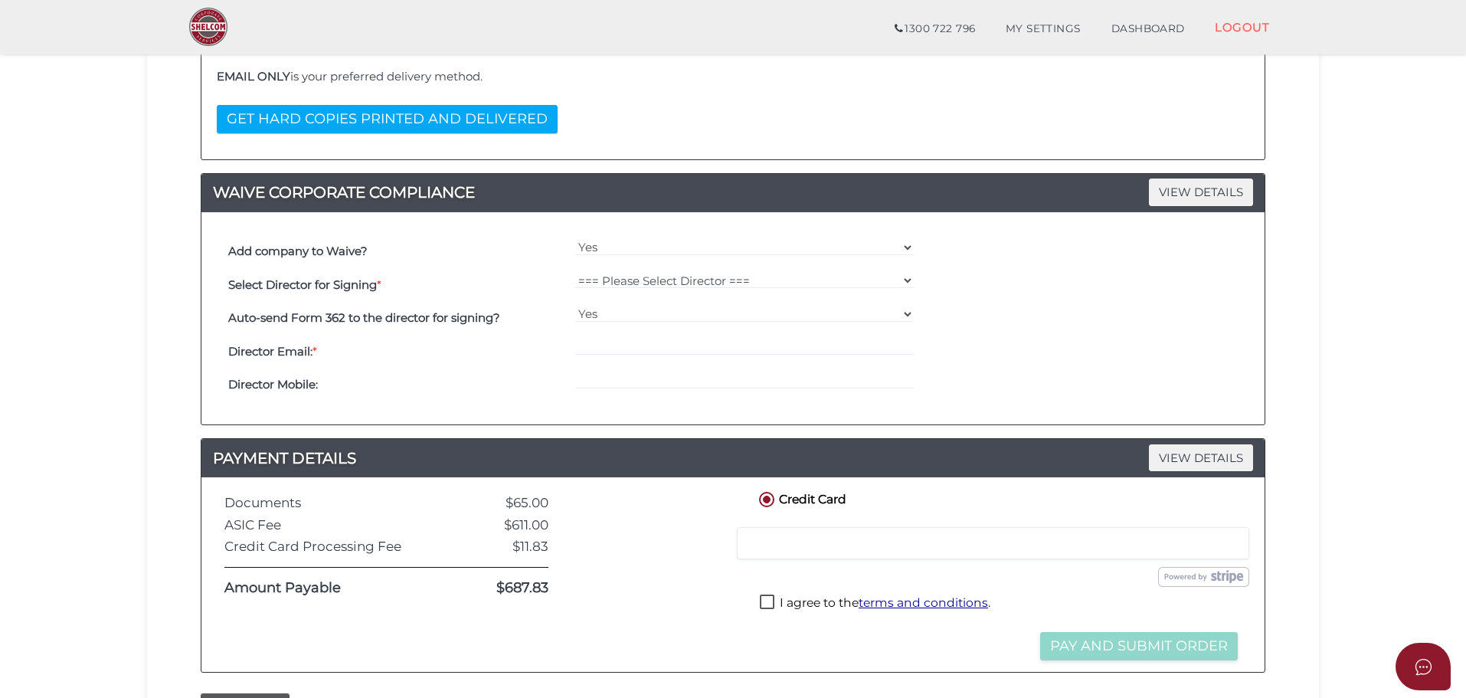
scroll to position [460, 0]
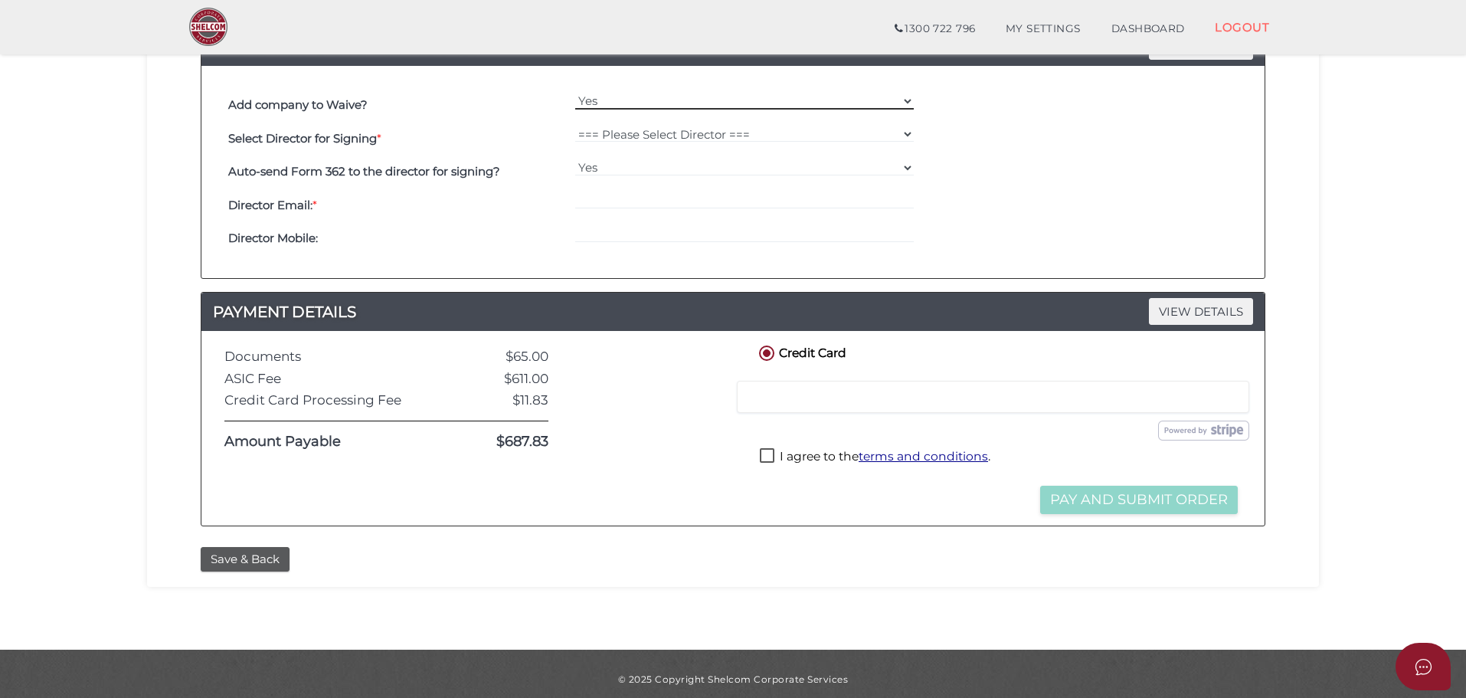
click at [622, 108] on select "Yes No" at bounding box center [744, 101] width 339 height 17
click at [575, 93] on select "Yes No" at bounding box center [744, 101] width 339 height 17
click at [623, 126] on select "=== Please Select Director === [PERSON_NAME]" at bounding box center [744, 134] width 339 height 17
select select "000027130"
click at [575, 126] on select "=== Please Select Director === [PERSON_NAME]" at bounding box center [744, 134] width 339 height 17
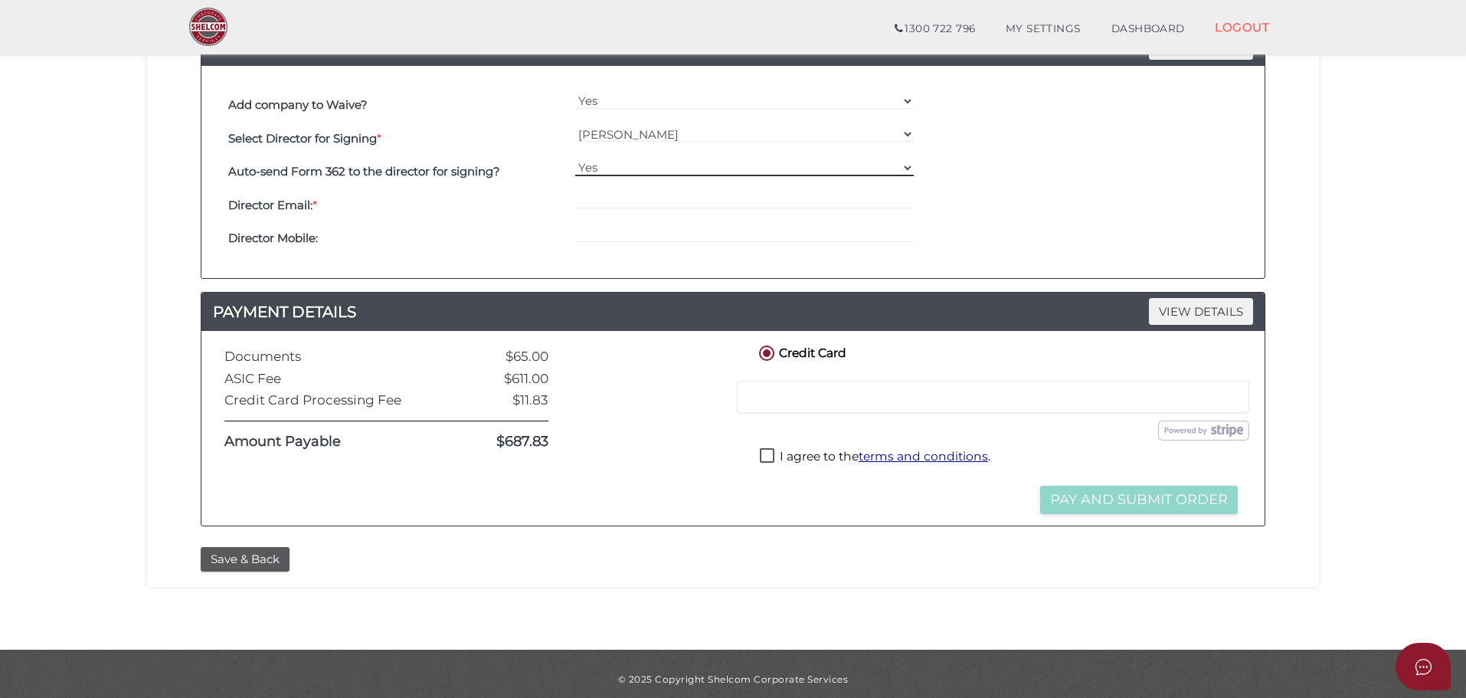
click at [611, 160] on select "Yes No" at bounding box center [744, 167] width 339 height 17
click at [581, 193] on input "email" at bounding box center [744, 200] width 339 height 17
click at [582, 210] on div at bounding box center [744, 205] width 347 height 34
click at [598, 204] on input "email" at bounding box center [744, 200] width 339 height 17
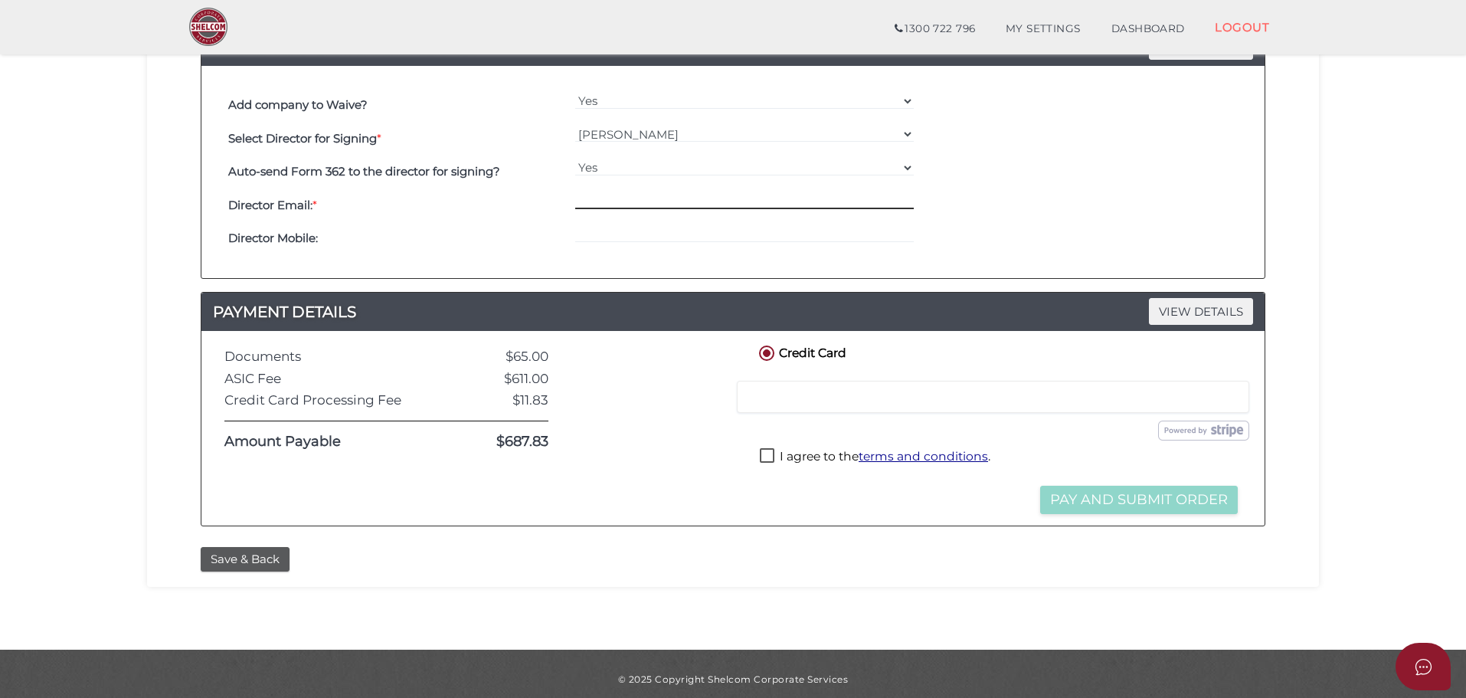
paste input "[PERSON_NAME][EMAIL_ADDRESS][DOMAIN_NAME]"
type input "[PERSON_NAME][EMAIL_ADDRESS][DOMAIN_NAME]"
click at [588, 233] on input "tel" at bounding box center [744, 234] width 339 height 17
paste input "[PERSON_NAME][EMAIL_ADDRESS][DOMAIN_NAME]"
type input "[PERSON_NAME][EMAIL_ADDRESS][DOMAIN_NAME]"
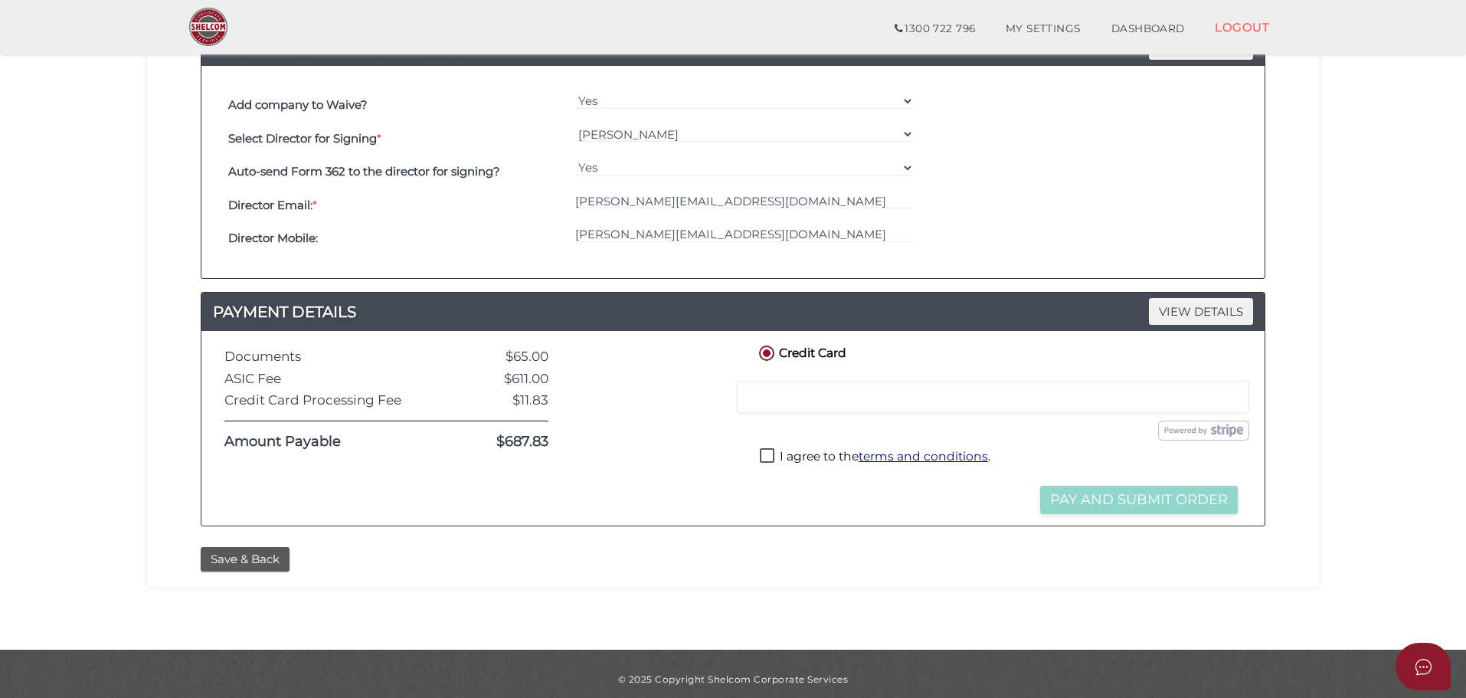
click at [934, 220] on div "Director Email: * [PERSON_NAME][EMAIL_ADDRESS][DOMAIN_NAME]" at bounding box center [732, 205] width 1017 height 34
click at [769, 454] on label "I agree to the terms and conditions ." at bounding box center [875, 457] width 231 height 19
checkbox input "true"
click at [1035, 222] on div "Director Mobile: [PERSON_NAME][EMAIL_ADDRESS][DOMAIN_NAME]" at bounding box center [732, 239] width 1017 height 34
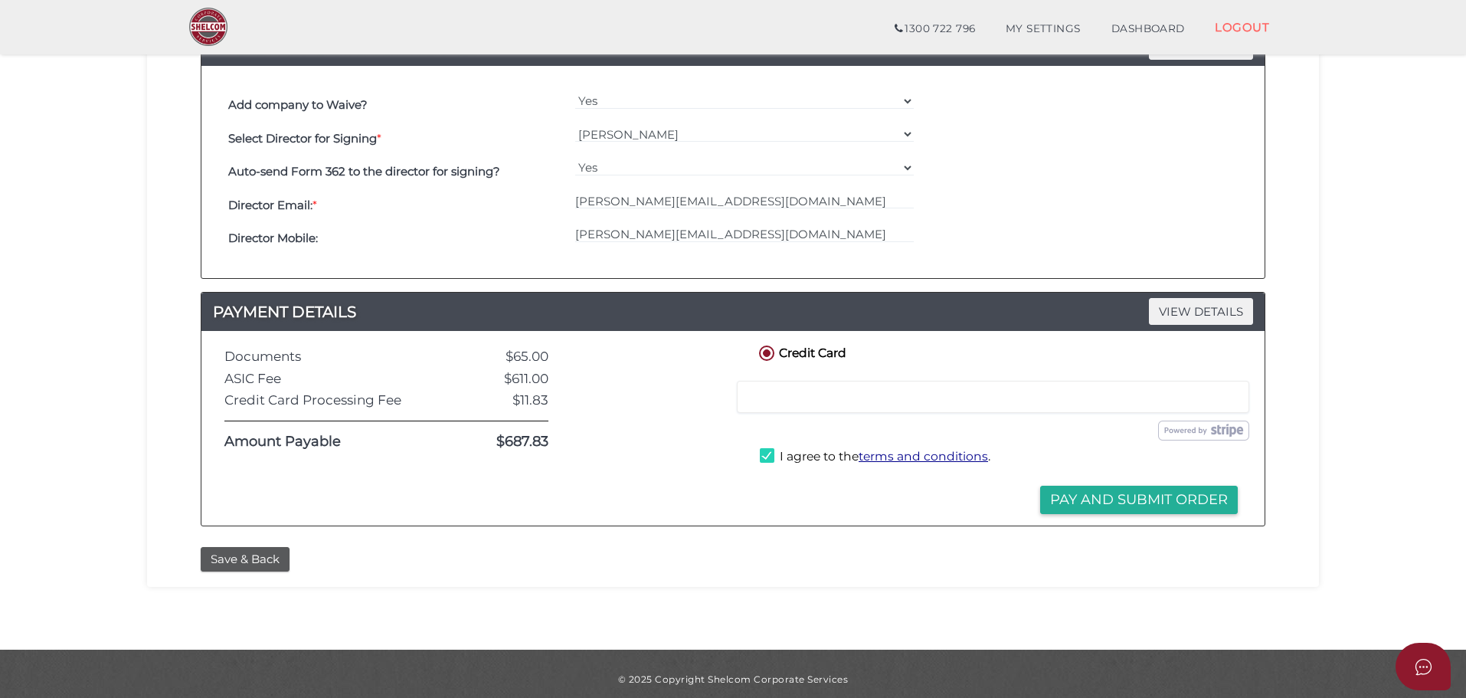
click at [1355, 285] on section "Company Registration da5210e0f84081244a48e11837024f52 1 REGISTRATION REQUIREMEN…" at bounding box center [733, 115] width 1466 height 1068
